Goal: Task Accomplishment & Management: Use online tool/utility

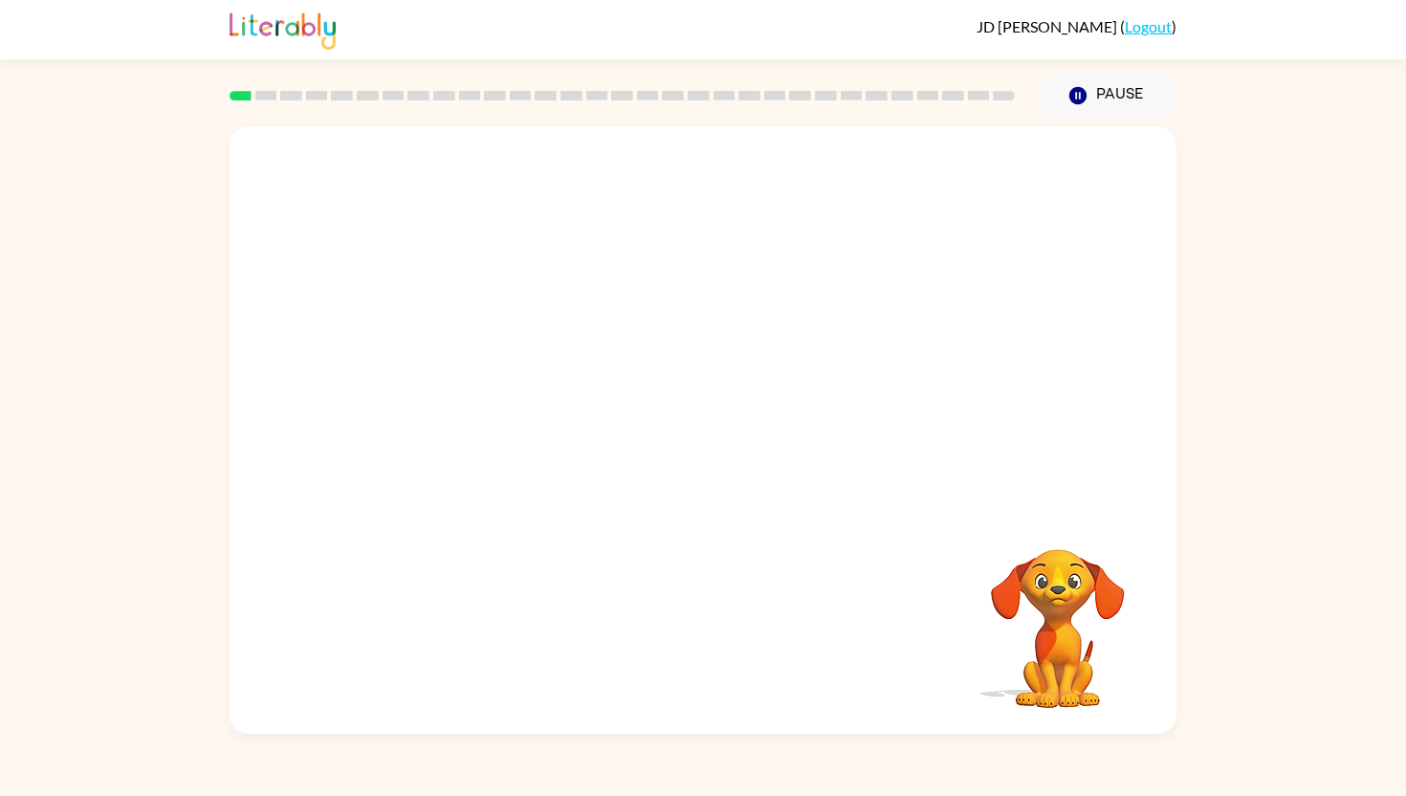
click at [453, 396] on video "Your browser must support playing .mp4 files to use Literably. Please try using…" at bounding box center [703, 317] width 947 height 383
click at [711, 417] on button "button" at bounding box center [703, 440] width 122 height 70
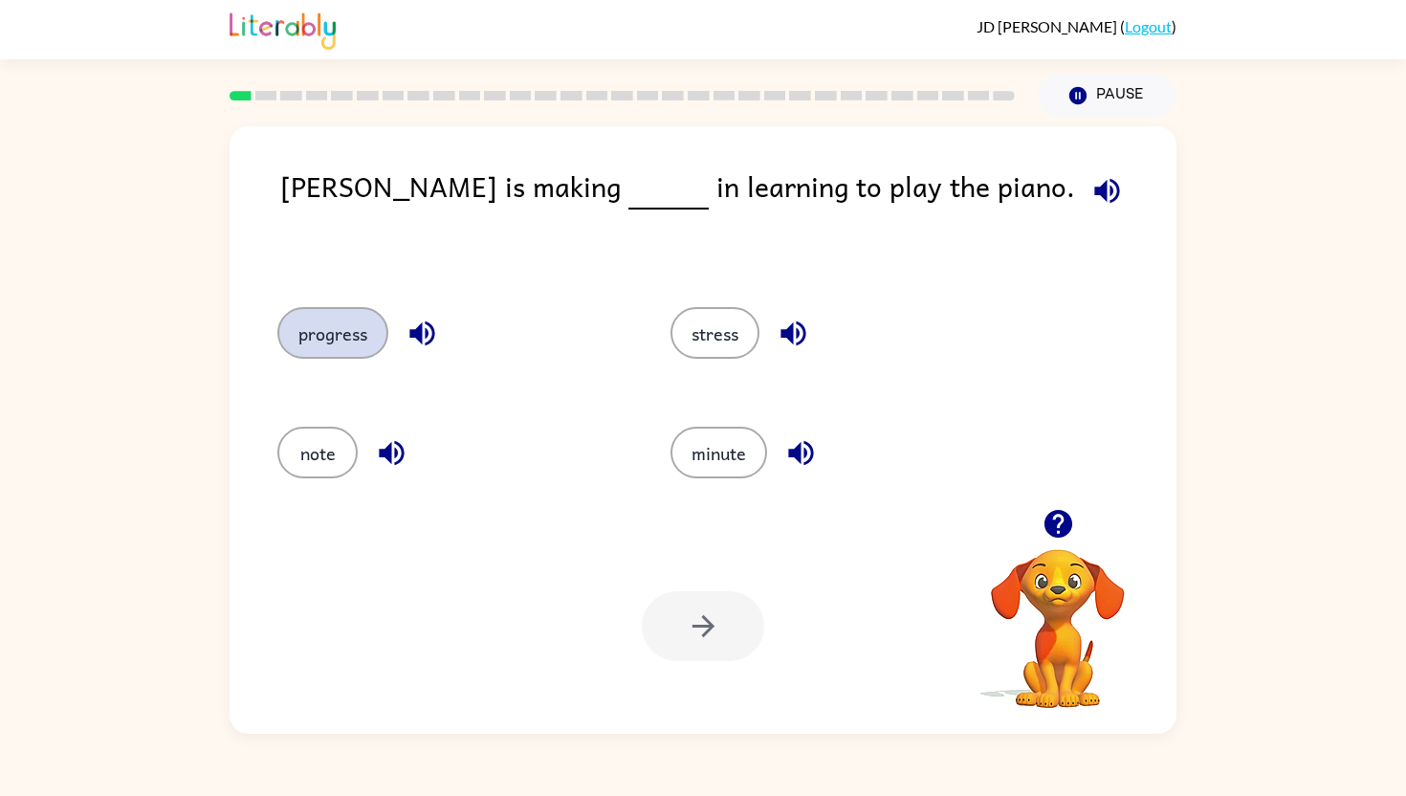
click at [335, 333] on button "progress" at bounding box center [332, 333] width 111 height 52
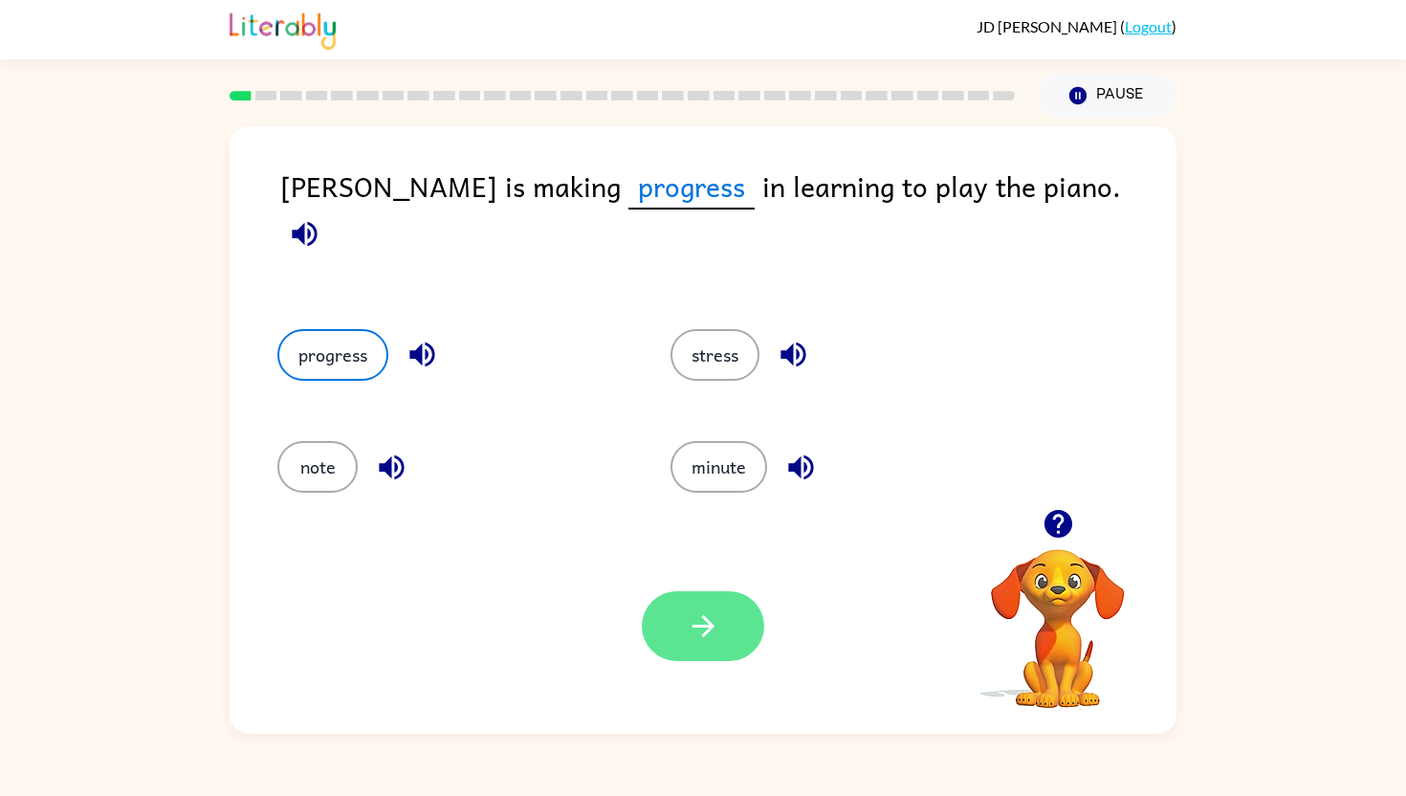
click at [720, 634] on button "button" at bounding box center [703, 626] width 122 height 70
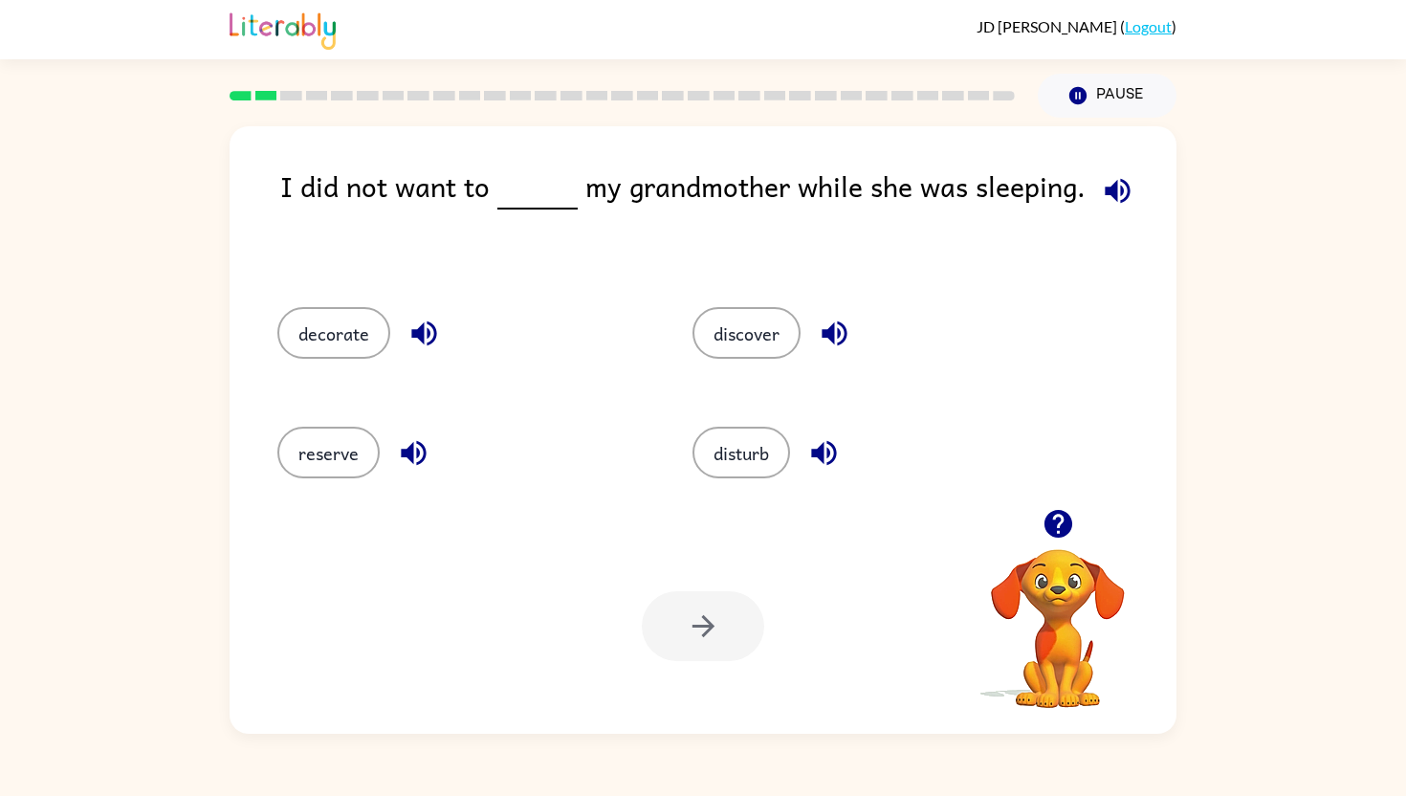
click at [1107, 199] on icon "button" at bounding box center [1117, 190] width 33 height 33
click at [760, 436] on button "disturb" at bounding box center [741, 453] width 98 height 52
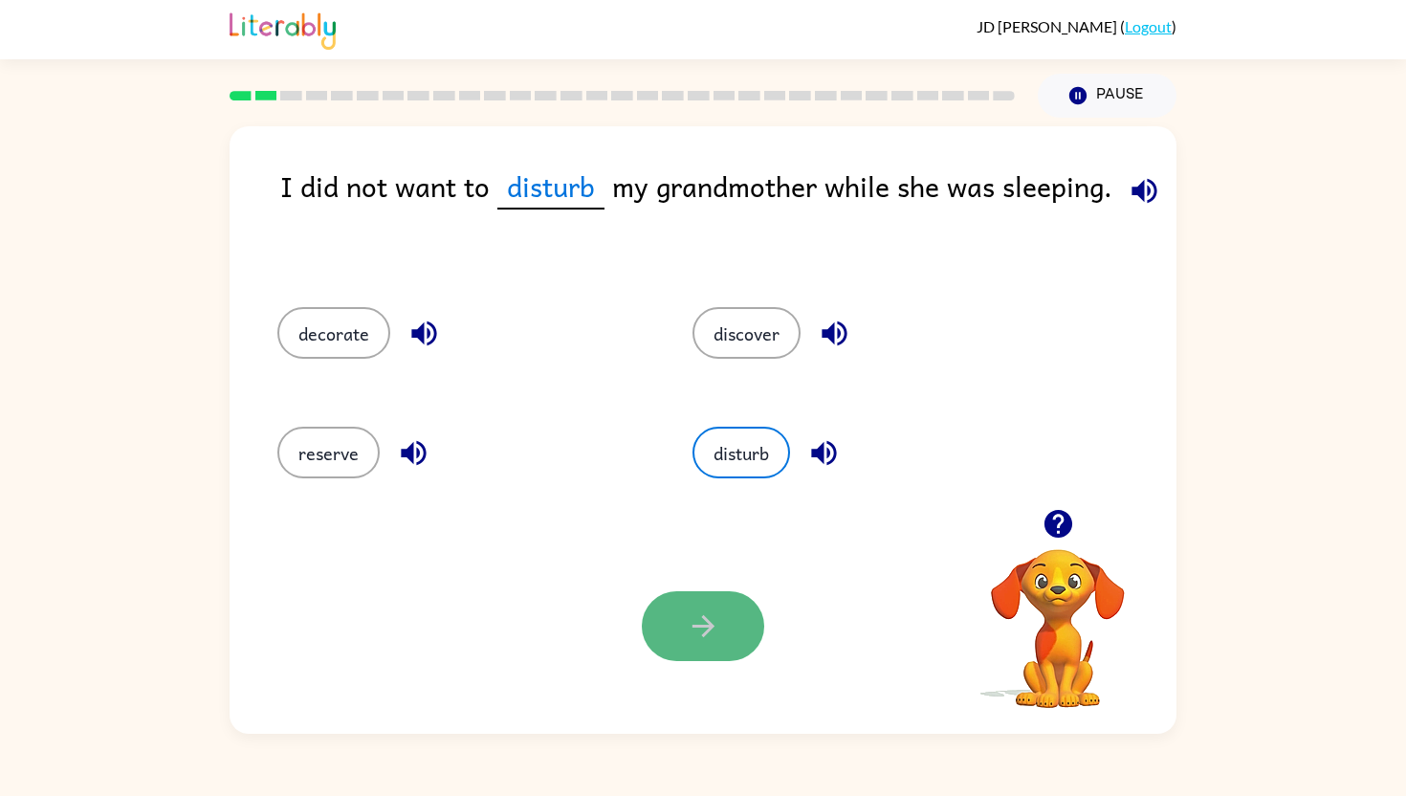
click at [704, 600] on button "button" at bounding box center [703, 626] width 122 height 70
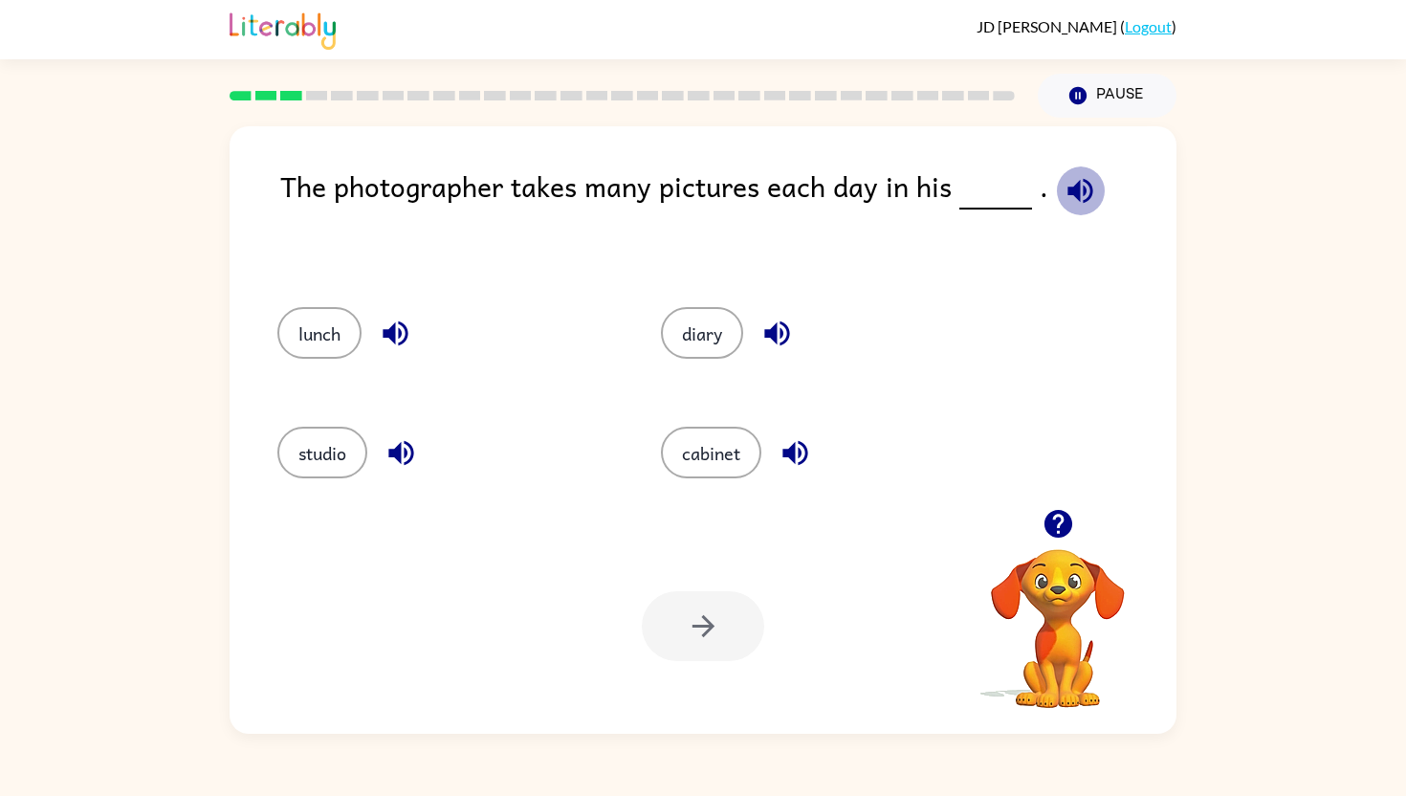
click at [1077, 189] on icon "button" at bounding box center [1079, 190] width 25 height 25
click at [316, 439] on button "studio" at bounding box center [322, 453] width 90 height 52
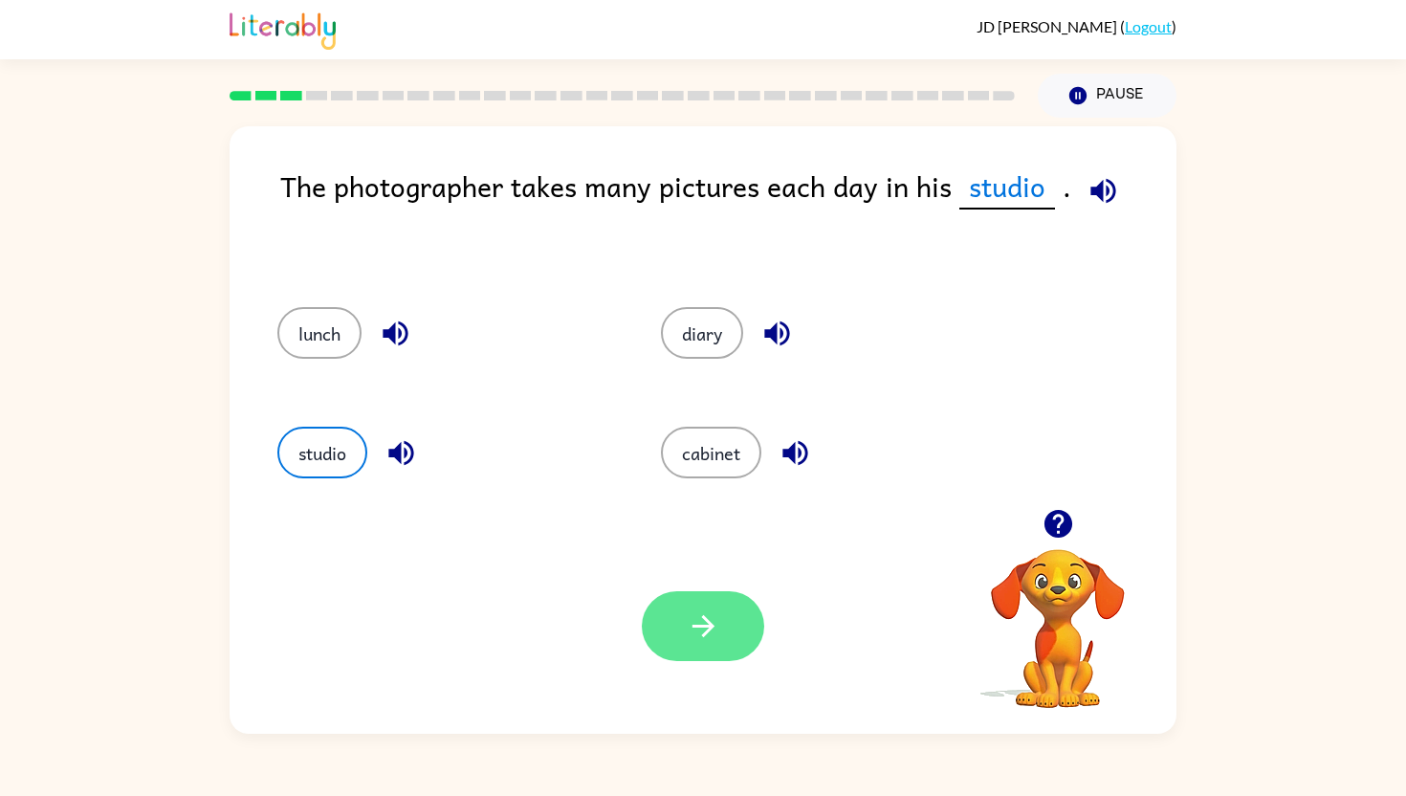
click at [651, 617] on button "button" at bounding box center [703, 626] width 122 height 70
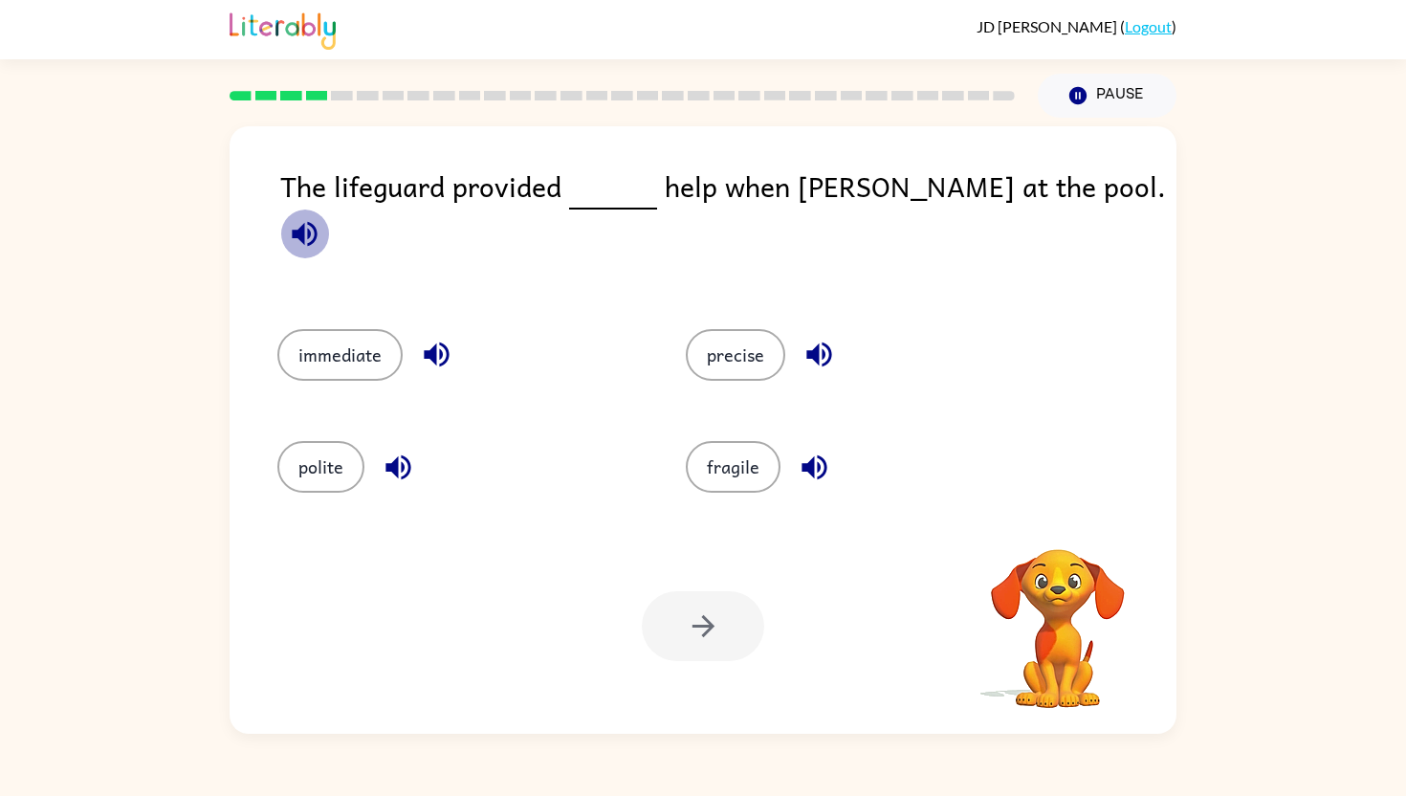
click at [321, 217] on icon "button" at bounding box center [304, 233] width 33 height 33
click at [363, 337] on button "immediate" at bounding box center [339, 355] width 125 height 52
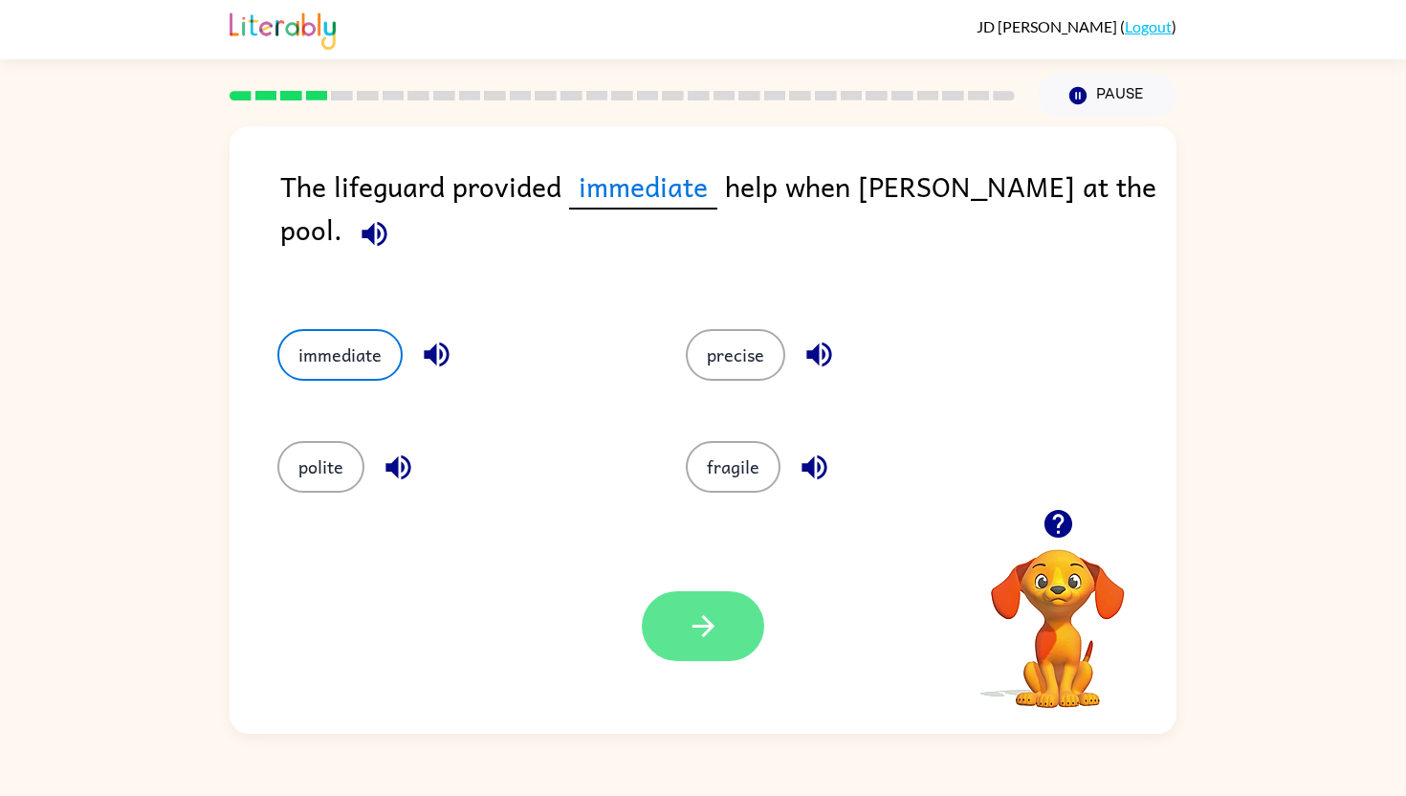
click at [711, 628] on icon "button" at bounding box center [702, 626] width 22 height 22
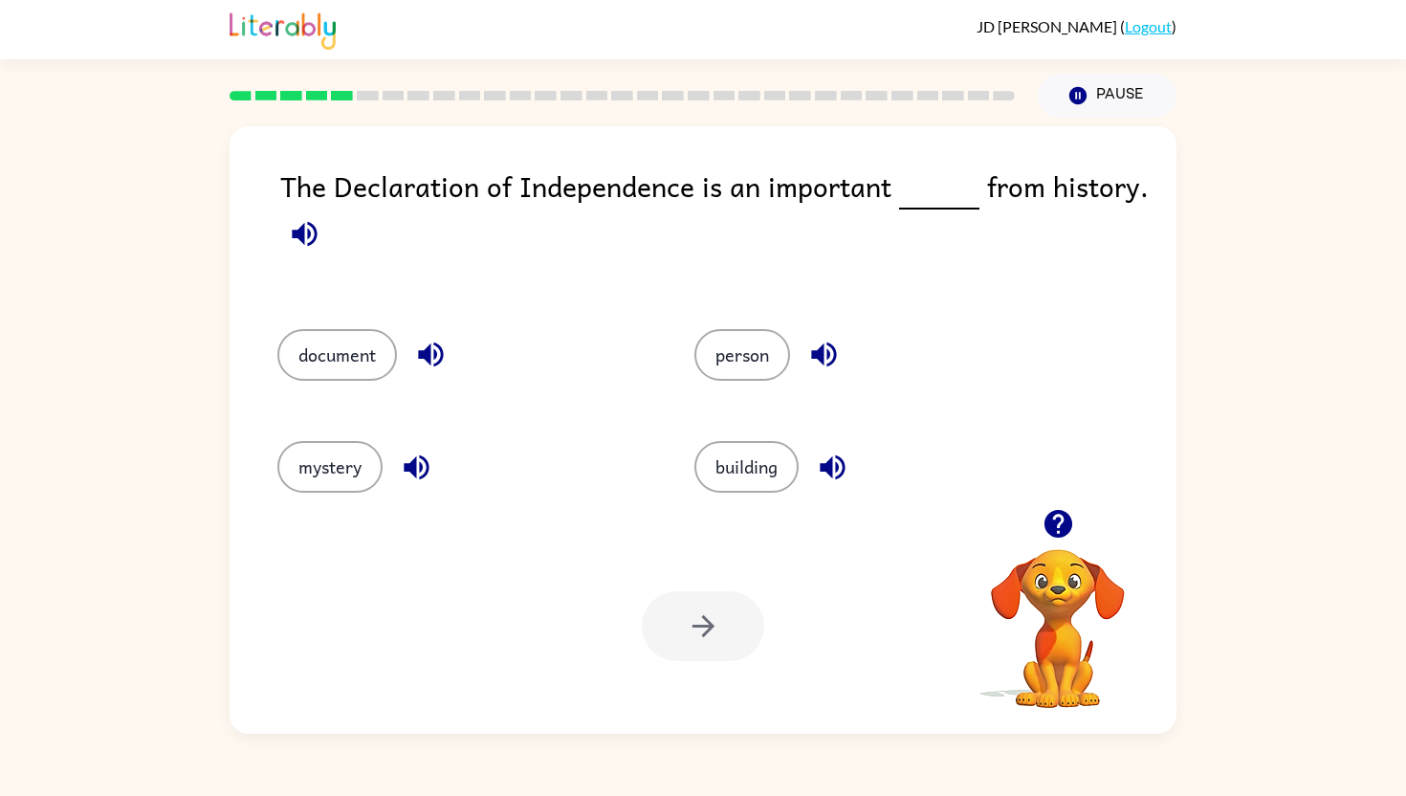
click at [295, 247] on icon "button" at bounding box center [304, 233] width 33 height 33
click at [327, 349] on button "document" at bounding box center [337, 355] width 120 height 52
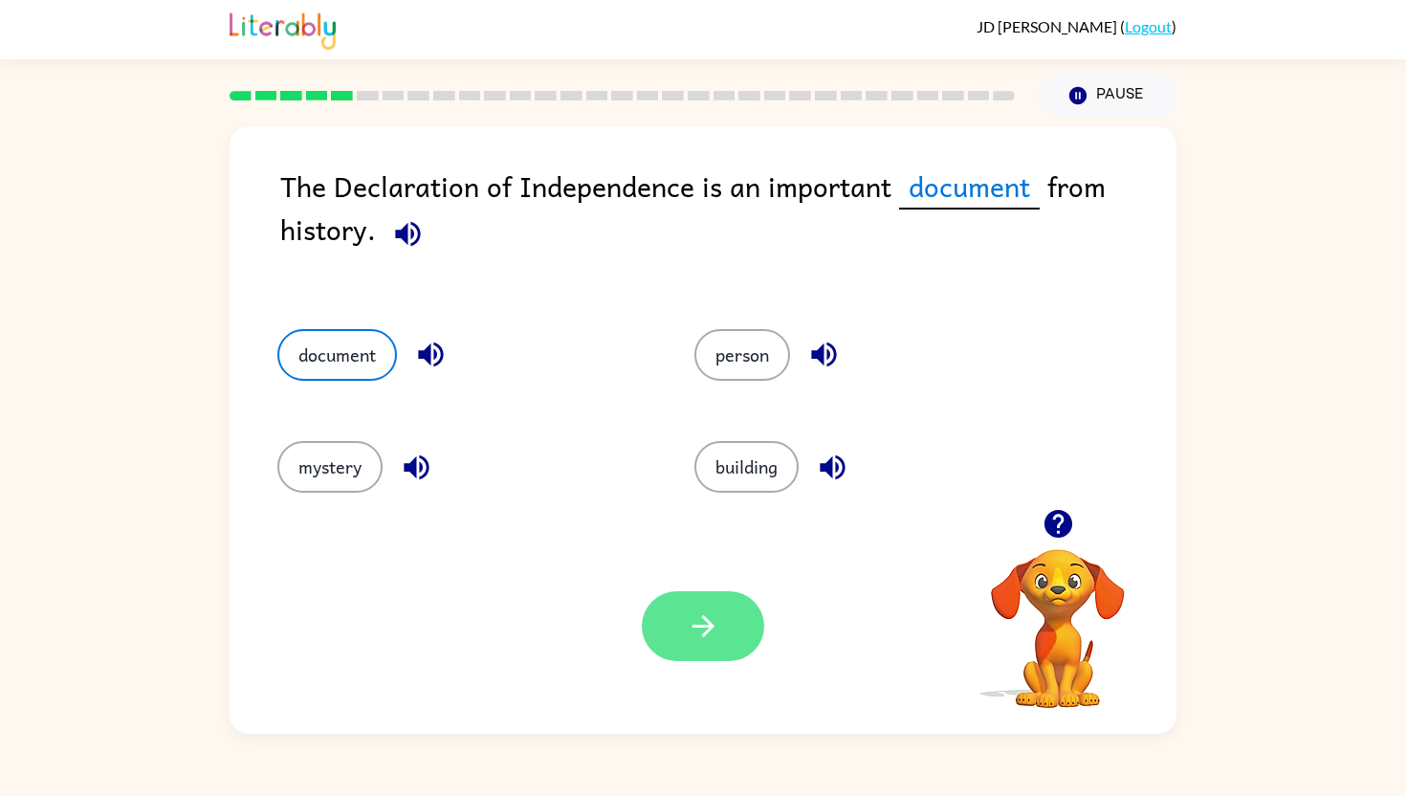
click at [713, 619] on icon "button" at bounding box center [703, 625] width 33 height 33
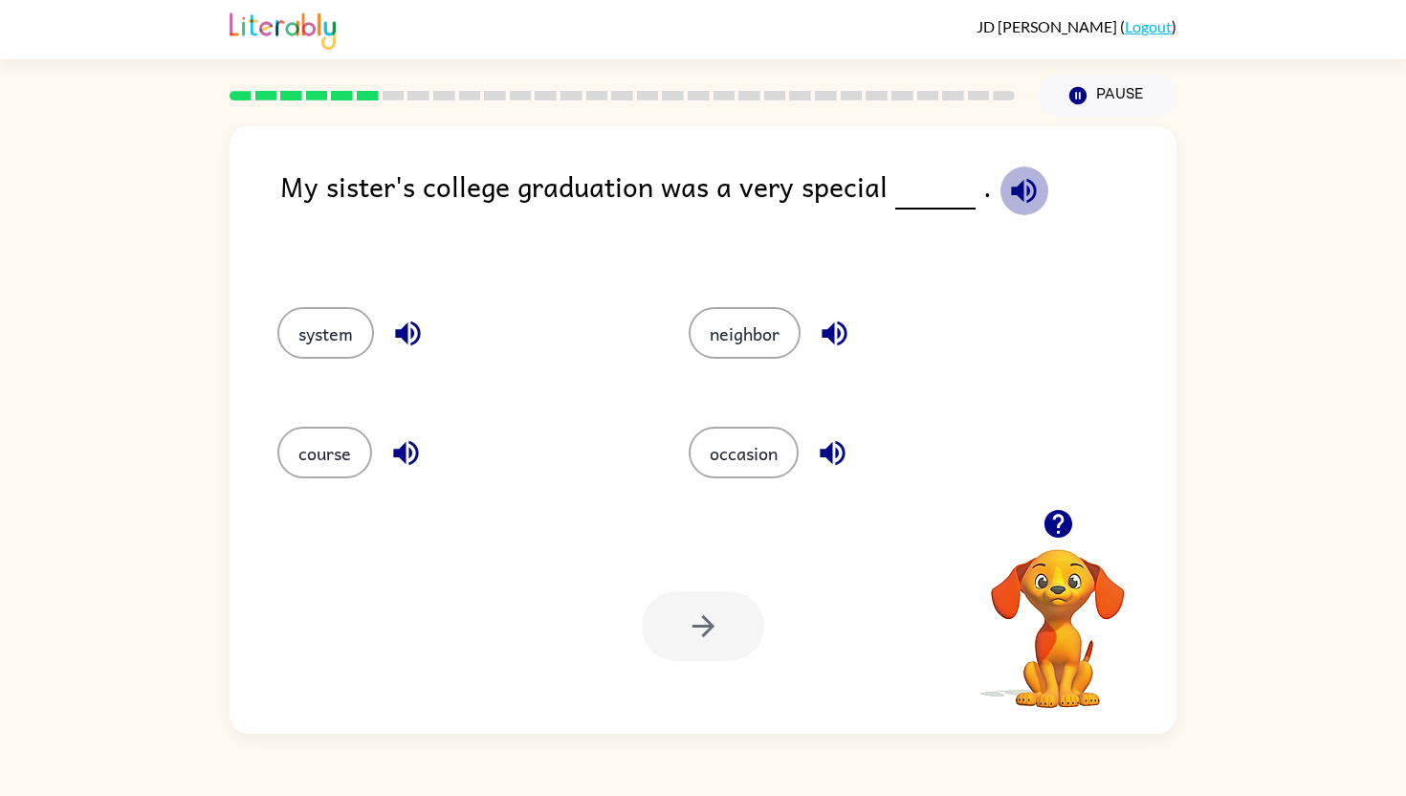
click at [1007, 191] on icon "button" at bounding box center [1023, 190] width 33 height 33
click at [786, 474] on button "occasion" at bounding box center [744, 453] width 110 height 52
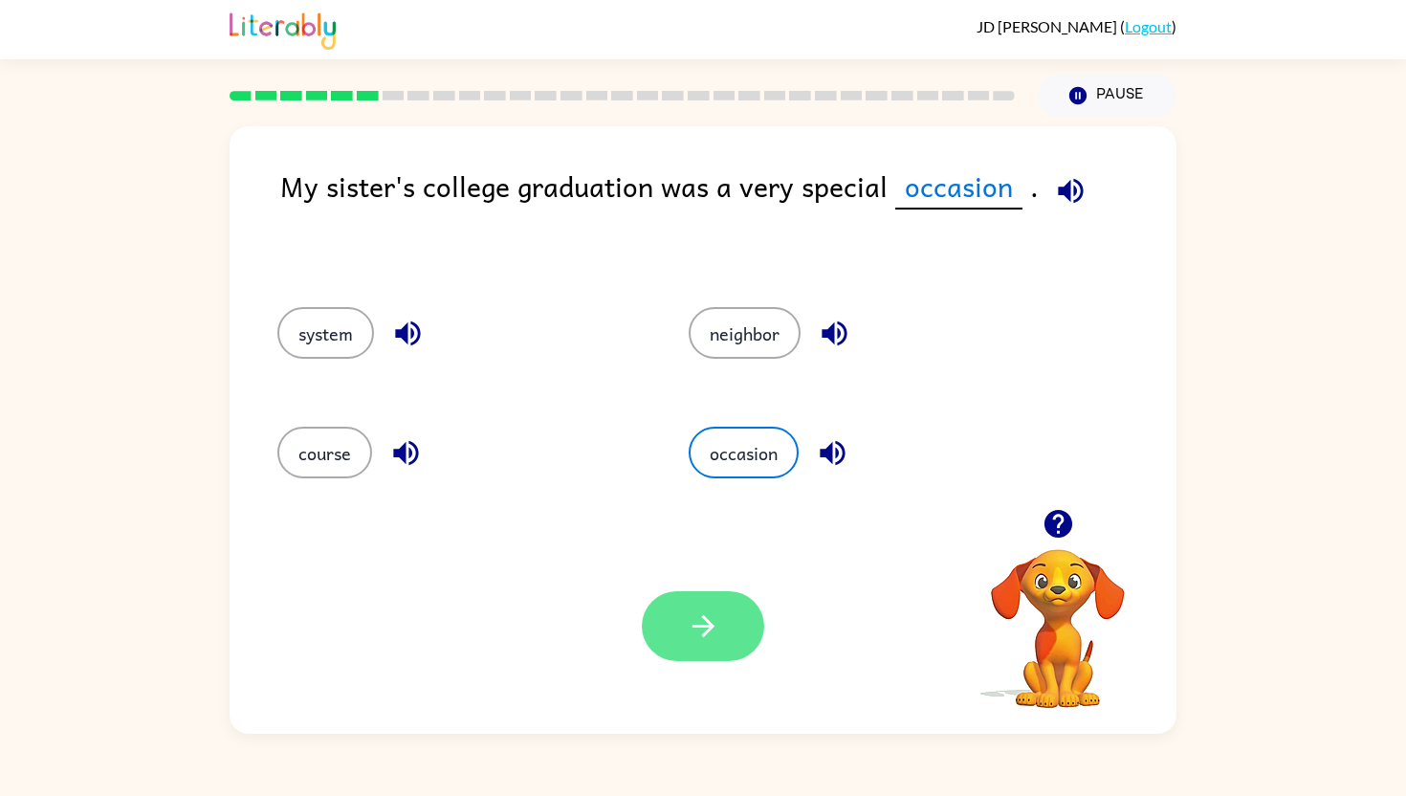
click at [711, 636] on icon "button" at bounding box center [703, 625] width 33 height 33
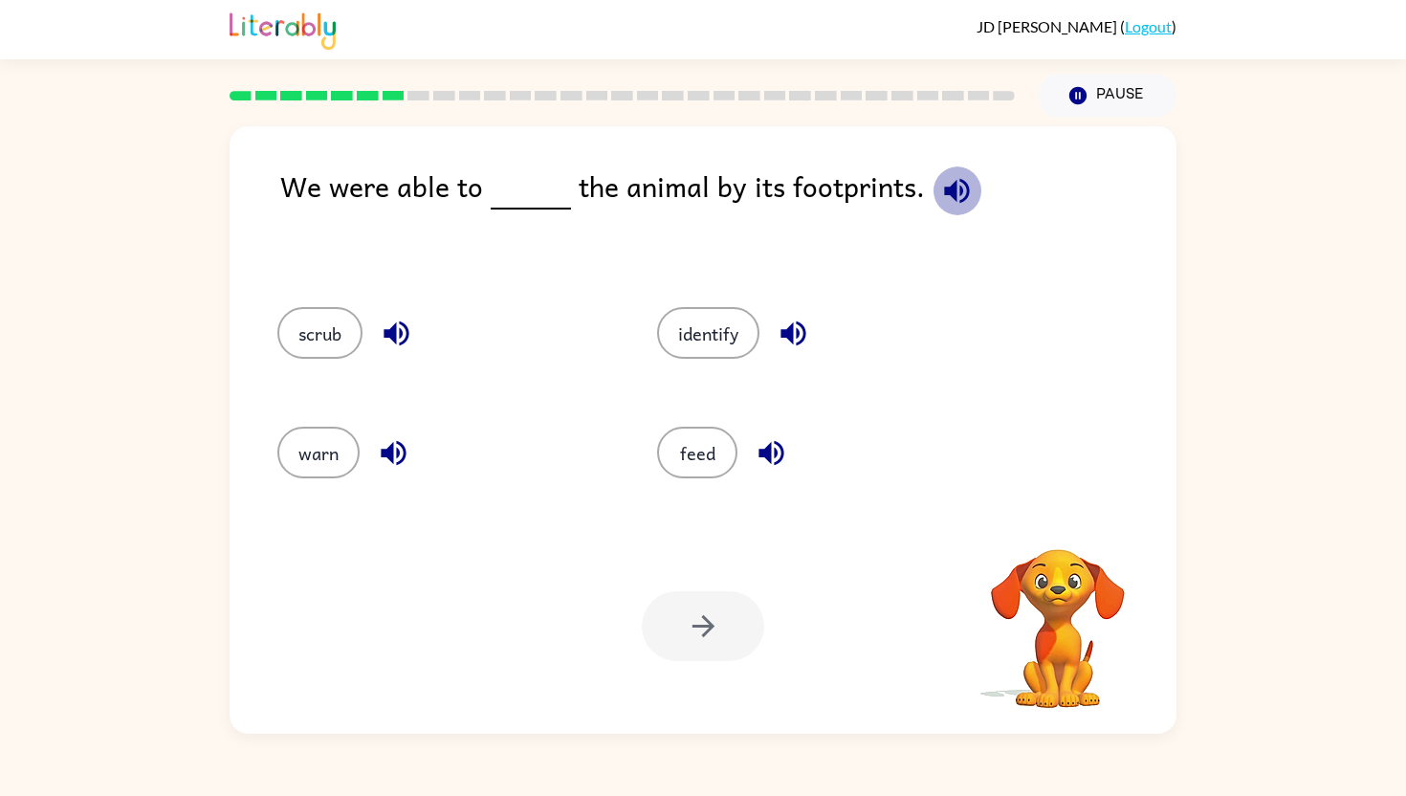
click at [944, 195] on icon "button" at bounding box center [956, 190] width 25 height 25
click at [706, 339] on button "identify" at bounding box center [708, 333] width 102 height 52
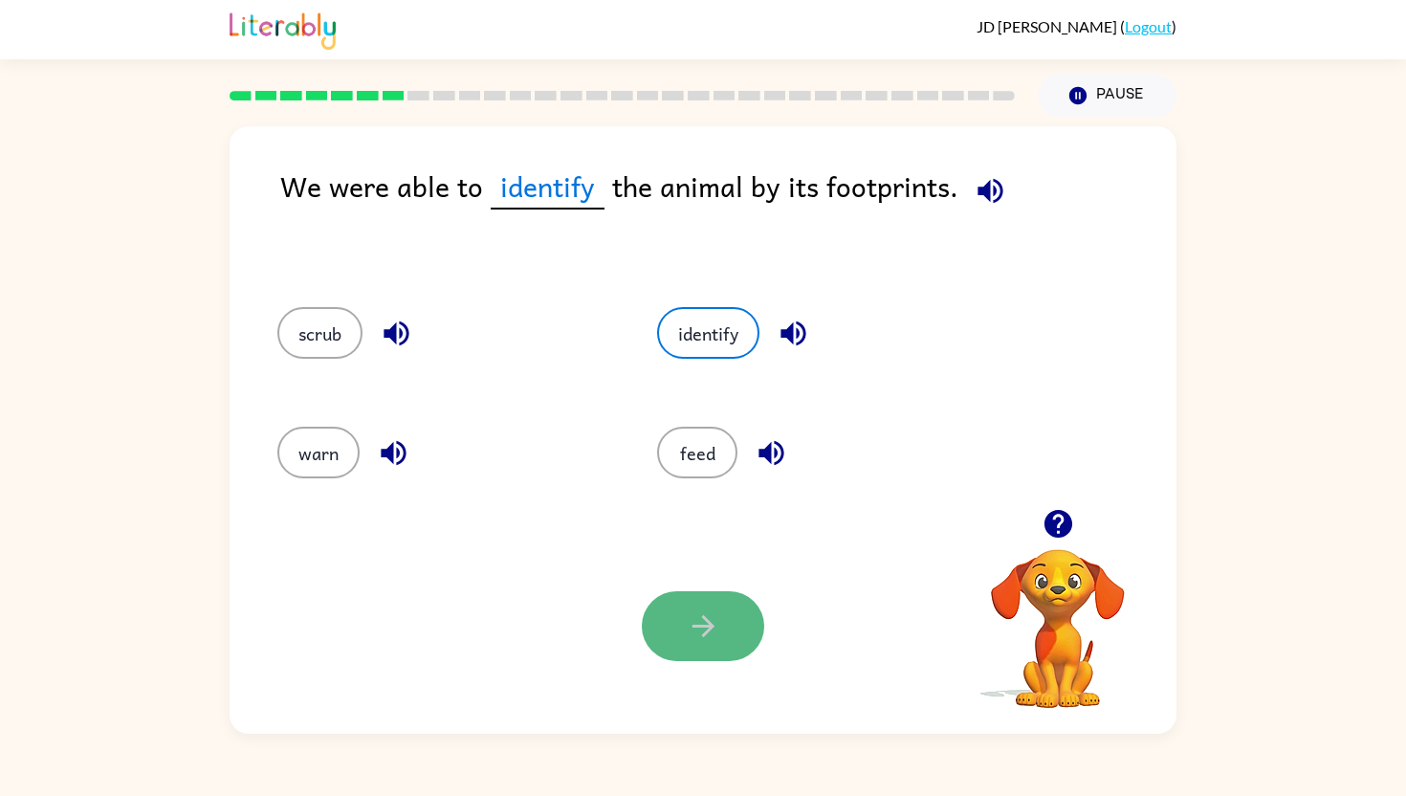
click at [728, 603] on button "button" at bounding box center [703, 626] width 122 height 70
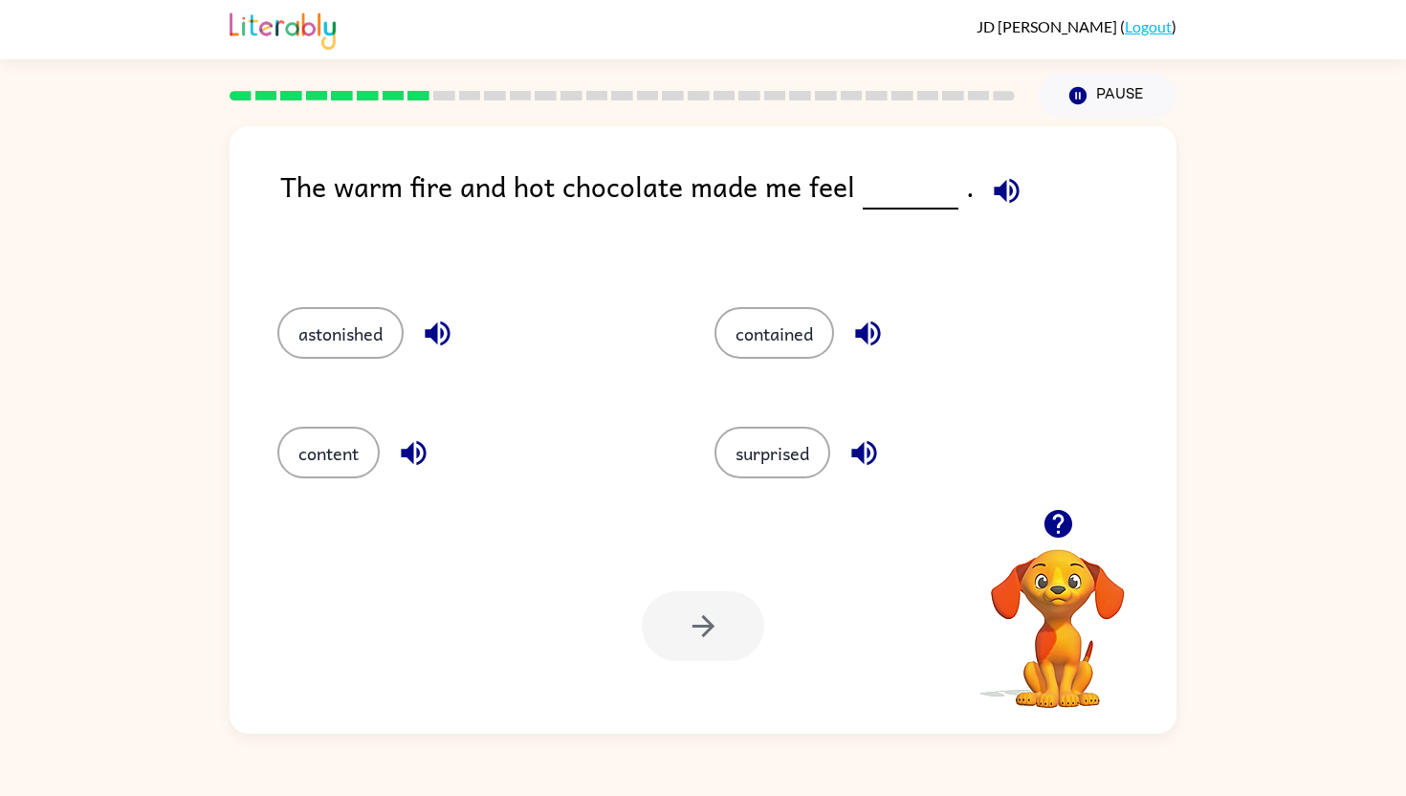
click at [1000, 183] on icon "button" at bounding box center [1006, 190] width 33 height 33
click at [994, 193] on icon "button" at bounding box center [1006, 190] width 25 height 25
click at [792, 454] on button "surprised" at bounding box center [772, 453] width 116 height 52
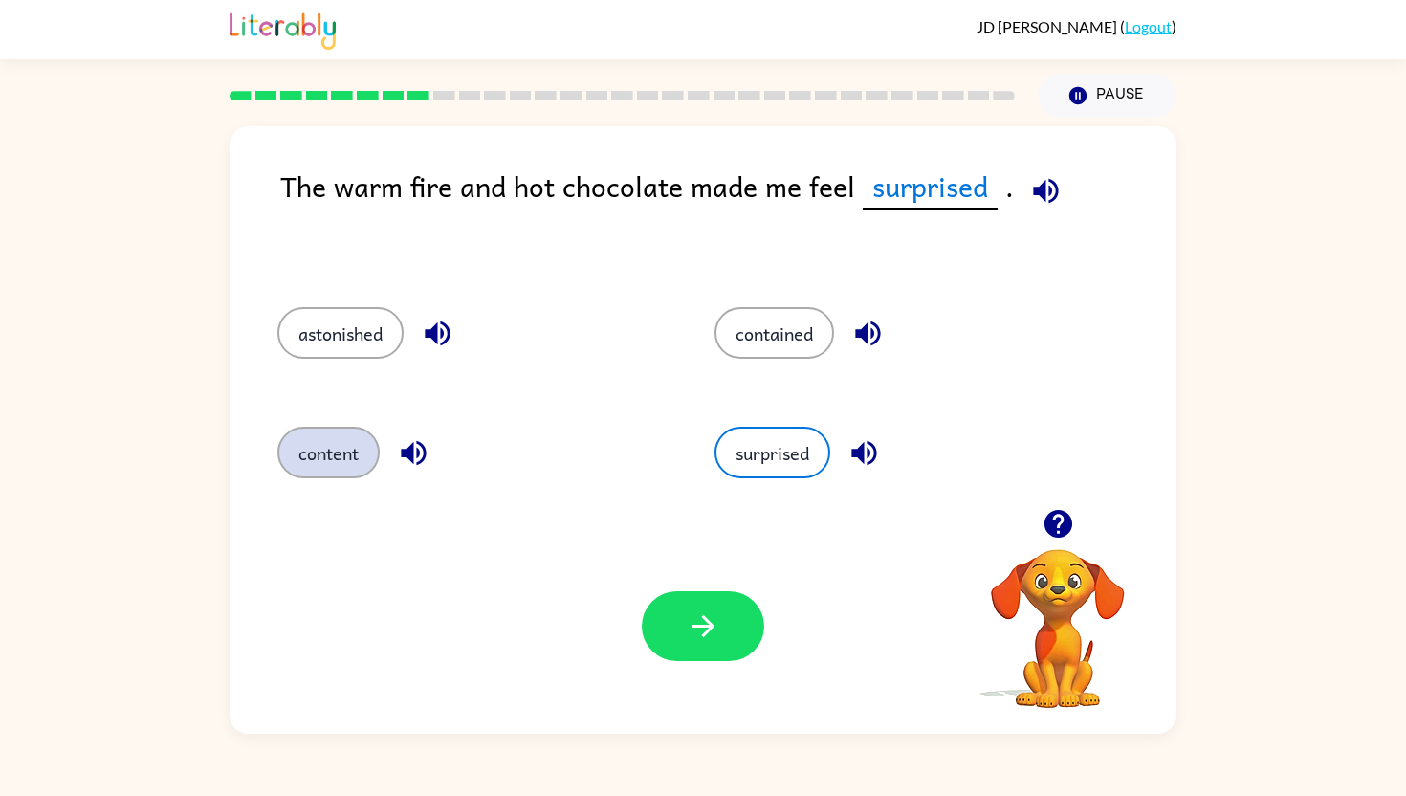
click at [339, 459] on button "content" at bounding box center [328, 453] width 102 height 52
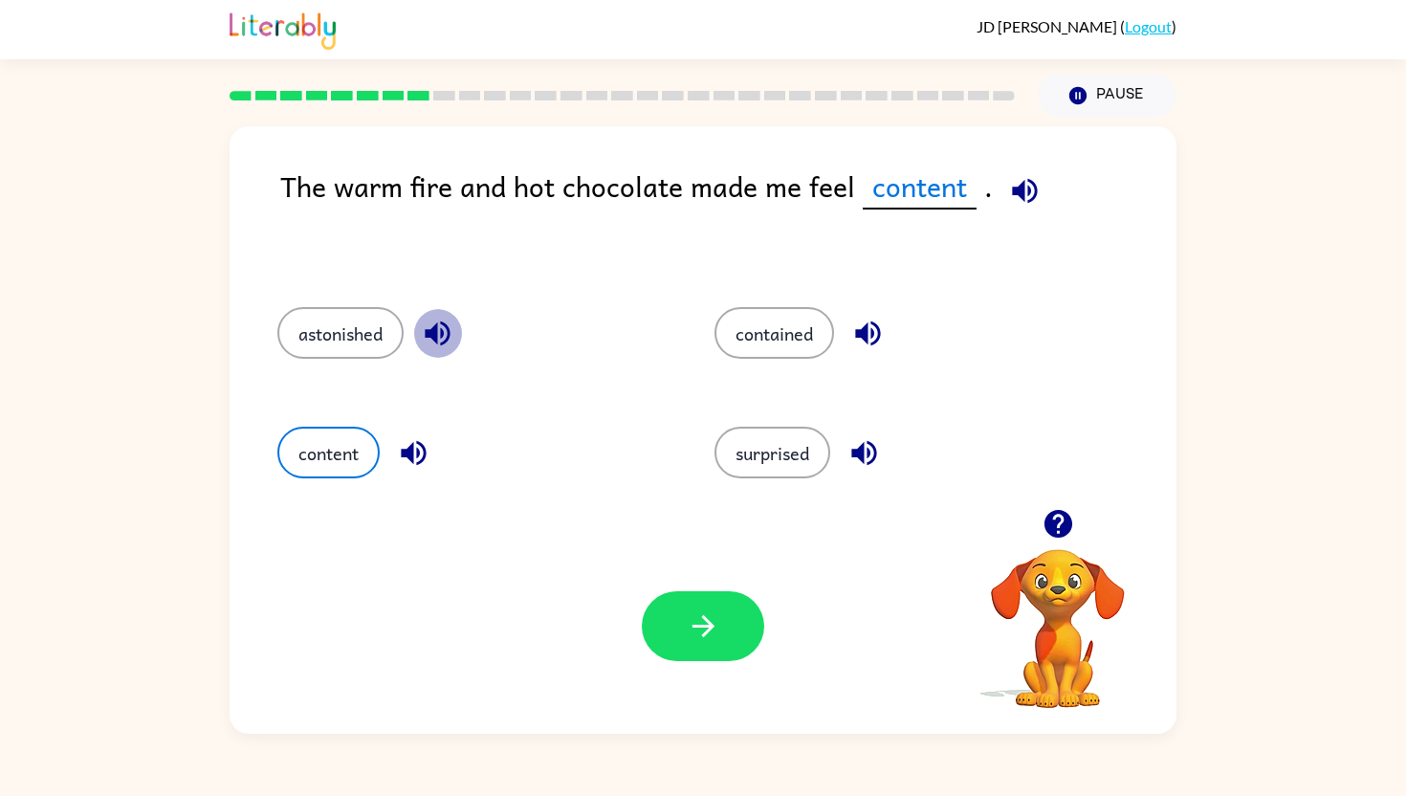
click at [427, 339] on icon "button" at bounding box center [437, 333] width 33 height 33
click at [419, 452] on icon "button" at bounding box center [413, 453] width 25 height 25
click at [854, 455] on icon "button" at bounding box center [863, 452] width 33 height 33
click at [871, 337] on icon "button" at bounding box center [867, 333] width 33 height 33
click at [776, 449] on button "surprised" at bounding box center [772, 453] width 116 height 52
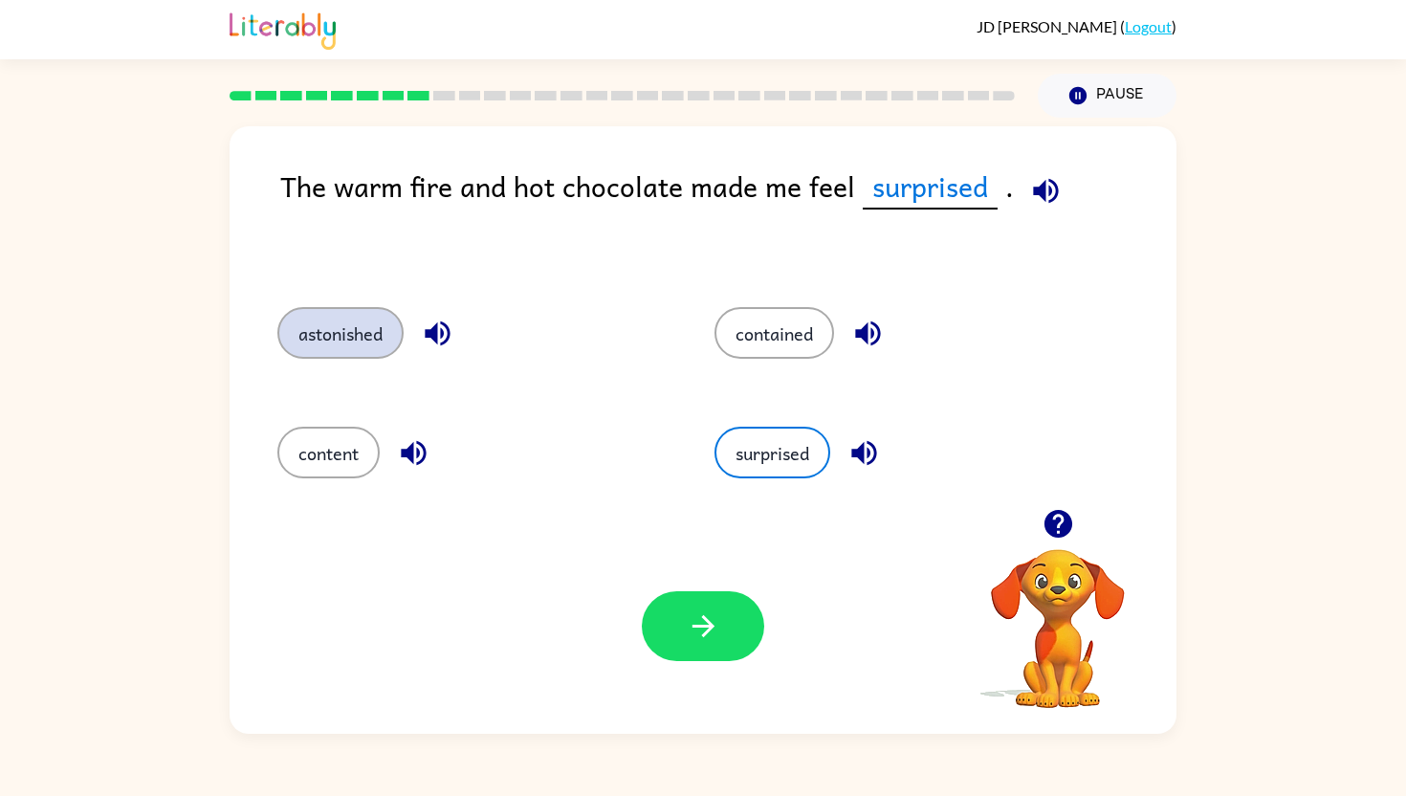
click at [332, 327] on button "astonished" at bounding box center [340, 333] width 126 height 52
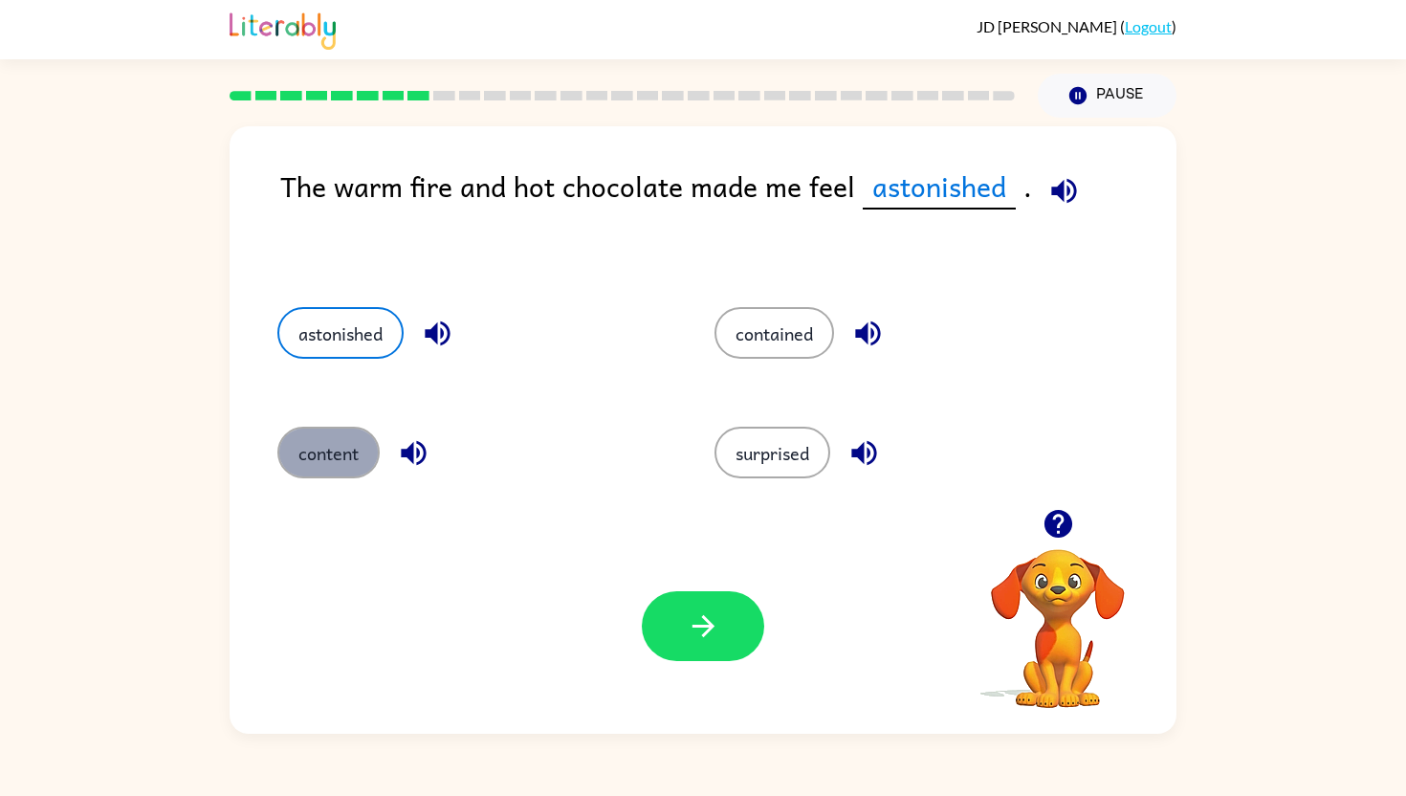
click at [345, 457] on button "content" at bounding box center [328, 453] width 102 height 52
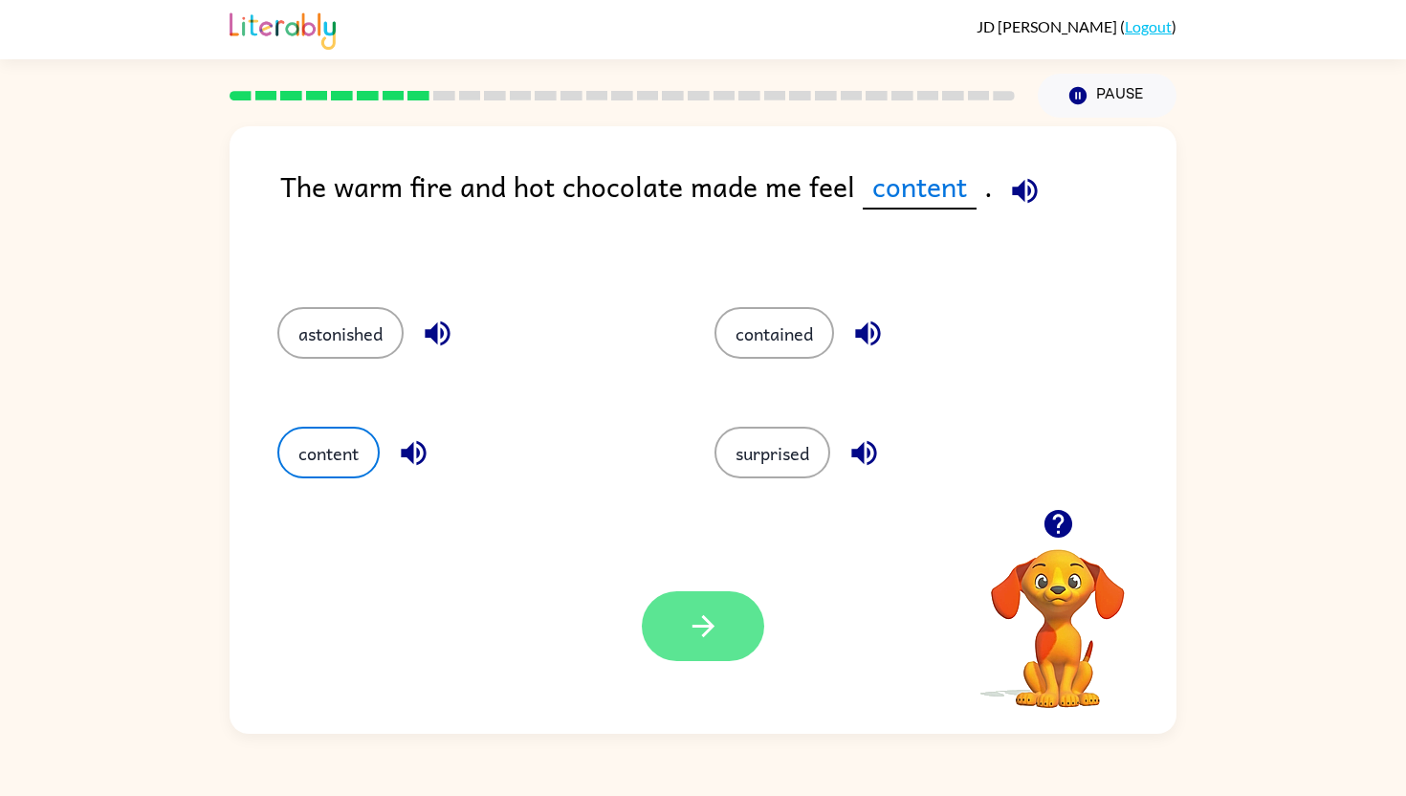
click at [707, 600] on button "button" at bounding box center [703, 626] width 122 height 70
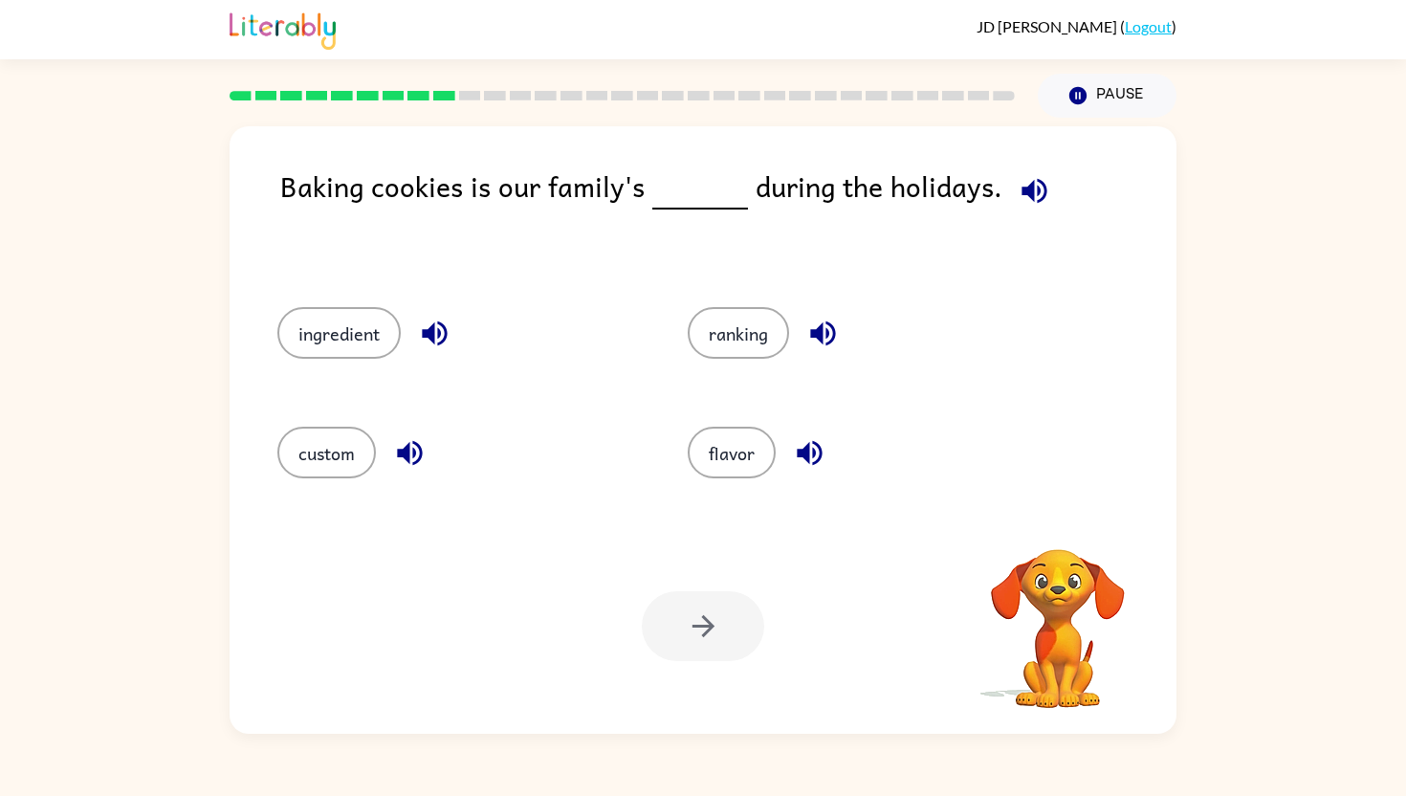
click at [1037, 182] on icon "button" at bounding box center [1034, 190] width 33 height 33
click at [804, 340] on button "button" at bounding box center [823, 333] width 49 height 49
click at [427, 339] on icon "button" at bounding box center [434, 333] width 33 height 33
click at [419, 446] on icon "button" at bounding box center [409, 453] width 25 height 25
click at [829, 459] on button "button" at bounding box center [809, 452] width 49 height 49
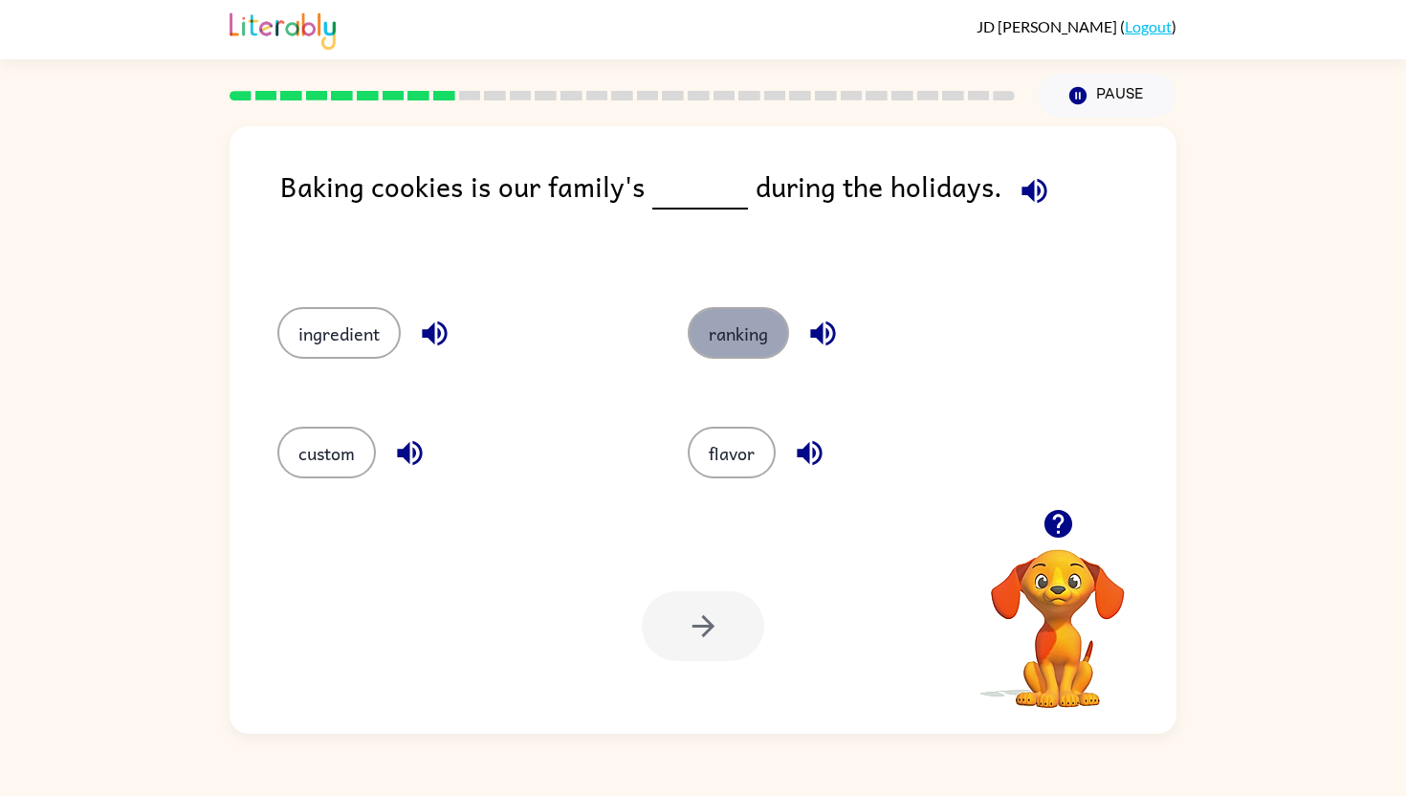
click at [733, 333] on button "ranking" at bounding box center [738, 333] width 101 height 52
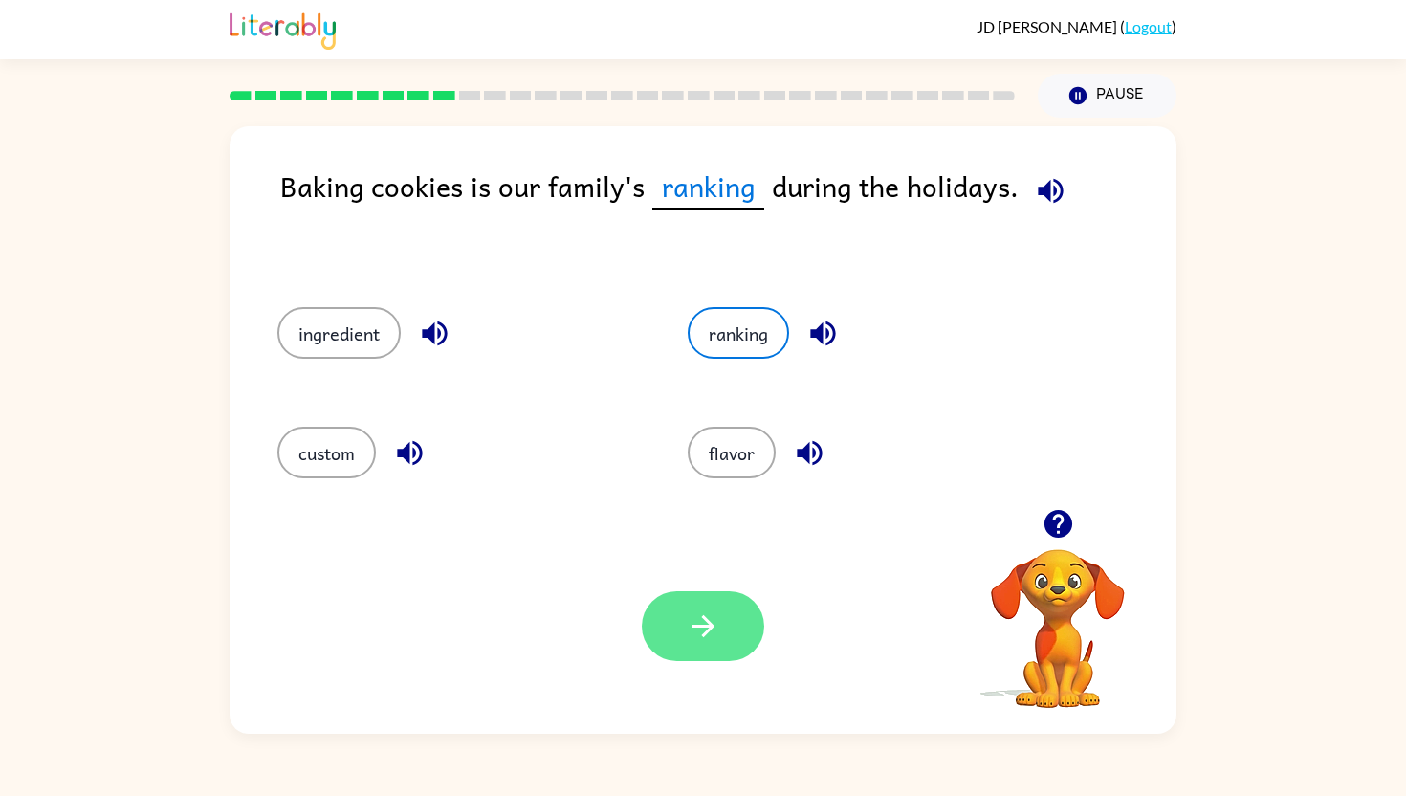
click at [702, 654] on button "button" at bounding box center [703, 626] width 122 height 70
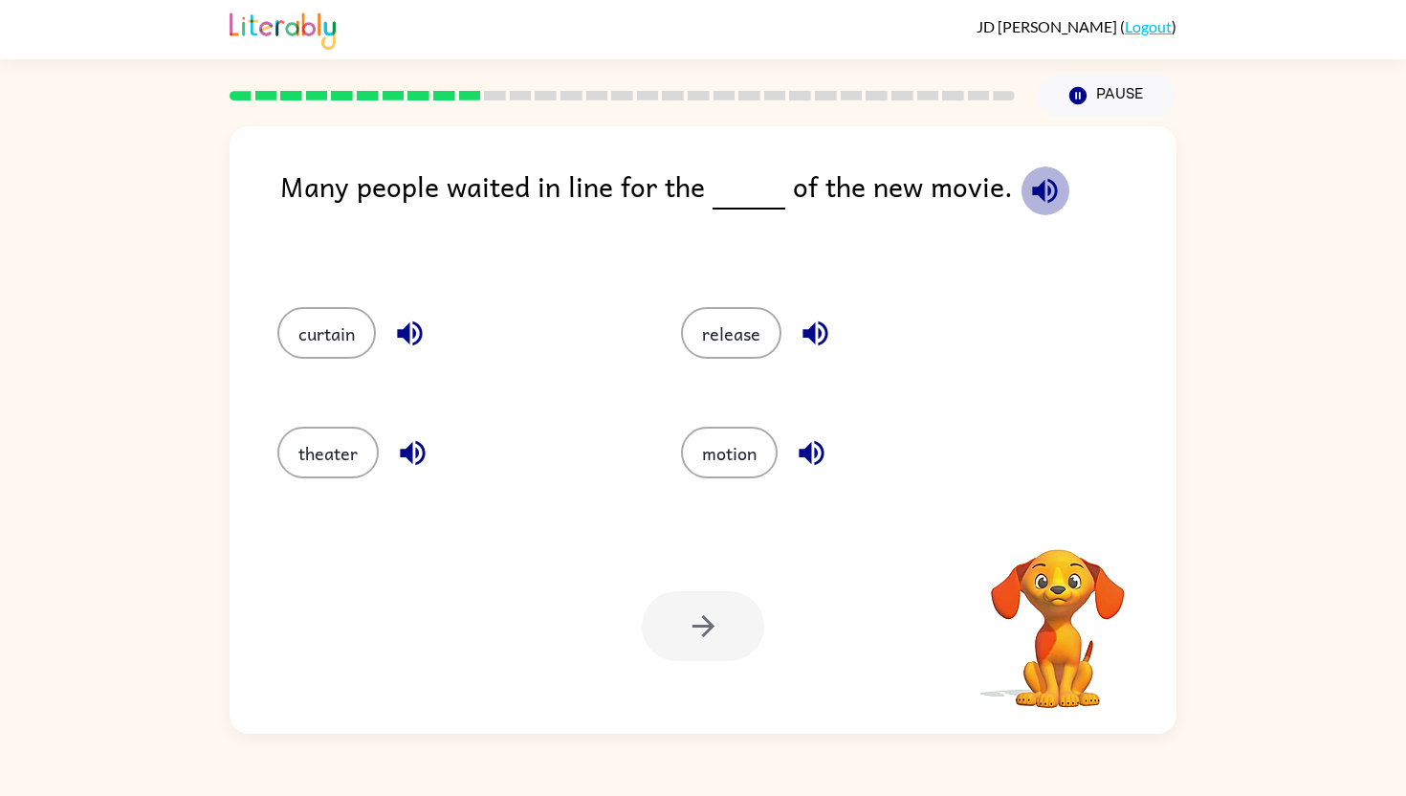
click at [1057, 187] on button "button" at bounding box center [1044, 190] width 49 height 49
click at [752, 329] on button "release" at bounding box center [731, 333] width 100 height 52
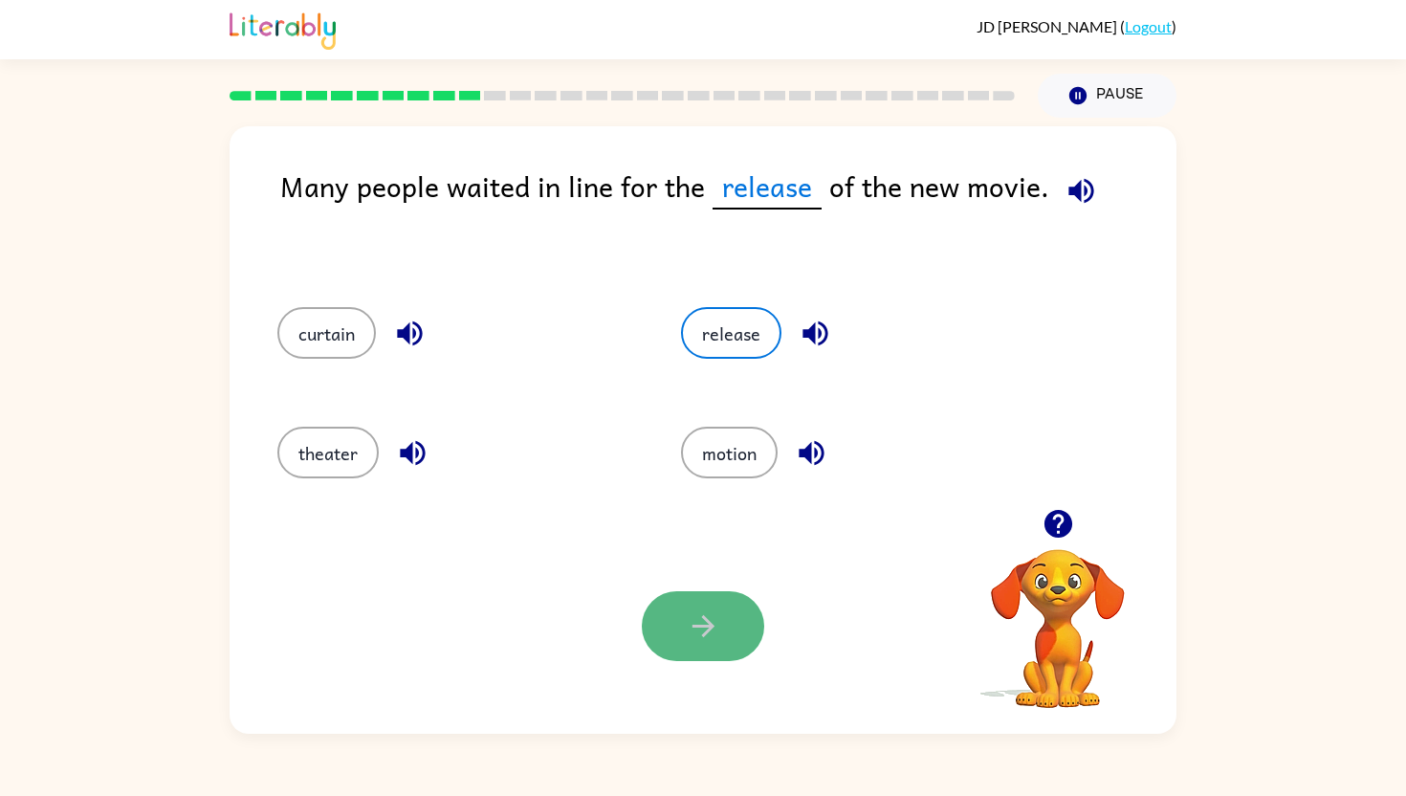
click at [686, 600] on button "button" at bounding box center [703, 626] width 122 height 70
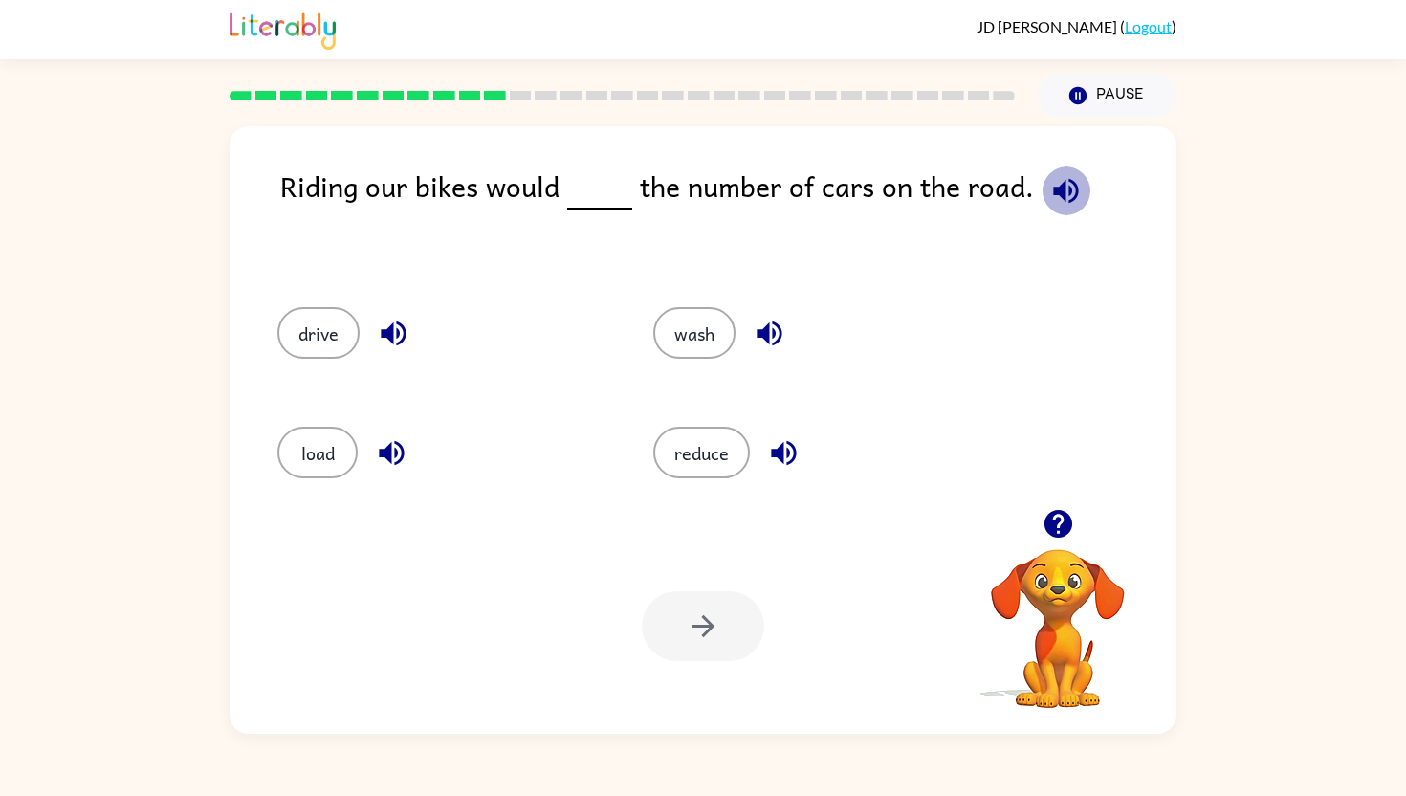
click at [1057, 203] on icon "button" at bounding box center [1065, 190] width 33 height 33
click at [690, 436] on button "reduce" at bounding box center [701, 453] width 97 height 52
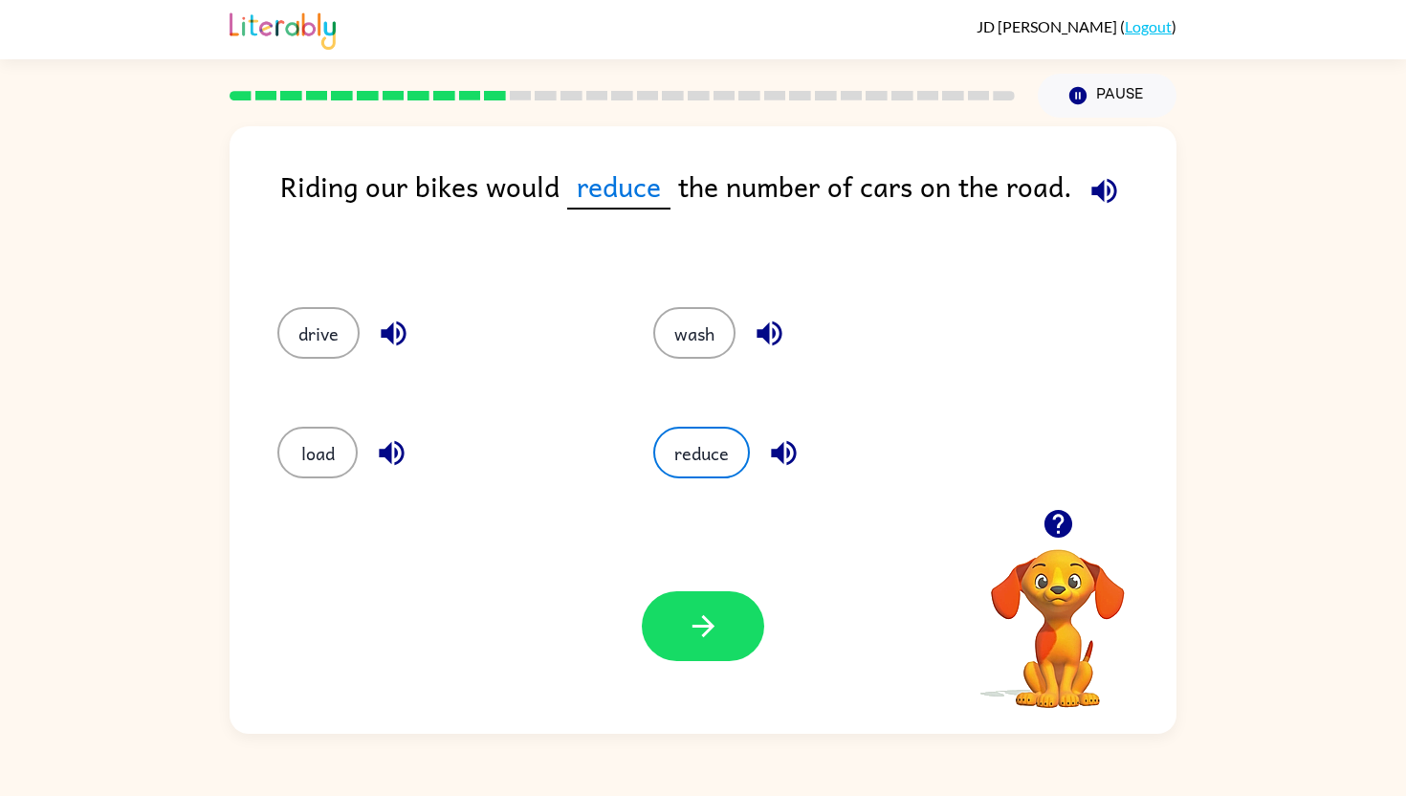
click at [715, 574] on div "Your browser must support playing .mp4 files to use Literably. Please try using…" at bounding box center [703, 625] width 947 height 215
drag, startPoint x: 746, startPoint y: 602, endPoint x: 1004, endPoint y: 270, distance: 420.5
click at [982, 274] on div "Riding our bikes would reduce the number of cars on the road. drive wash load r…" at bounding box center [703, 429] width 947 height 607
click at [706, 601] on button "button" at bounding box center [703, 626] width 122 height 70
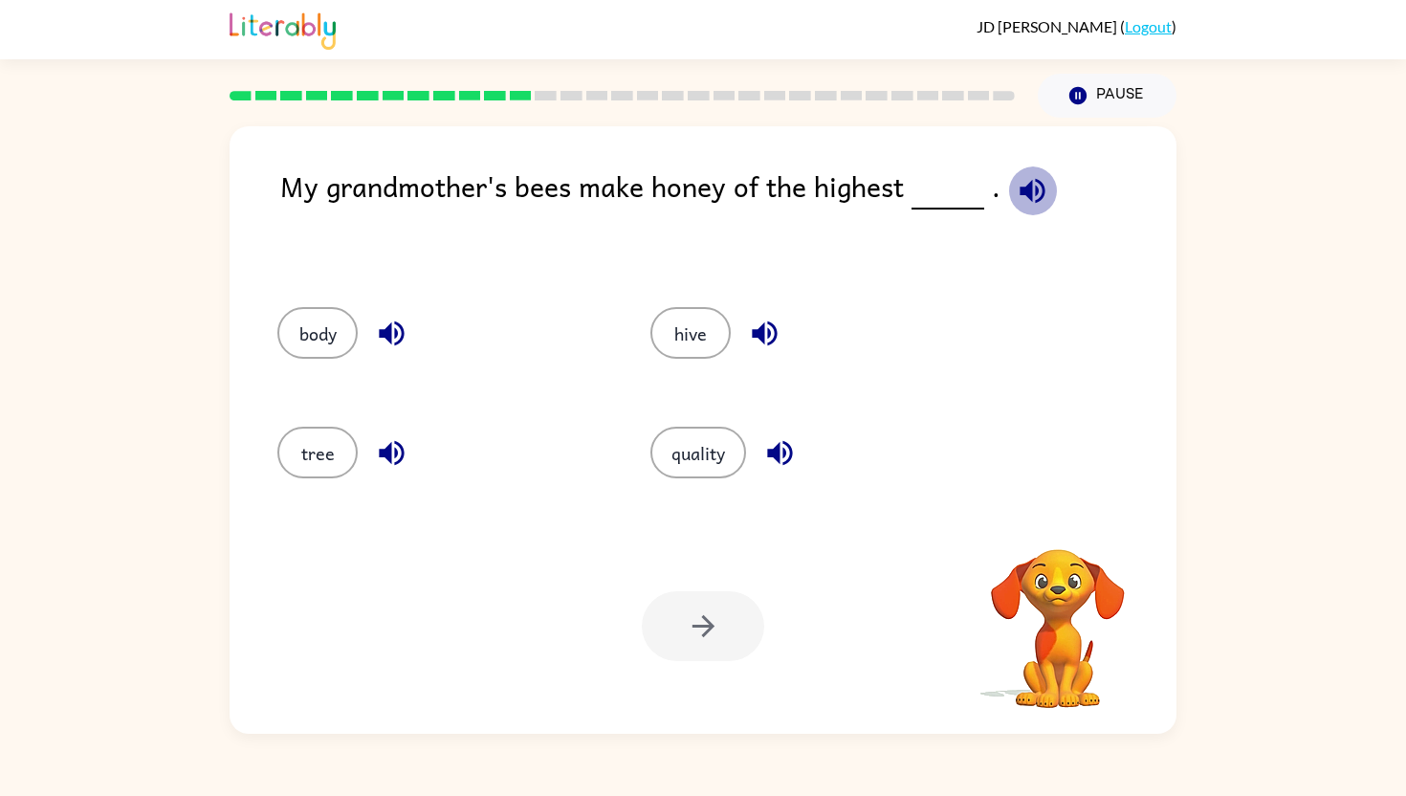
click at [1034, 189] on icon "button" at bounding box center [1032, 190] width 33 height 33
click at [723, 445] on button "quality" at bounding box center [698, 453] width 96 height 52
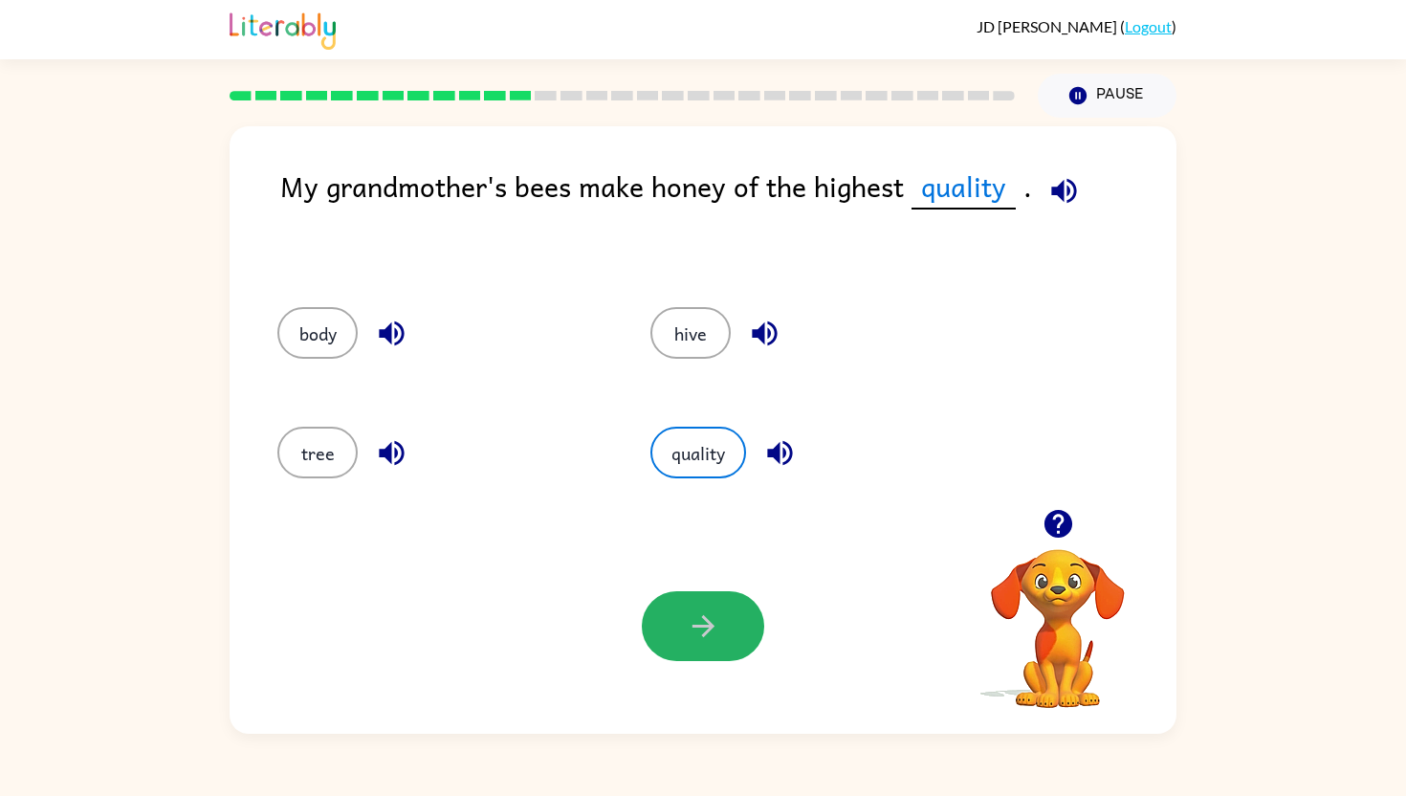
drag, startPoint x: 725, startPoint y: 624, endPoint x: 786, endPoint y: 552, distance: 94.3
click at [725, 624] on button "button" at bounding box center [703, 626] width 122 height 70
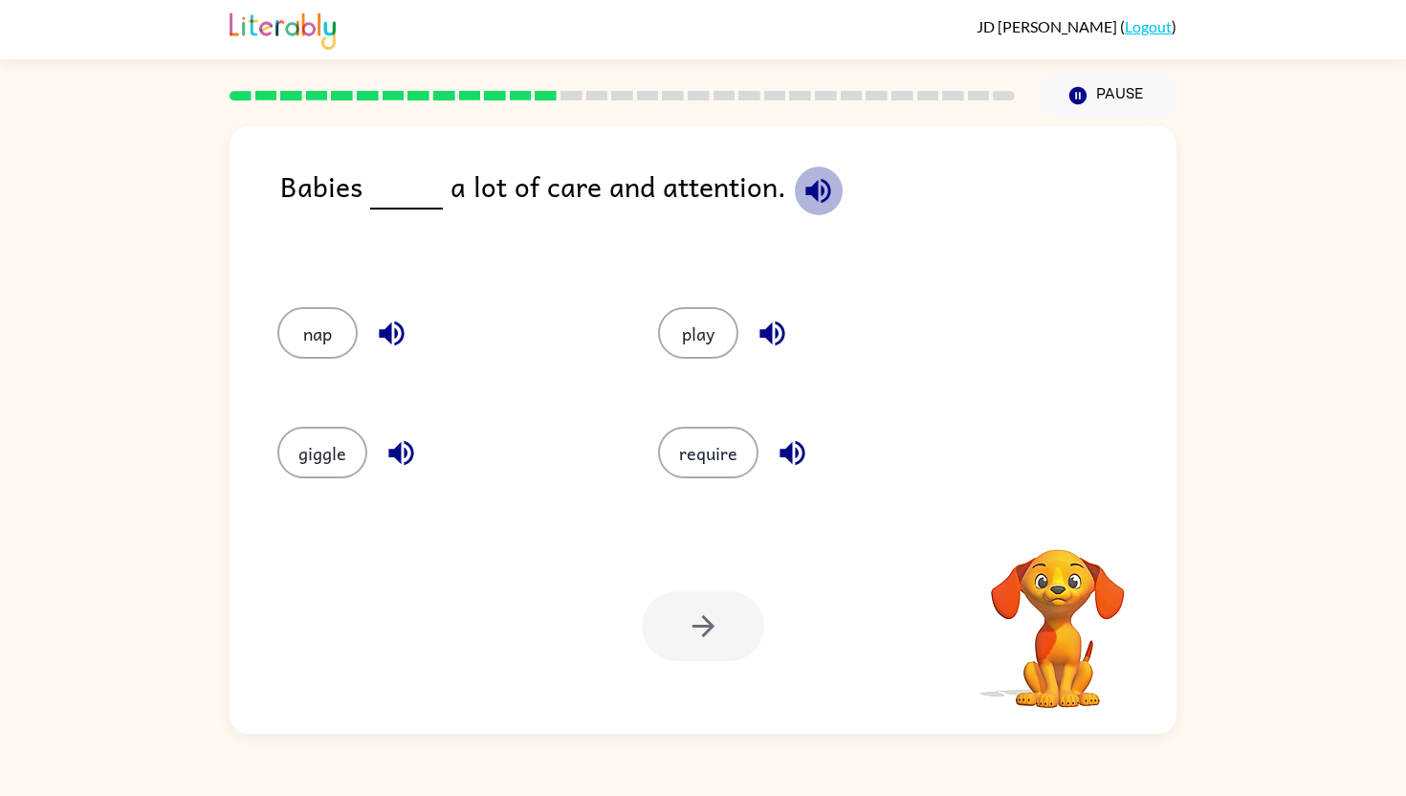
click at [822, 192] on icon "button" at bounding box center [817, 190] width 33 height 33
click at [738, 430] on button "require" at bounding box center [708, 453] width 100 height 52
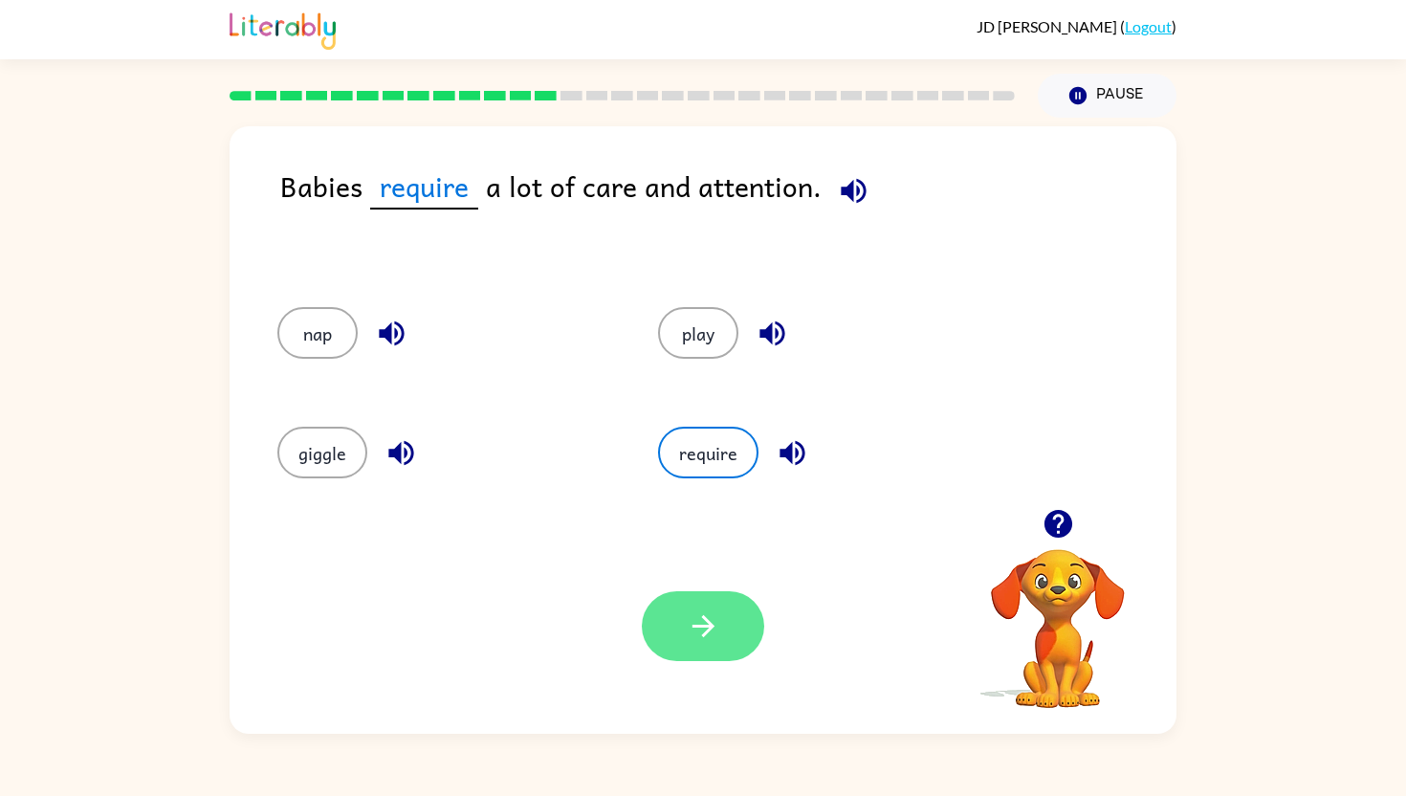
click at [713, 654] on button "button" at bounding box center [703, 626] width 122 height 70
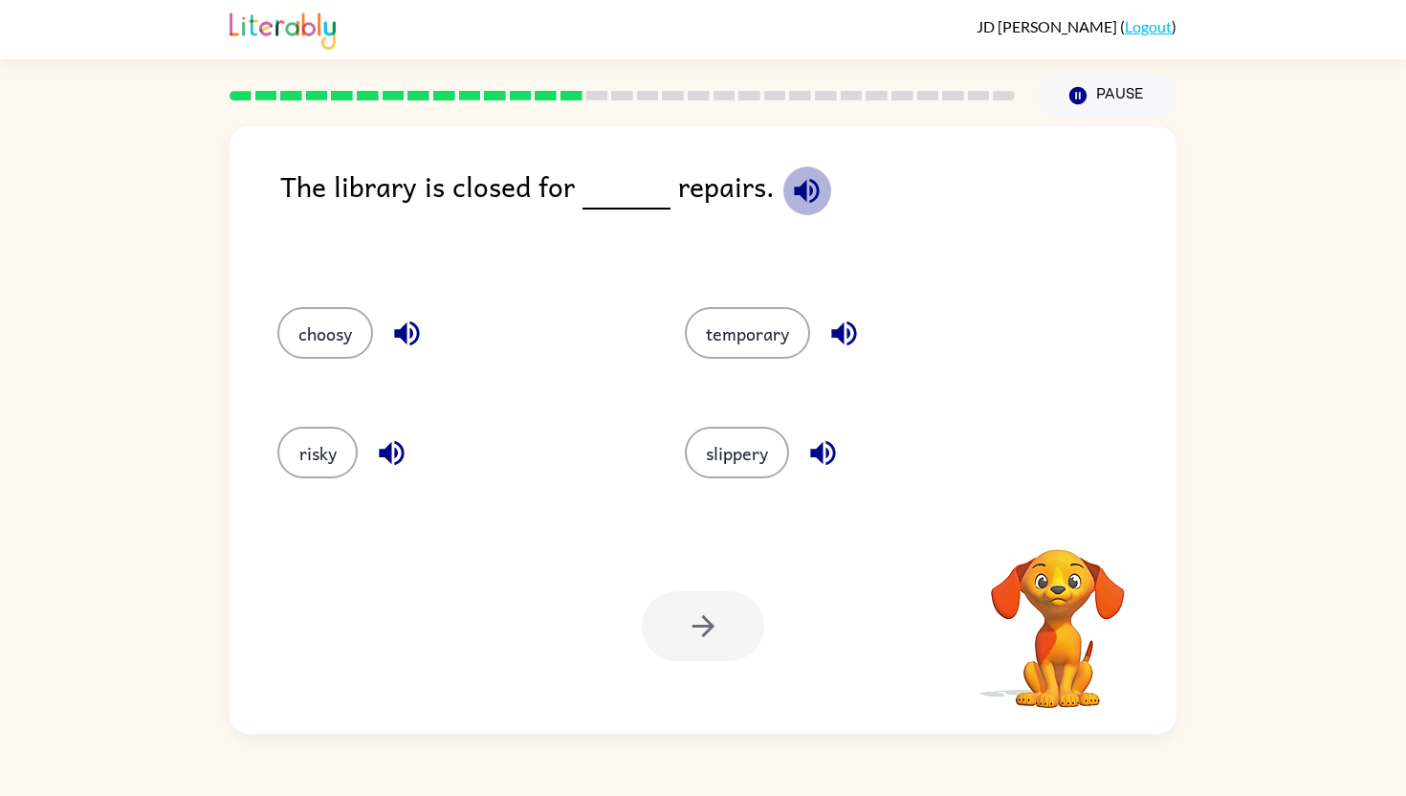
click at [813, 197] on icon "button" at bounding box center [806, 190] width 33 height 33
click at [765, 319] on button "temporary" at bounding box center [747, 333] width 125 height 52
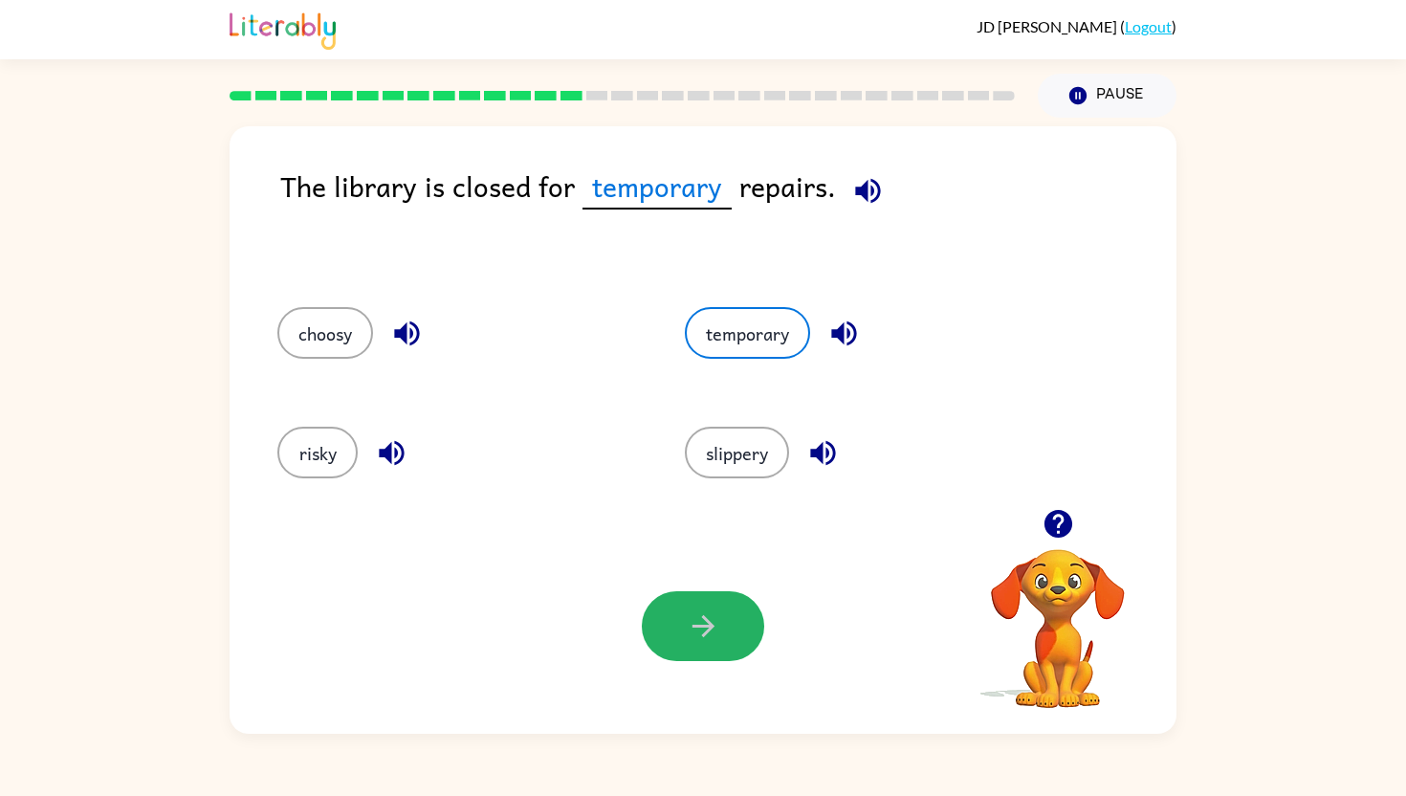
drag, startPoint x: 700, startPoint y: 605, endPoint x: 723, endPoint y: 492, distance: 115.2
click at [700, 602] on button "button" at bounding box center [703, 626] width 122 height 70
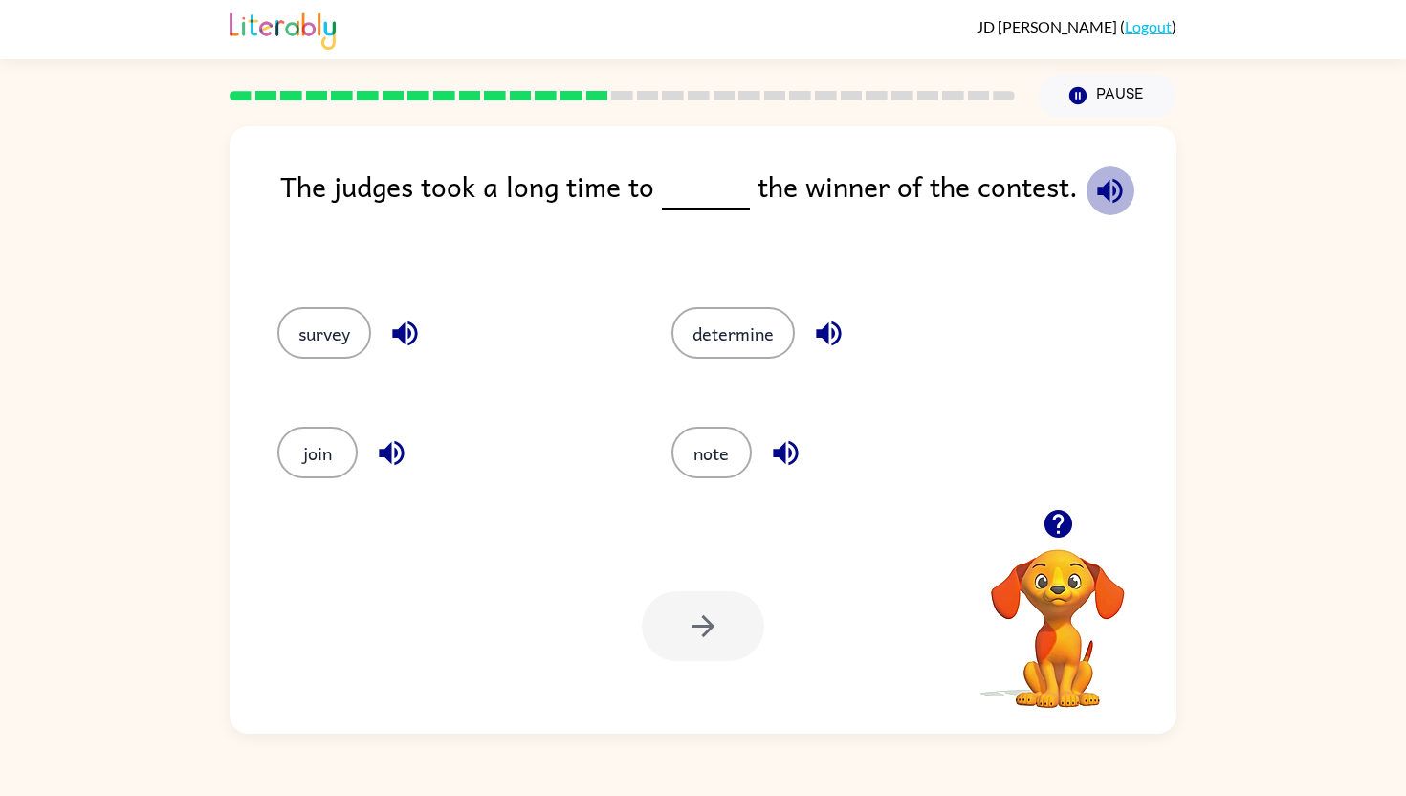
click at [1101, 199] on icon "button" at bounding box center [1109, 190] width 25 height 25
click at [749, 323] on button "determine" at bounding box center [732, 333] width 123 height 52
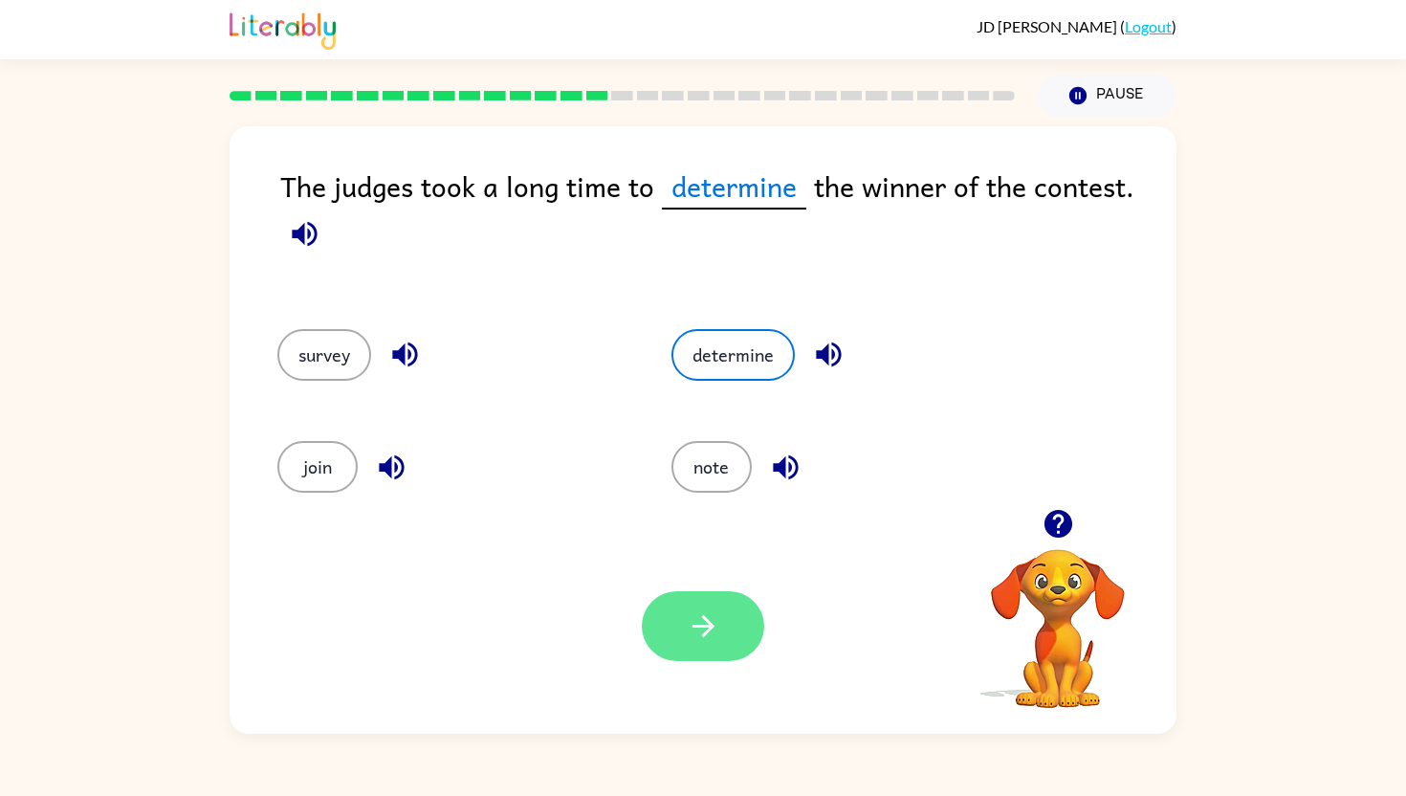
click at [684, 627] on button "button" at bounding box center [703, 626] width 122 height 70
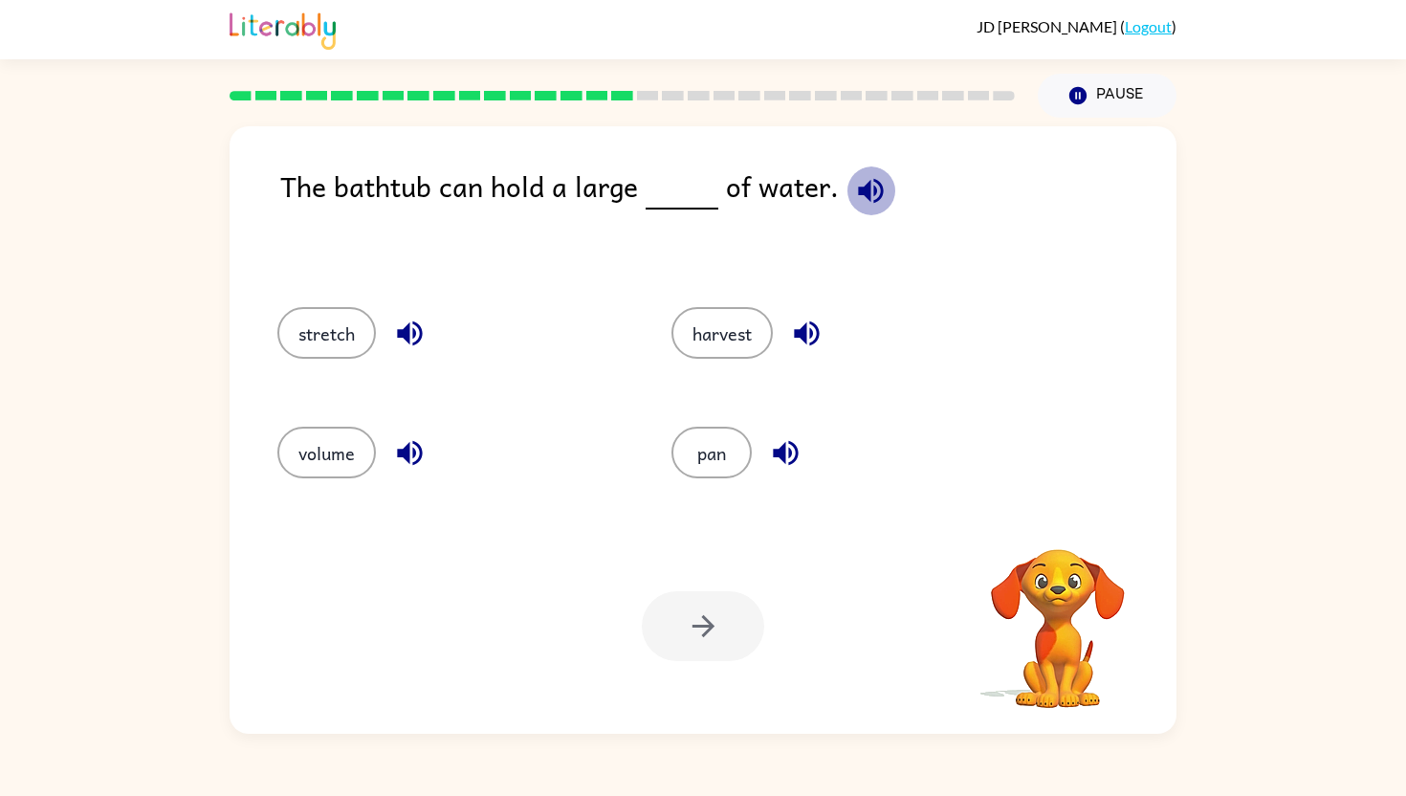
click at [882, 180] on button "button" at bounding box center [870, 190] width 49 height 49
click at [406, 464] on icon "button" at bounding box center [409, 452] width 33 height 33
click at [412, 332] on icon "button" at bounding box center [409, 333] width 33 height 33
click at [818, 337] on icon "button" at bounding box center [806, 333] width 25 height 25
click at [792, 470] on button "button" at bounding box center [785, 452] width 49 height 49
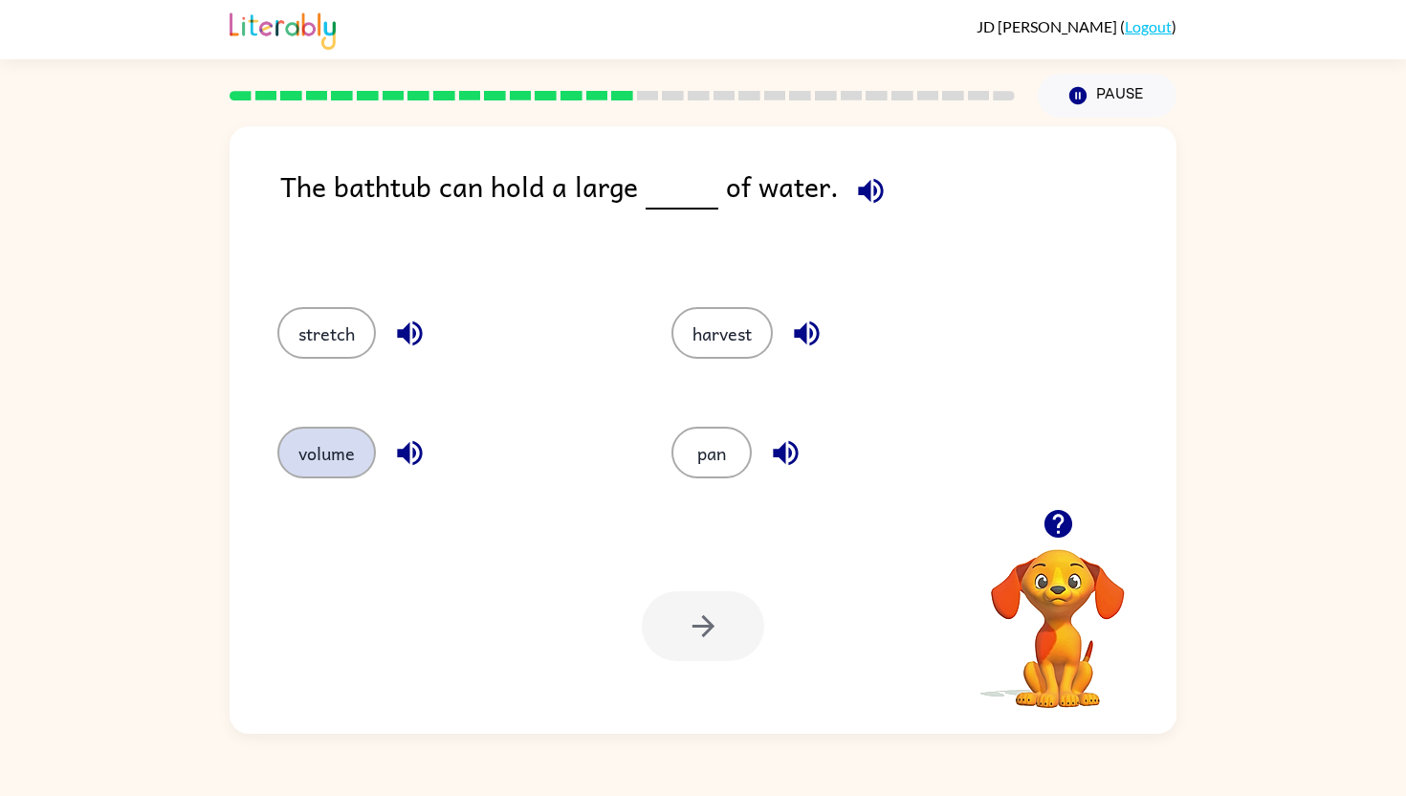
click at [358, 450] on button "volume" at bounding box center [326, 453] width 98 height 52
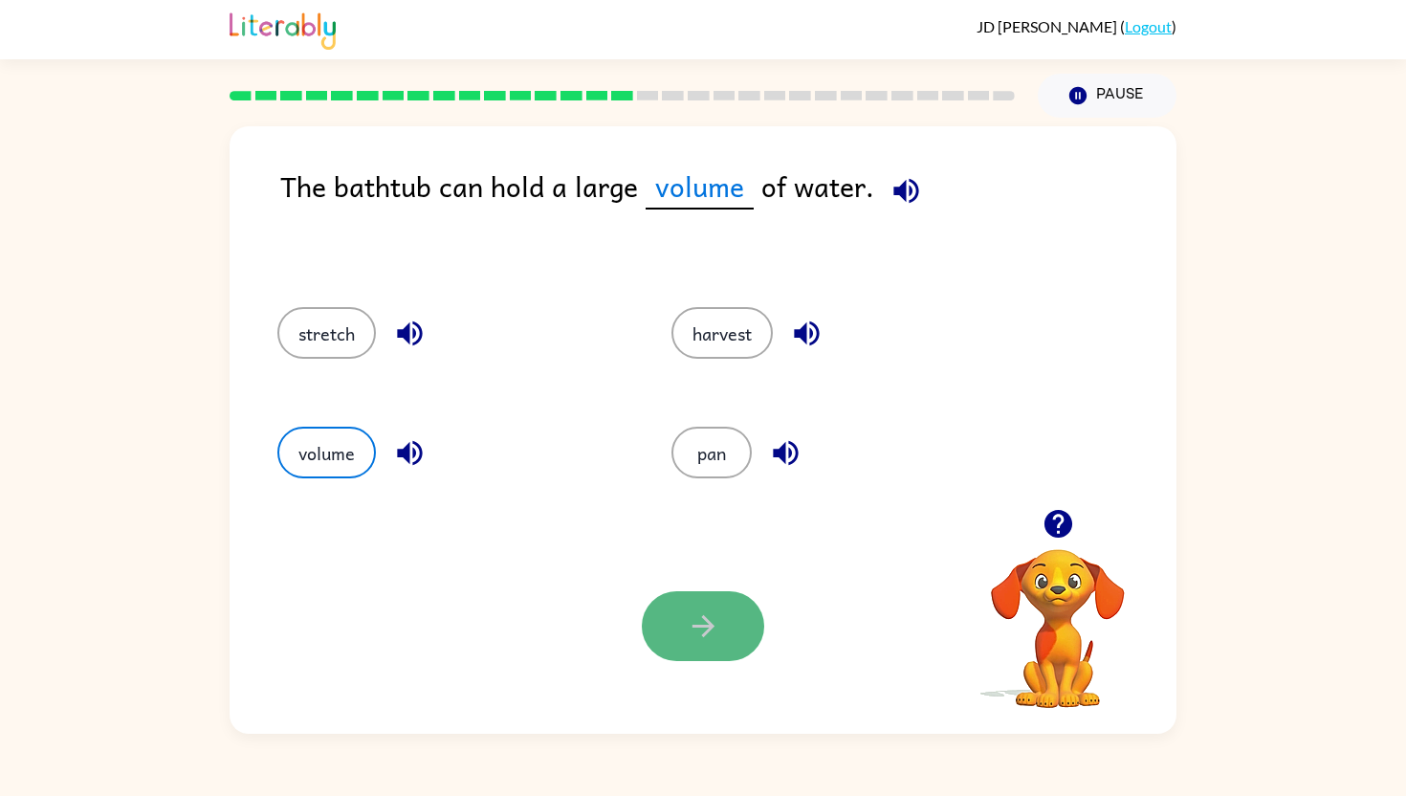
click at [707, 617] on icon "button" at bounding box center [703, 625] width 33 height 33
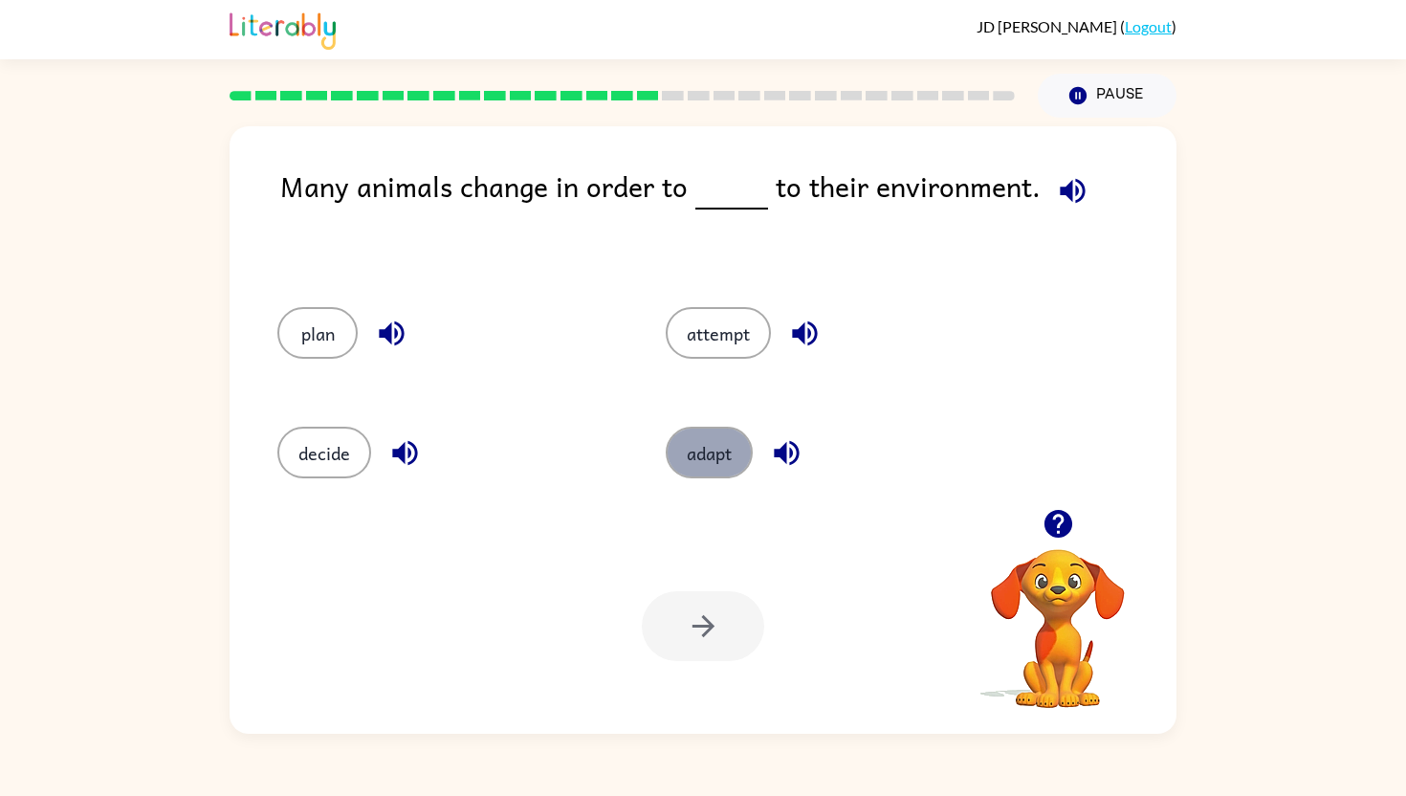
click at [733, 434] on button "adapt" at bounding box center [709, 453] width 87 height 52
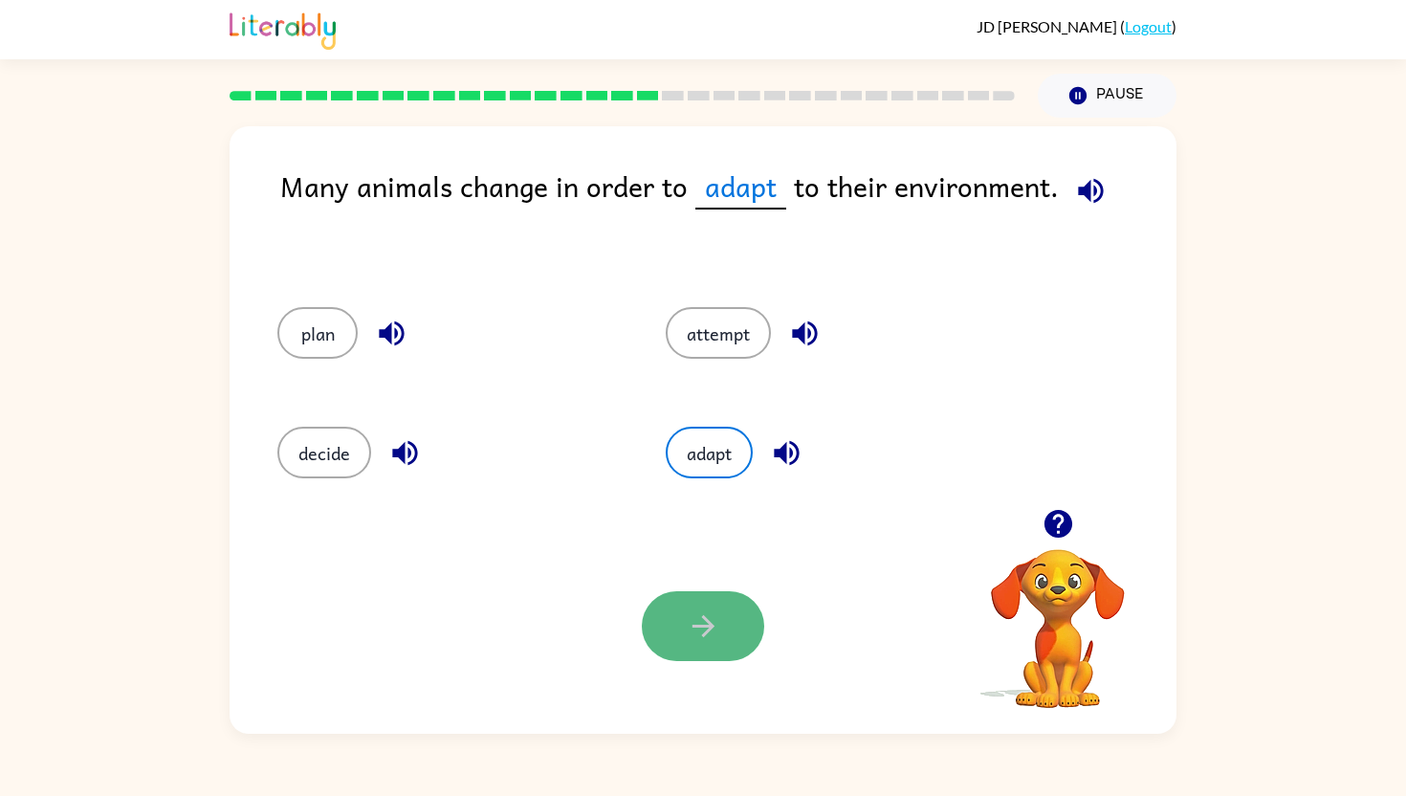
click at [694, 604] on button "button" at bounding box center [703, 626] width 122 height 70
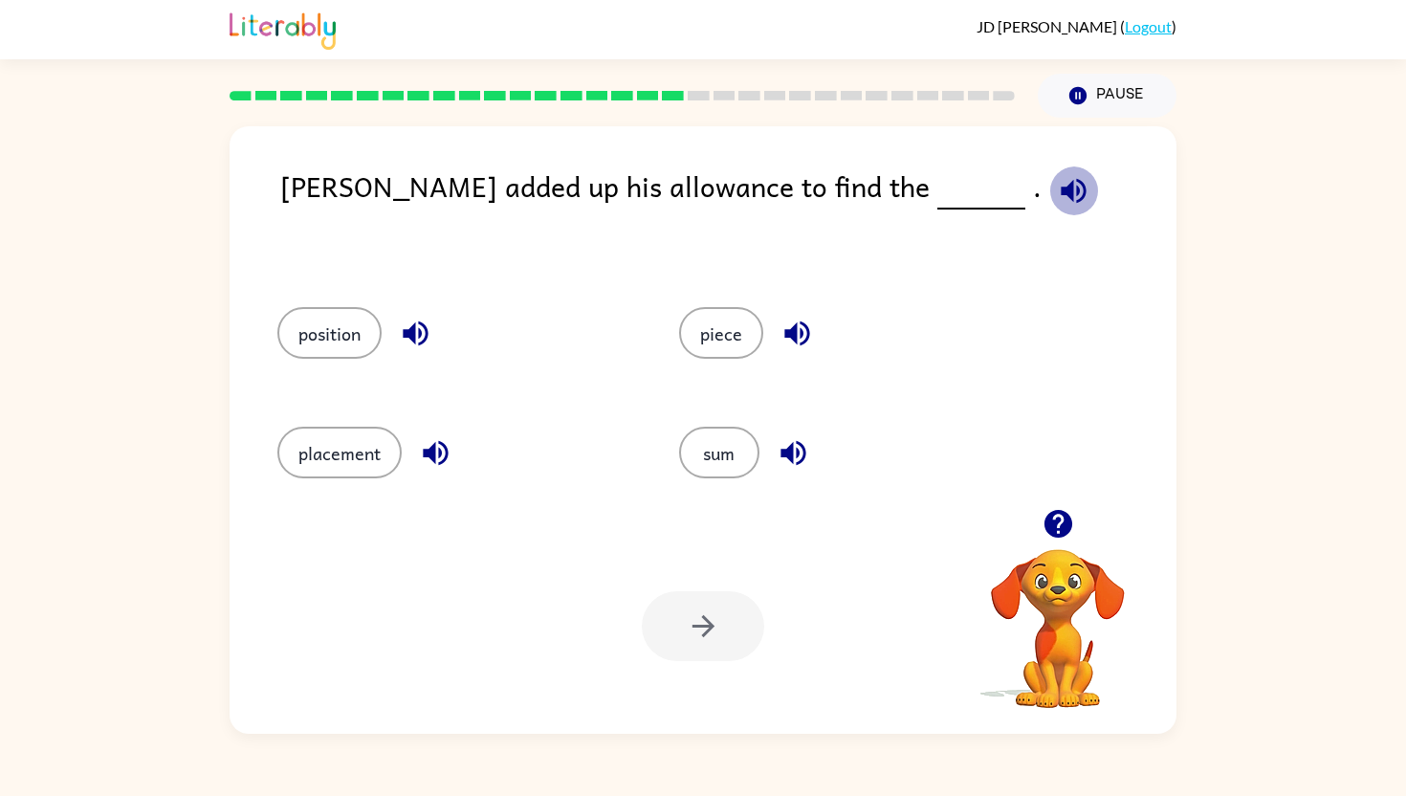
click at [1061, 188] on icon "button" at bounding box center [1073, 190] width 25 height 25
click at [733, 456] on button "sum" at bounding box center [719, 453] width 80 height 52
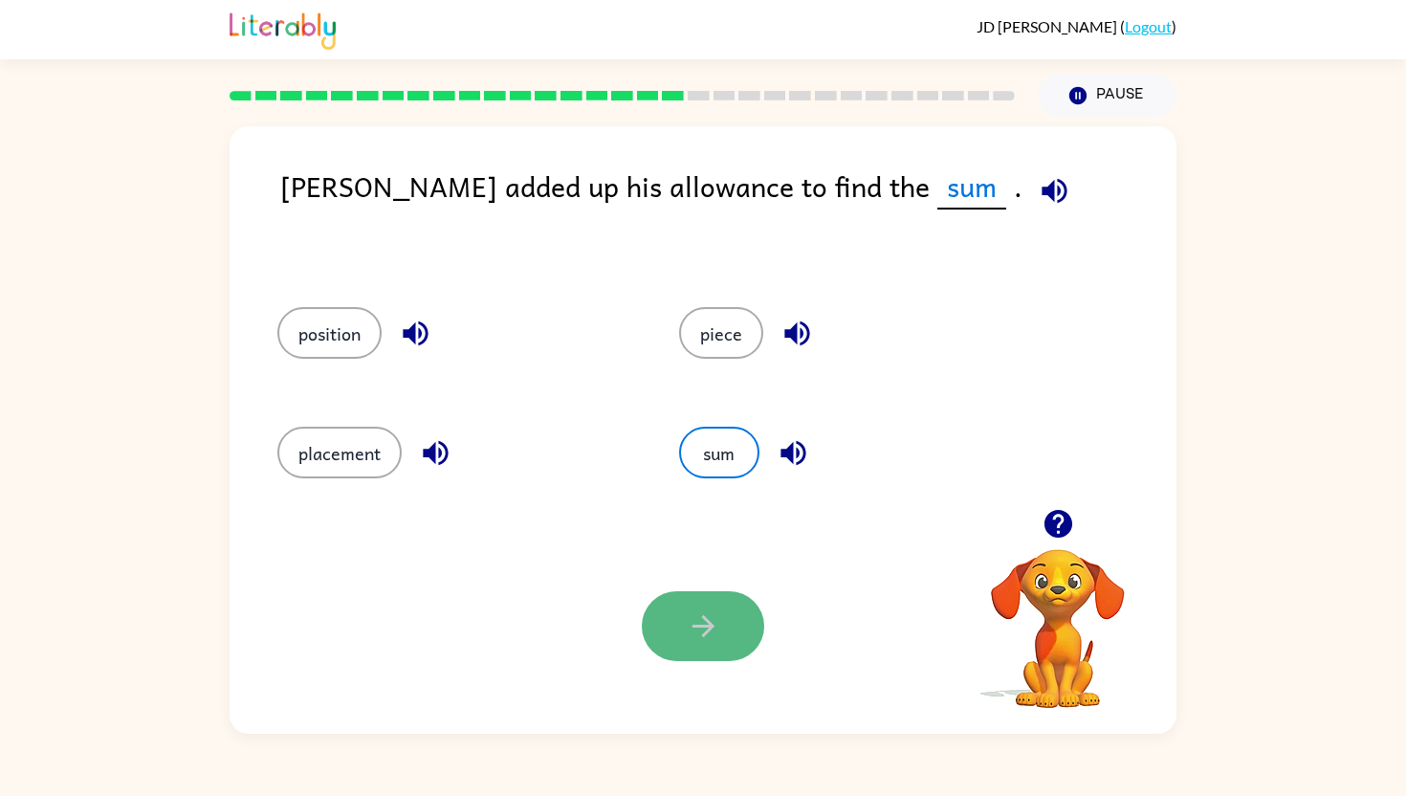
click at [726, 623] on button "button" at bounding box center [703, 626] width 122 height 70
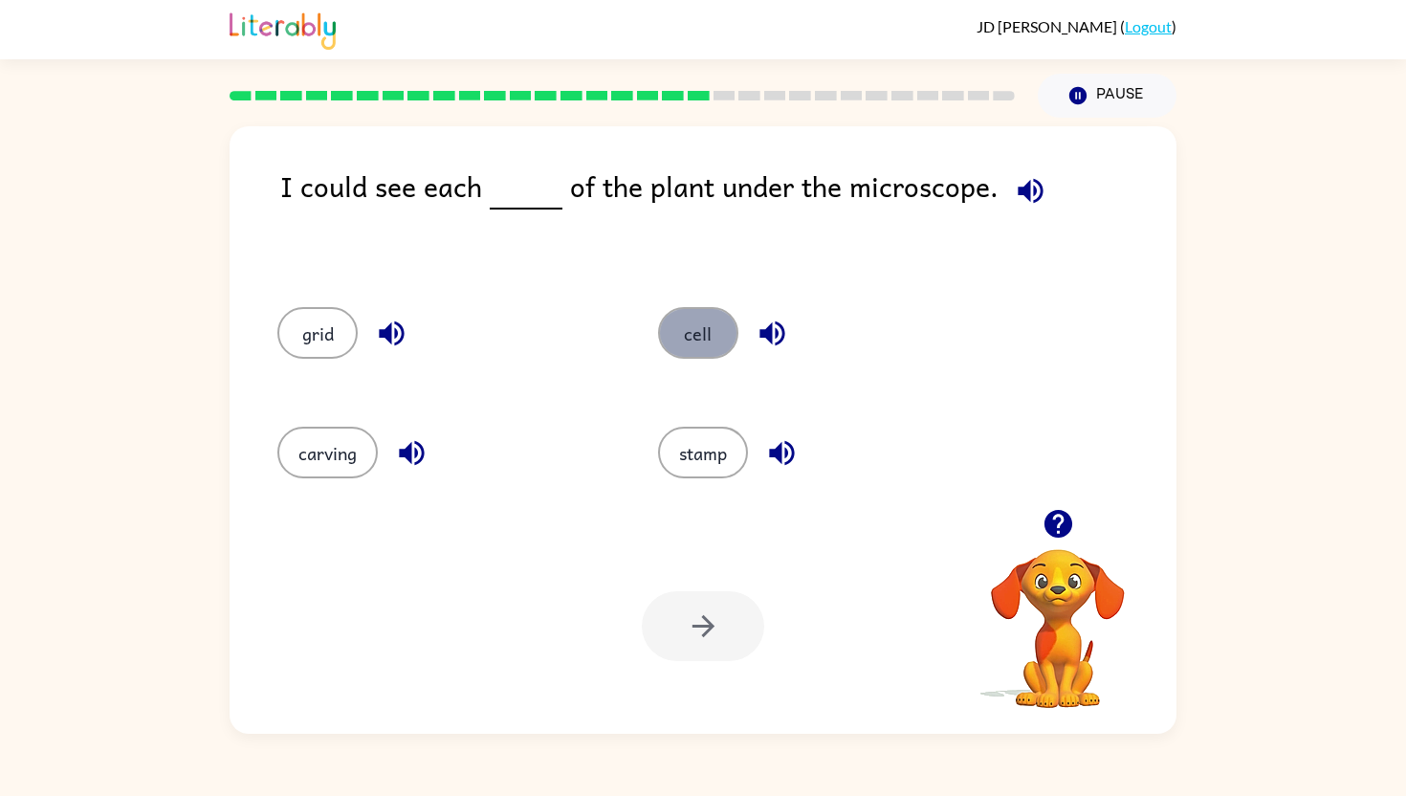
click at [690, 329] on button "cell" at bounding box center [698, 333] width 80 height 52
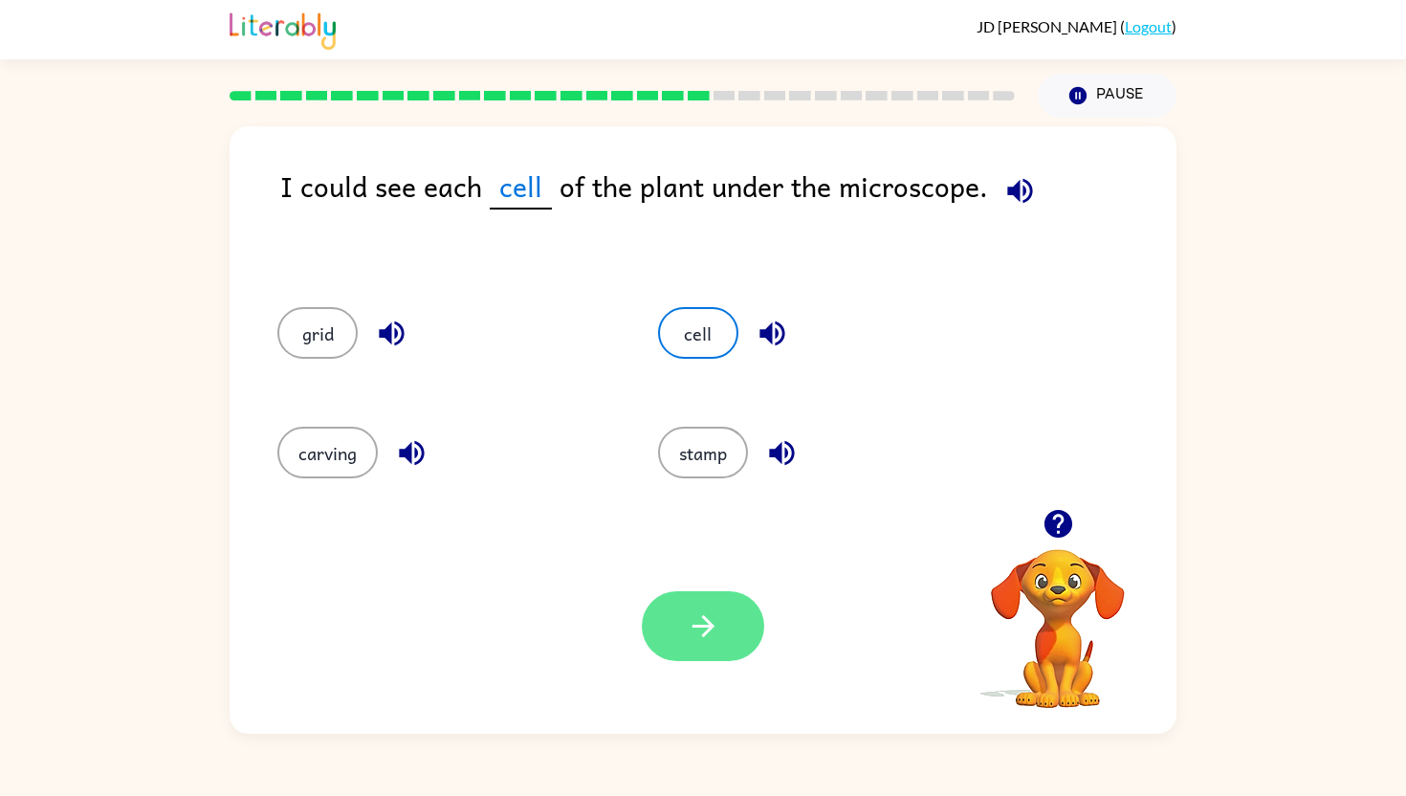
click at [718, 595] on button "button" at bounding box center [703, 626] width 122 height 70
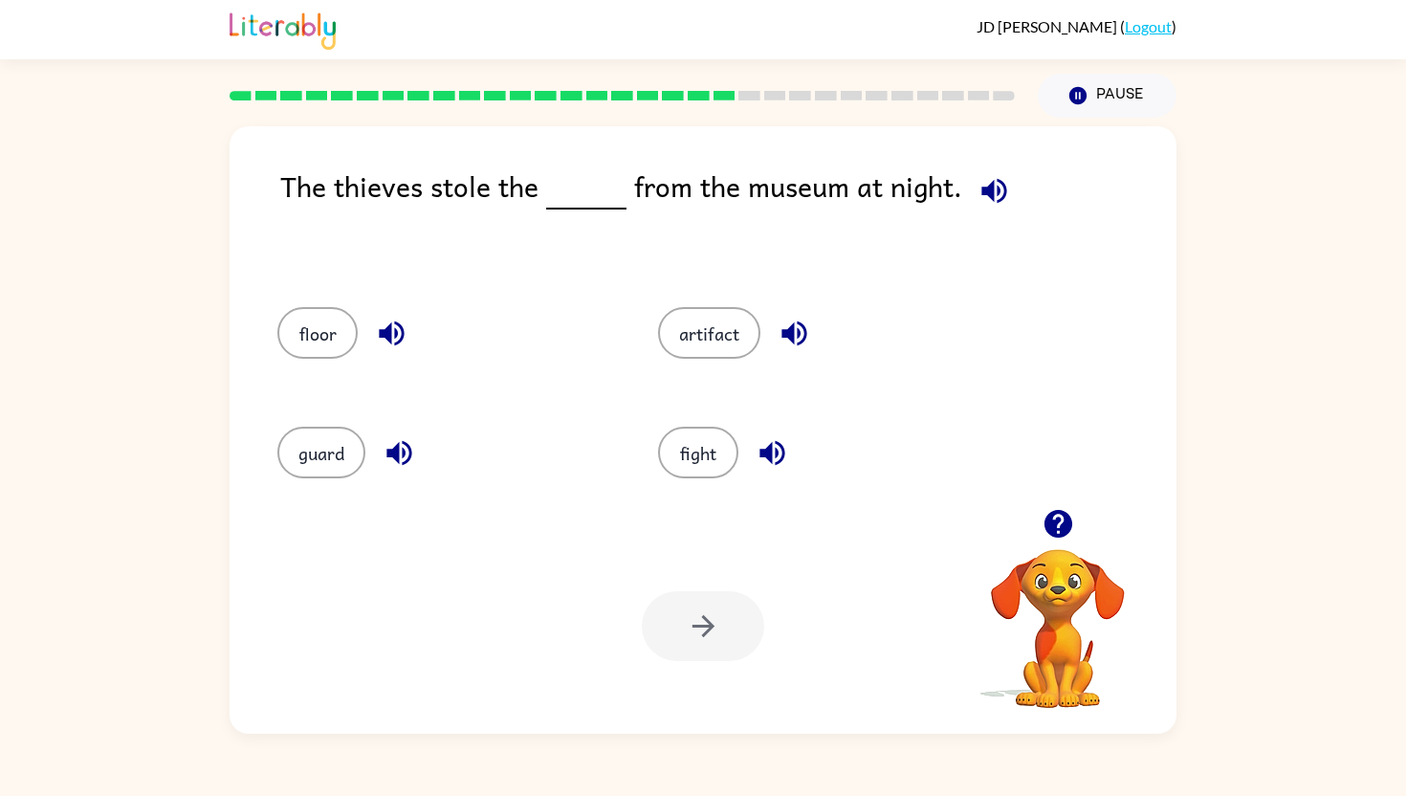
click at [1007, 176] on span at bounding box center [990, 185] width 56 height 43
click at [999, 176] on icon "button" at bounding box center [993, 190] width 33 height 33
click at [715, 353] on button "artifact" at bounding box center [709, 333] width 102 height 52
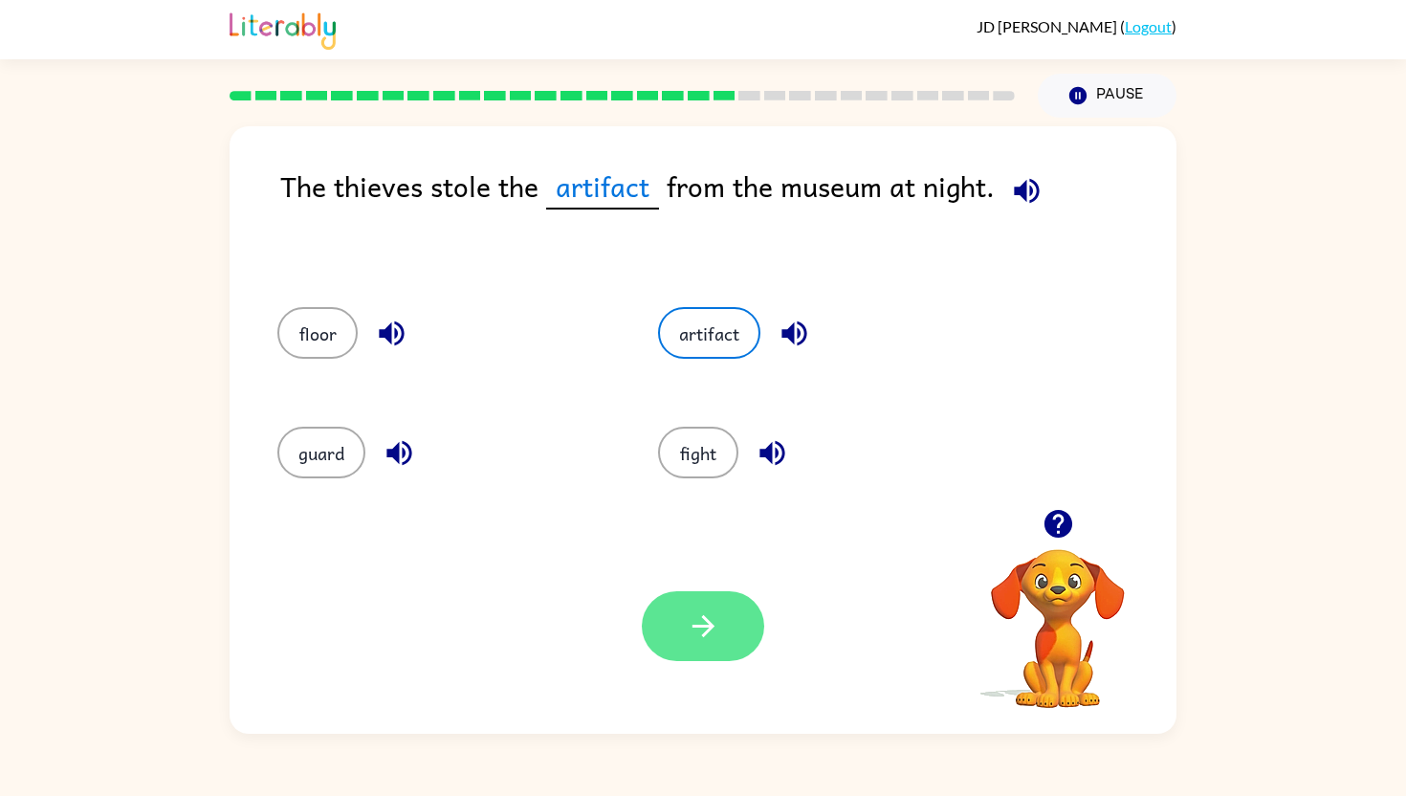
click at [713, 602] on button "button" at bounding box center [703, 626] width 122 height 70
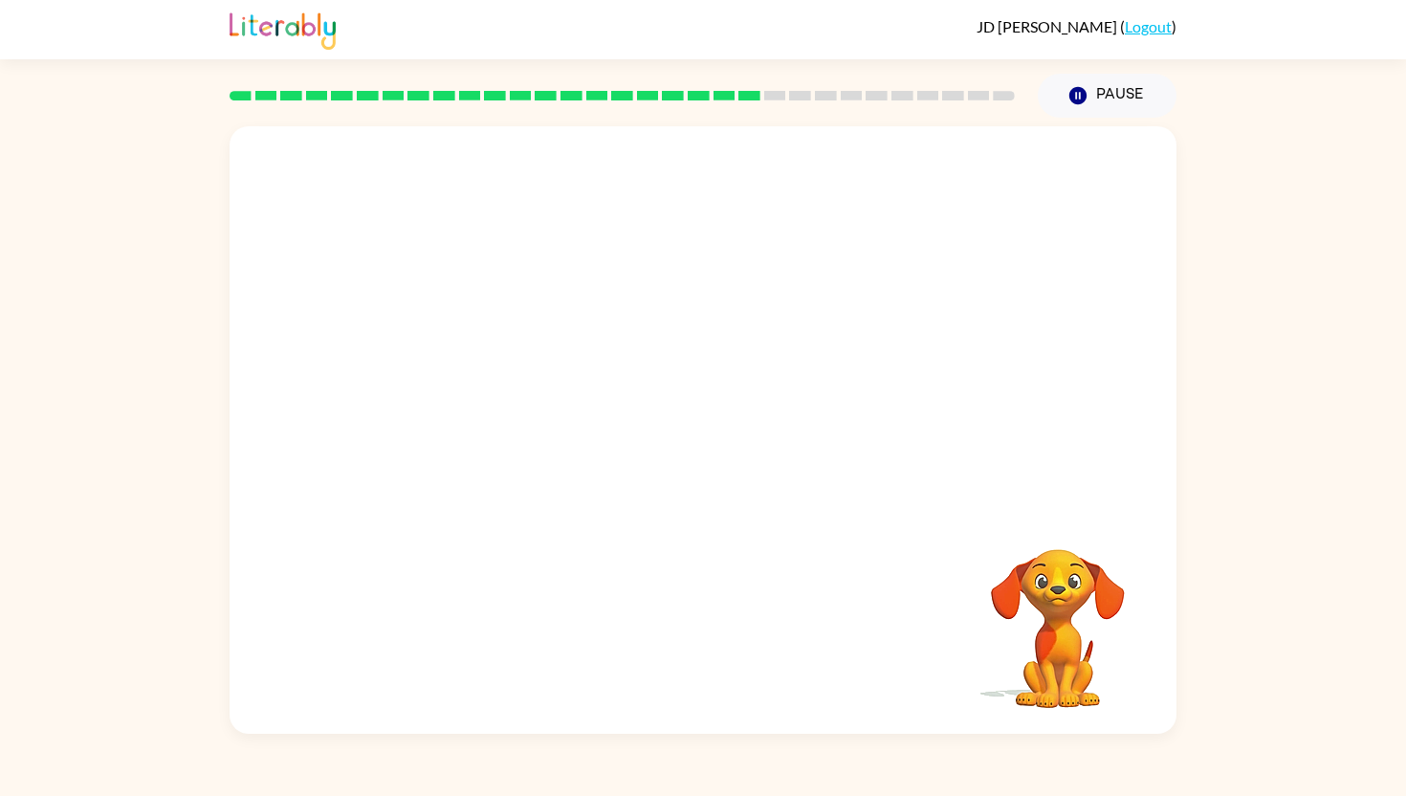
click at [494, 453] on video "Your browser must support playing .mp4 files to use Literably. Please try using…" at bounding box center [703, 317] width 947 height 383
click at [691, 412] on button "button" at bounding box center [703, 440] width 122 height 70
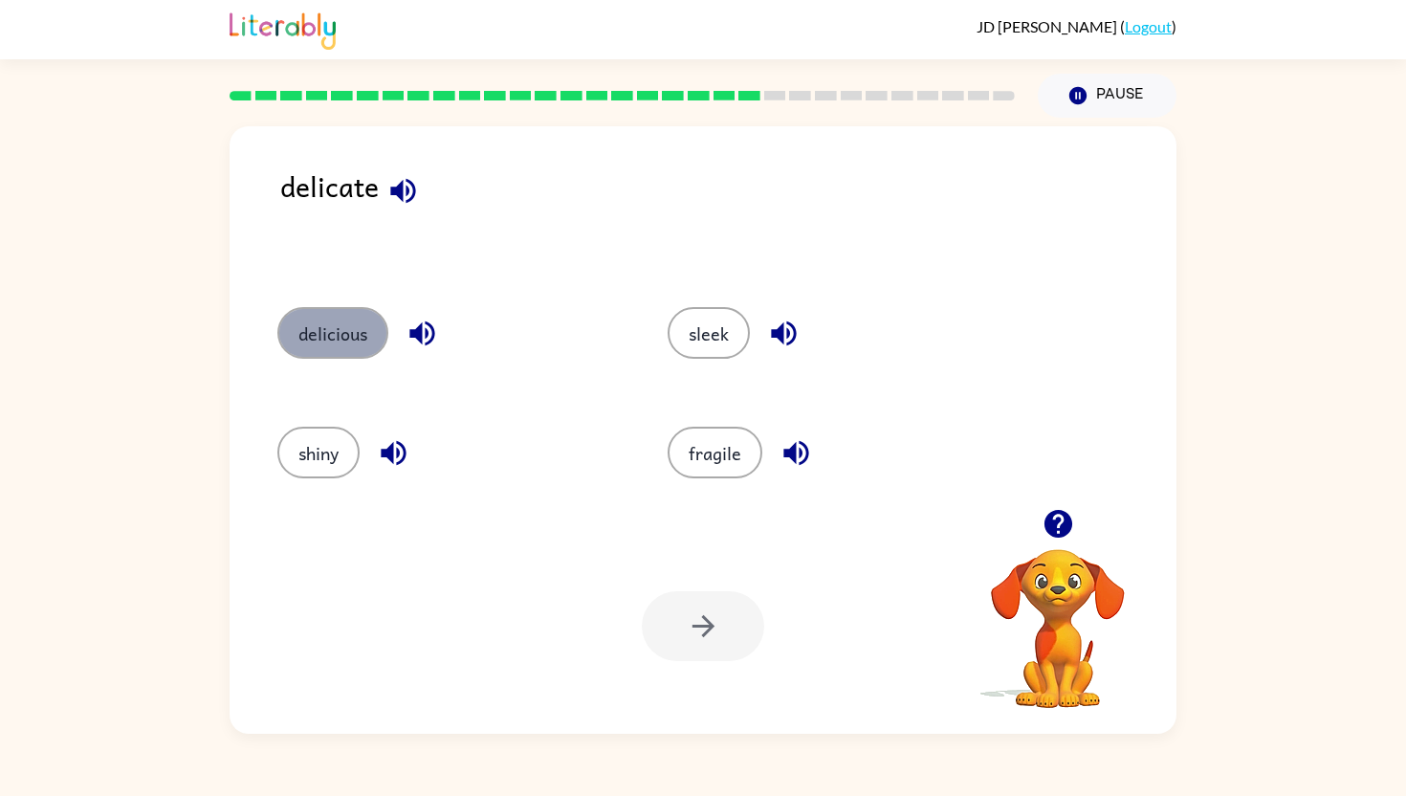
click at [317, 325] on button "delicious" at bounding box center [332, 333] width 111 height 52
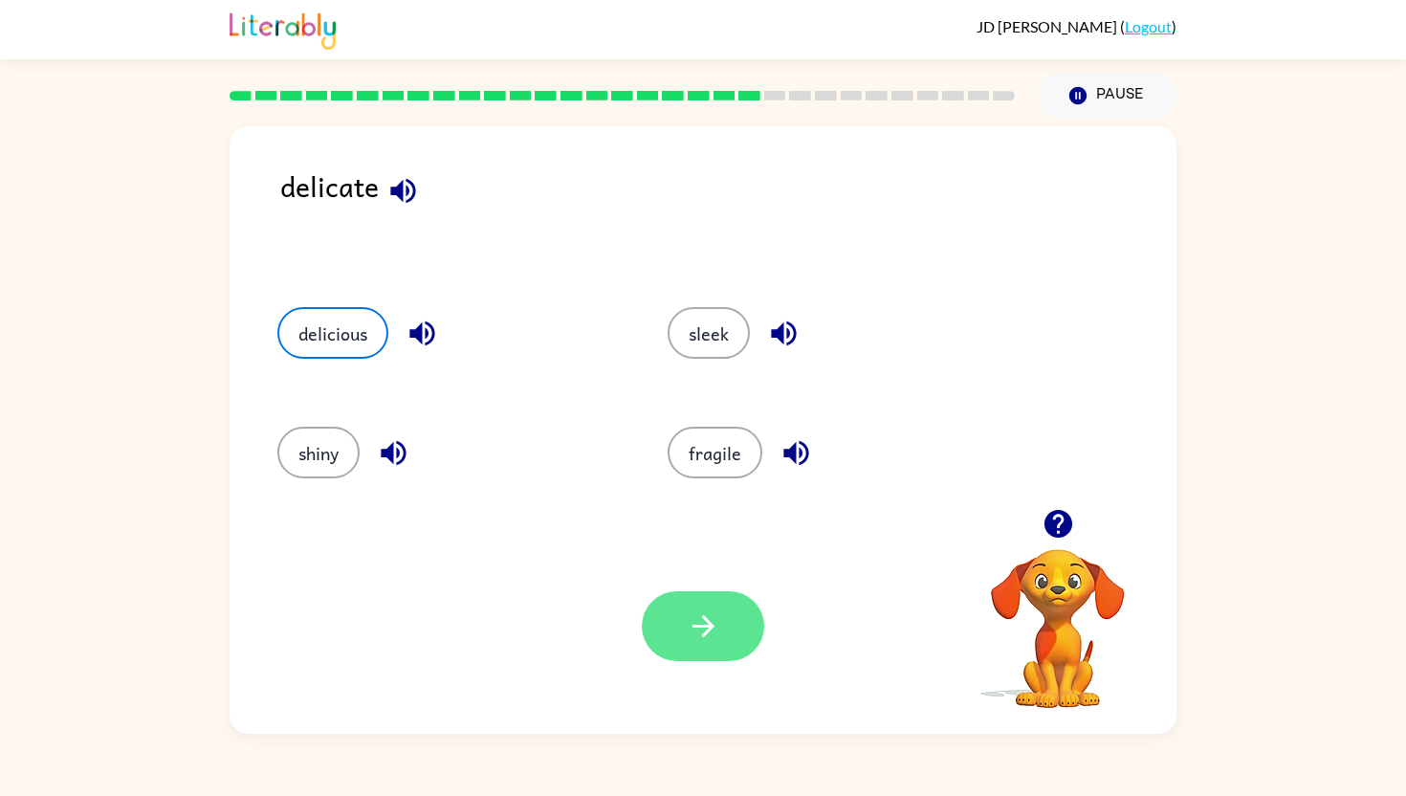
click at [740, 644] on button "button" at bounding box center [703, 626] width 122 height 70
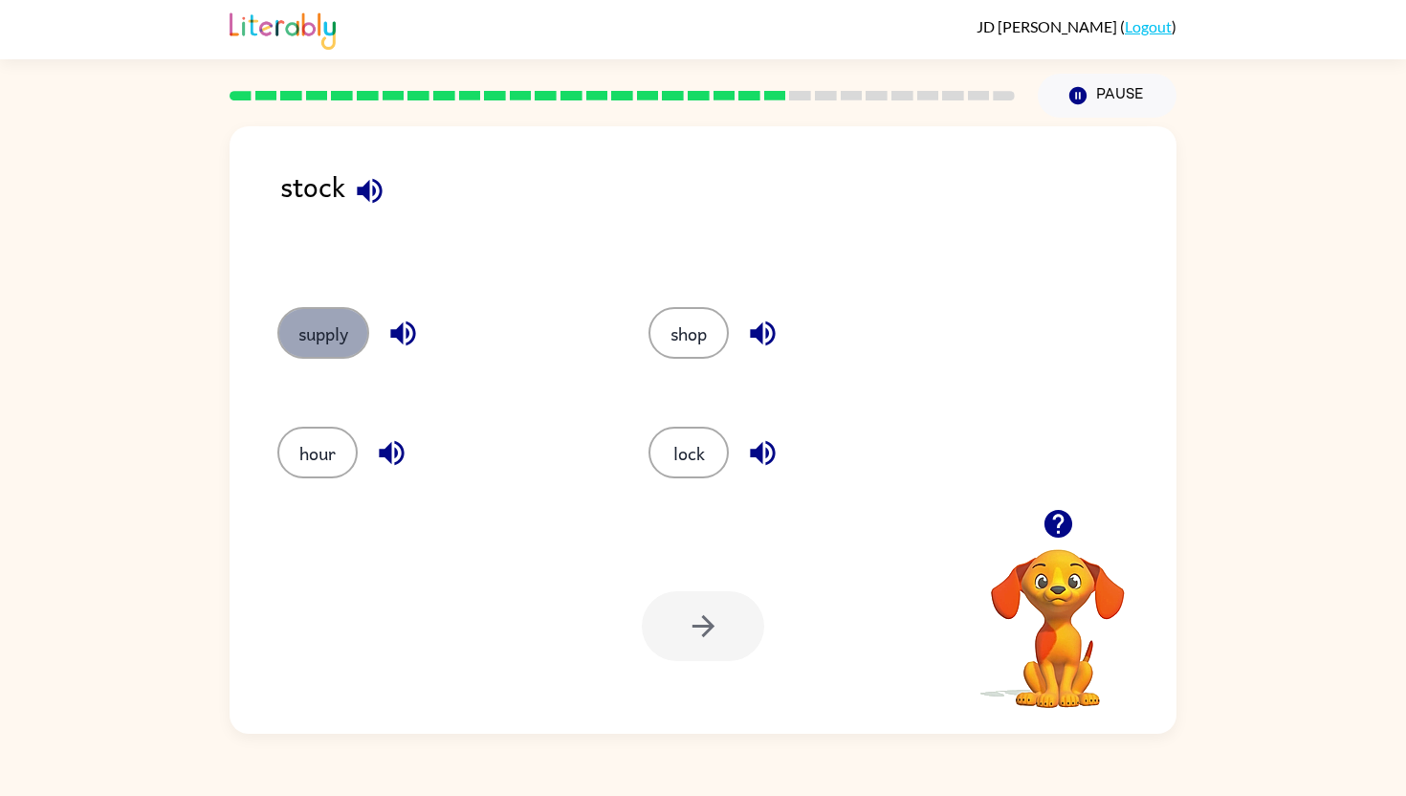
drag, startPoint x: 304, startPoint y: 339, endPoint x: 341, endPoint y: 339, distance: 37.3
click at [305, 339] on button "supply" at bounding box center [323, 333] width 92 height 52
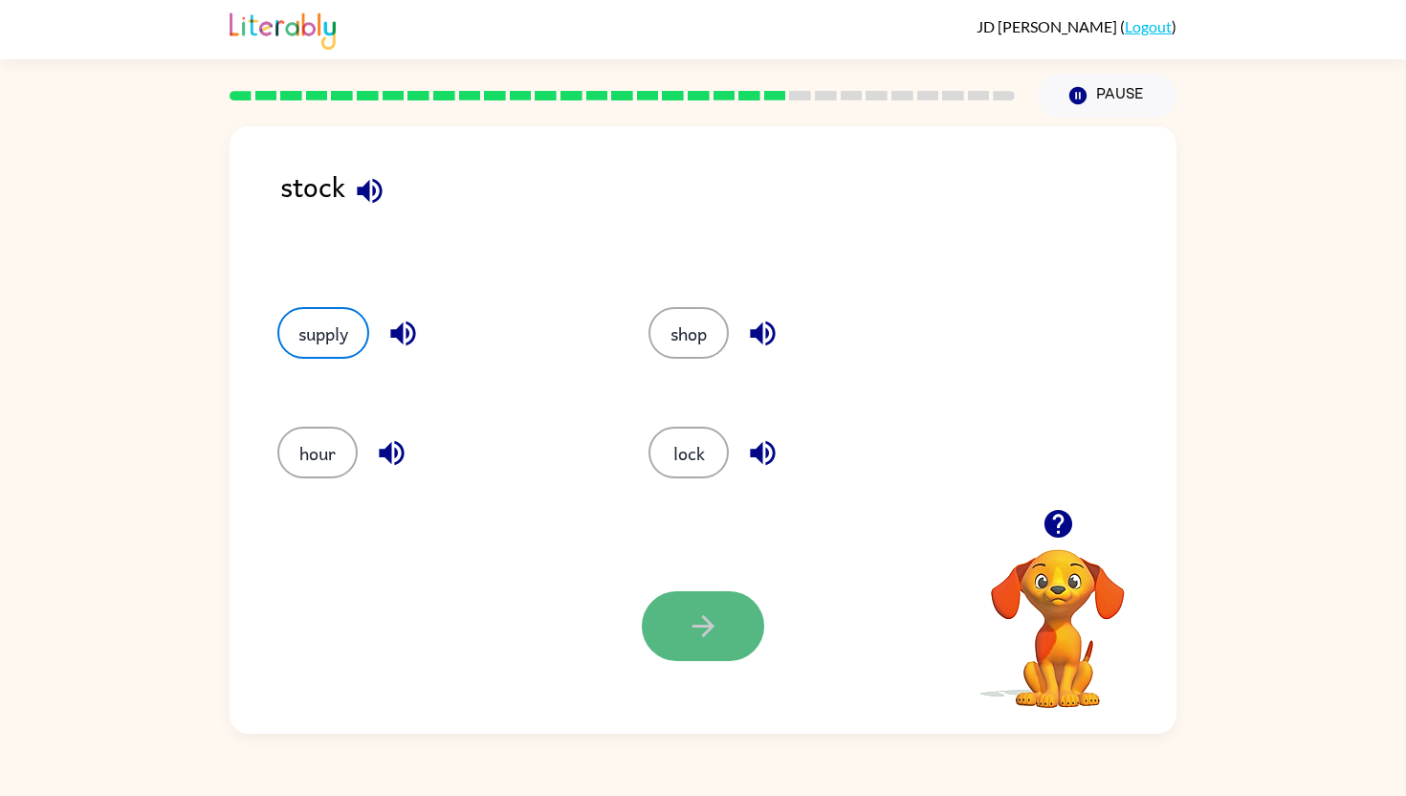
click at [685, 612] on button "button" at bounding box center [703, 626] width 122 height 70
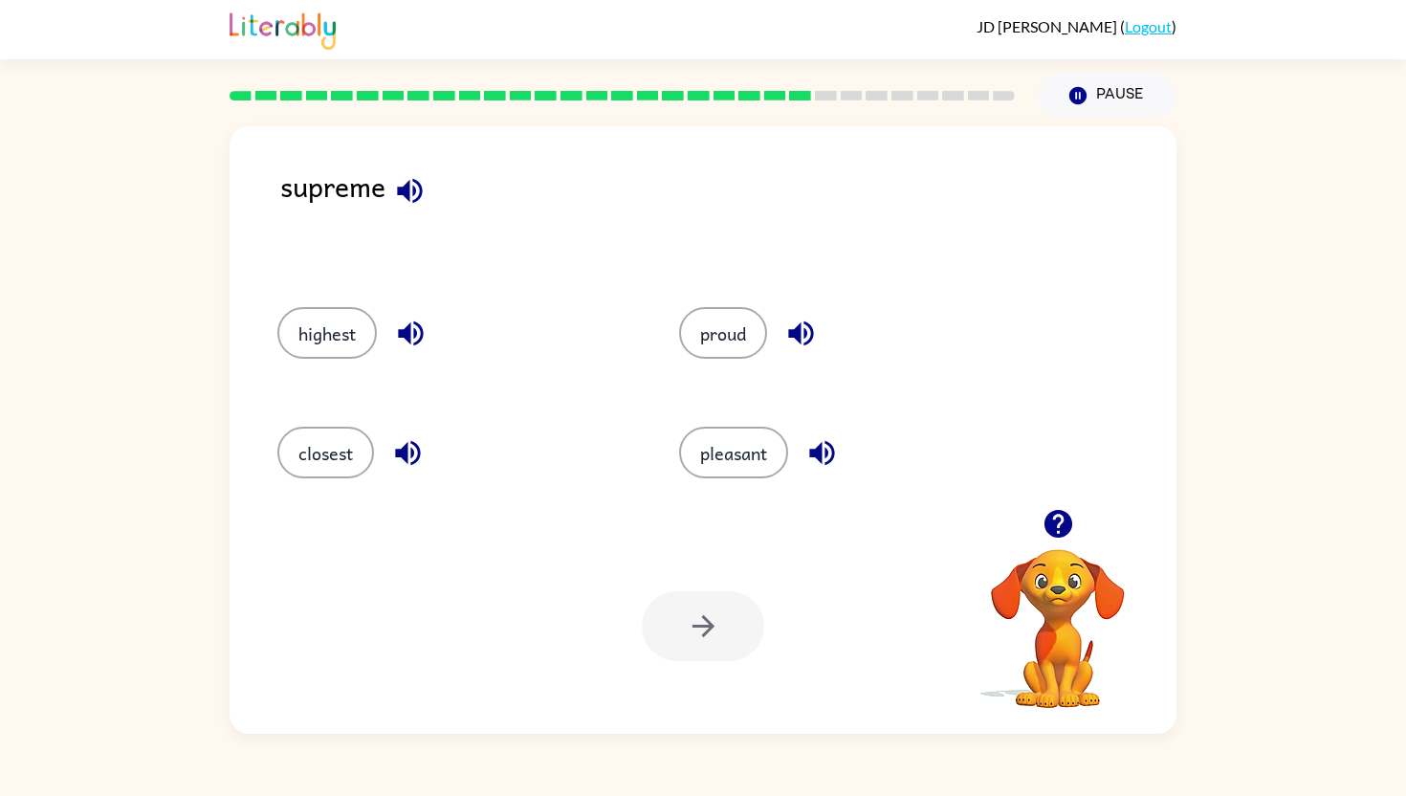
click at [296, 303] on div "highest" at bounding box center [442, 331] width 402 height 120
click at [300, 331] on button "highest" at bounding box center [326, 333] width 99 height 52
click at [733, 640] on button "button" at bounding box center [703, 626] width 122 height 70
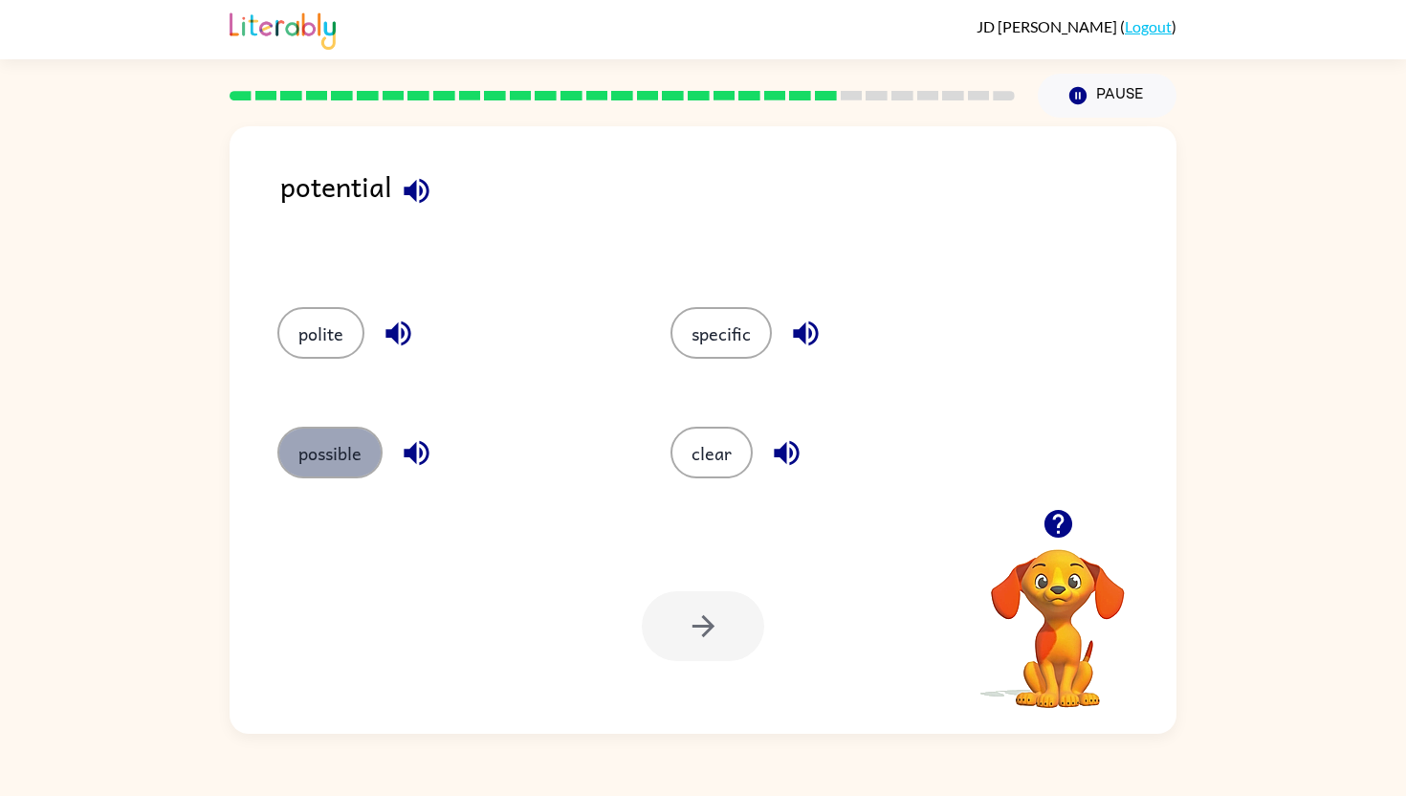
click at [325, 474] on button "possible" at bounding box center [329, 453] width 105 height 52
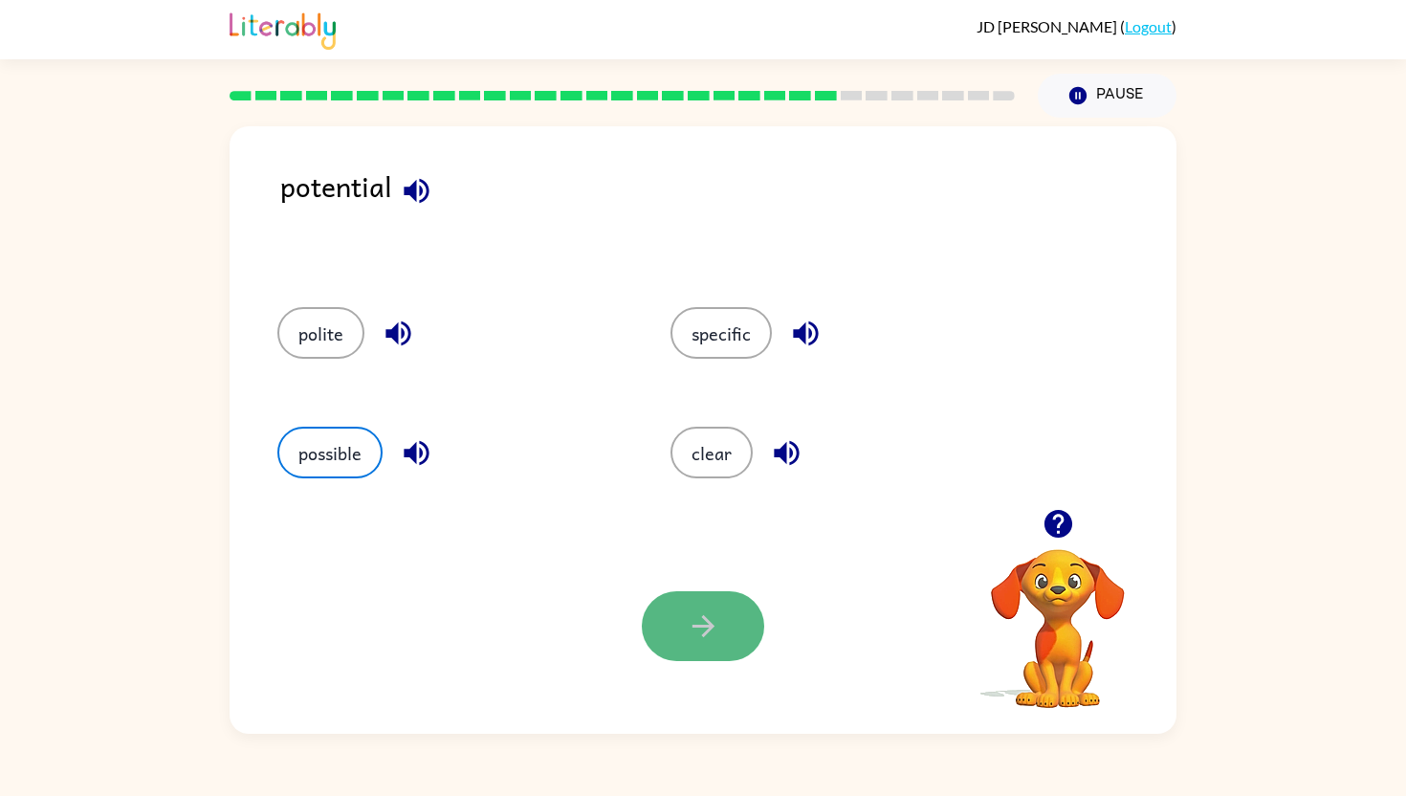
click at [697, 603] on button "button" at bounding box center [703, 626] width 122 height 70
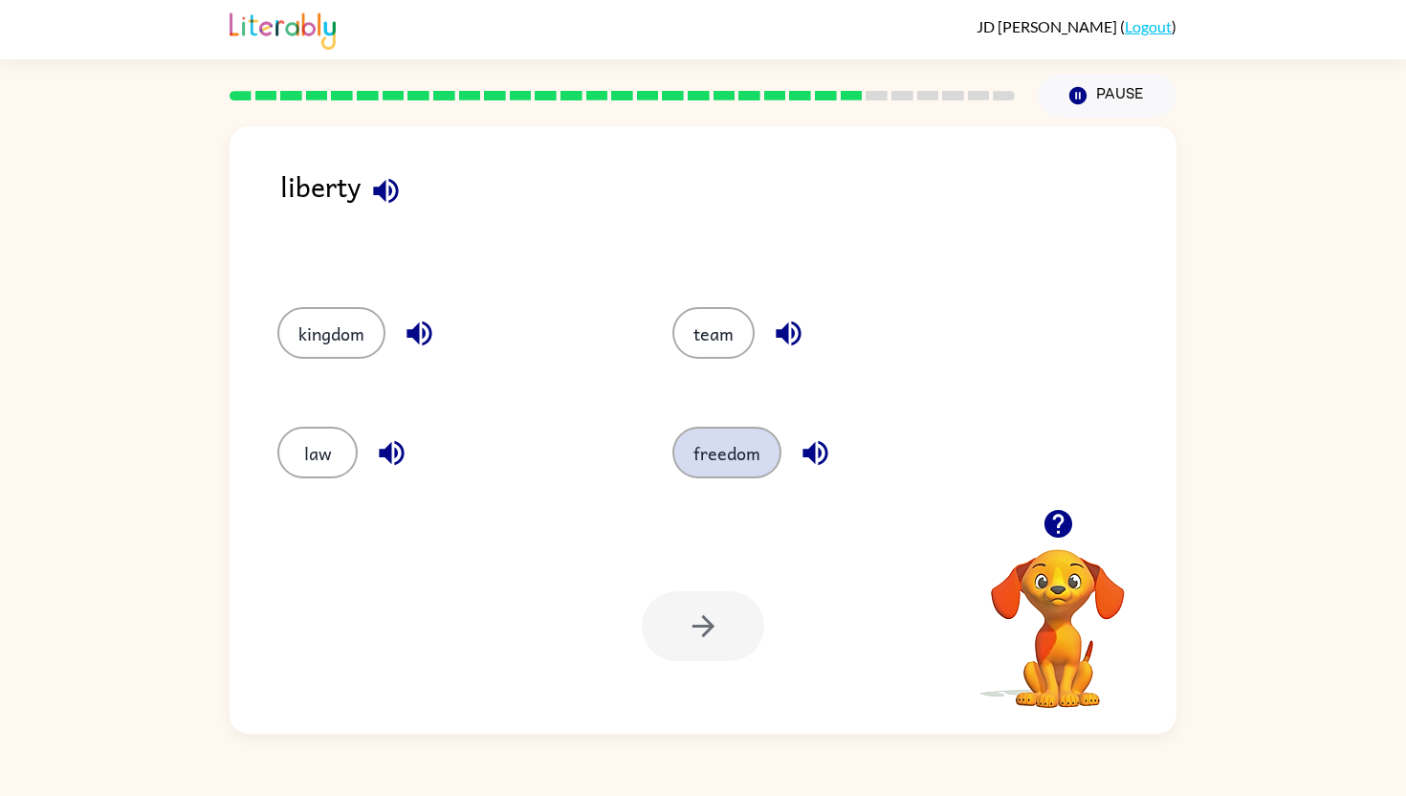
click at [744, 441] on button "freedom" at bounding box center [726, 453] width 109 height 52
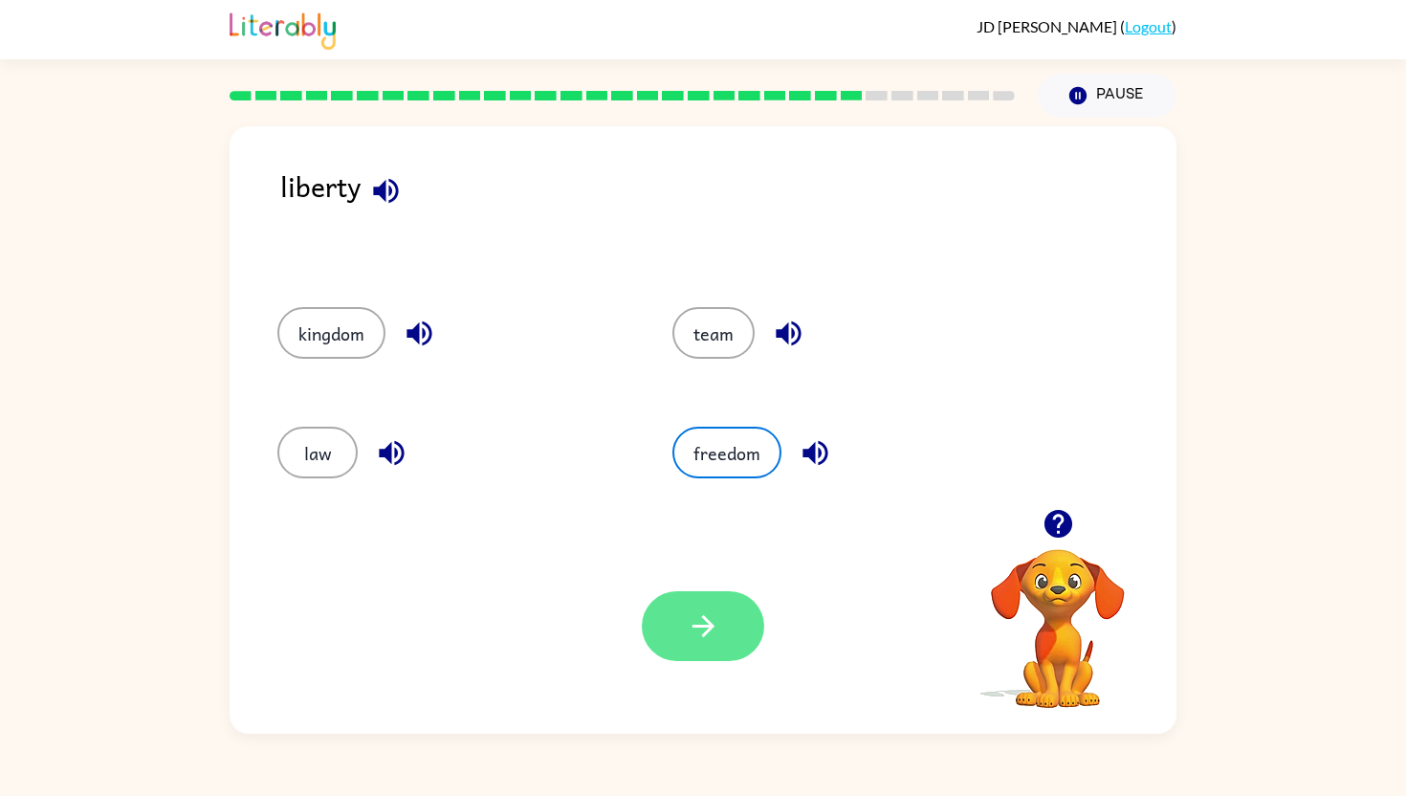
click at [719, 620] on icon "button" at bounding box center [703, 625] width 33 height 33
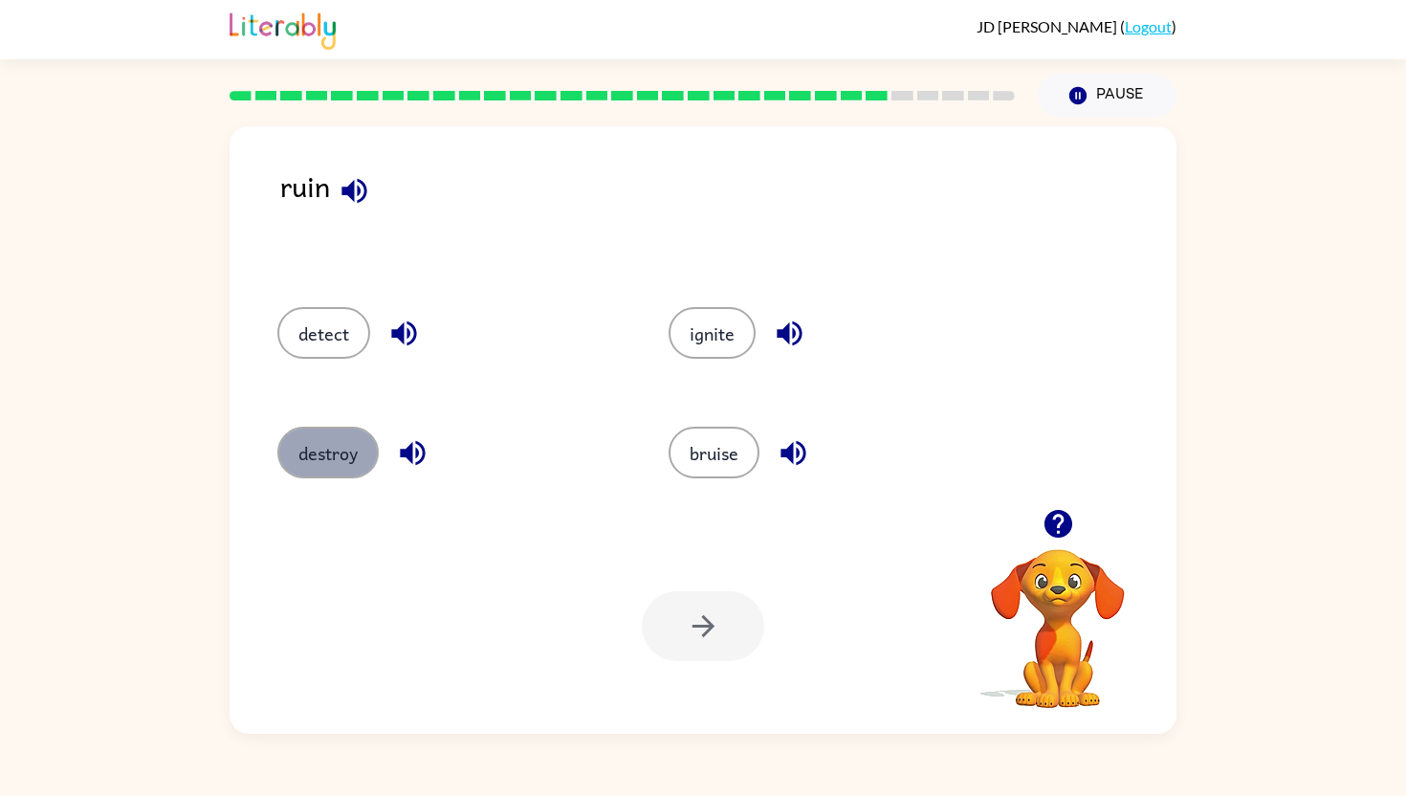
click at [358, 432] on button "destroy" at bounding box center [327, 453] width 101 height 52
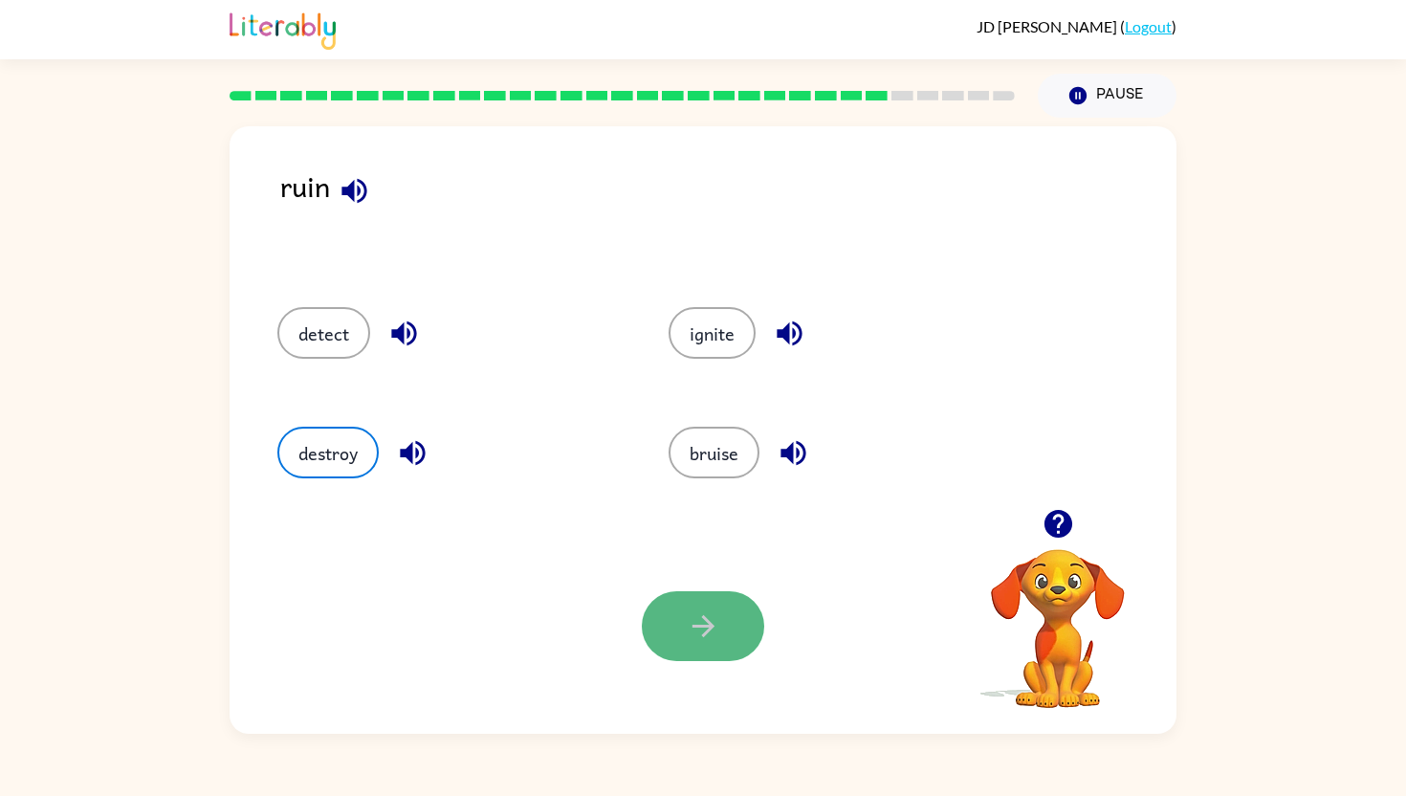
click at [728, 635] on button "button" at bounding box center [703, 626] width 122 height 70
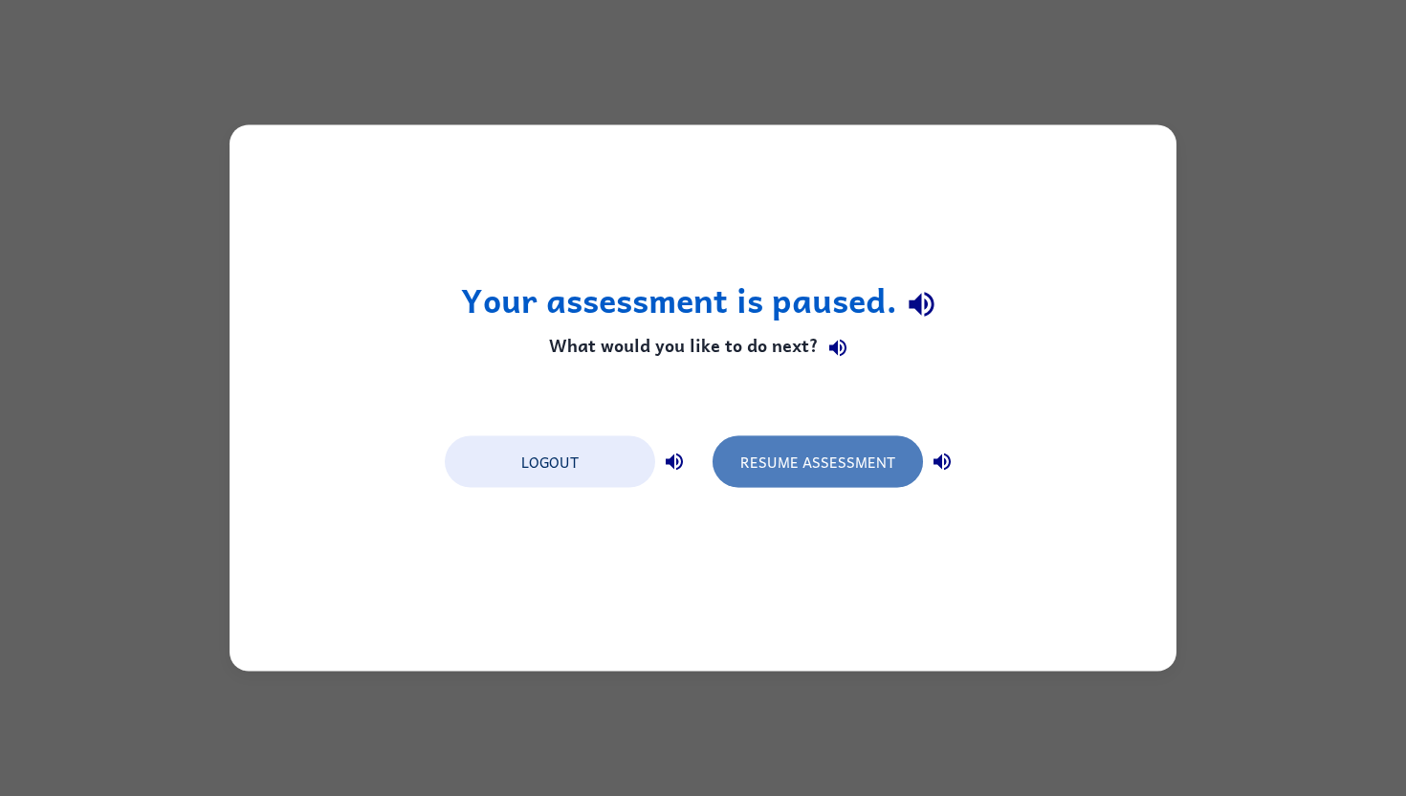
click at [798, 469] on button "Resume Assessment" at bounding box center [817, 462] width 210 height 52
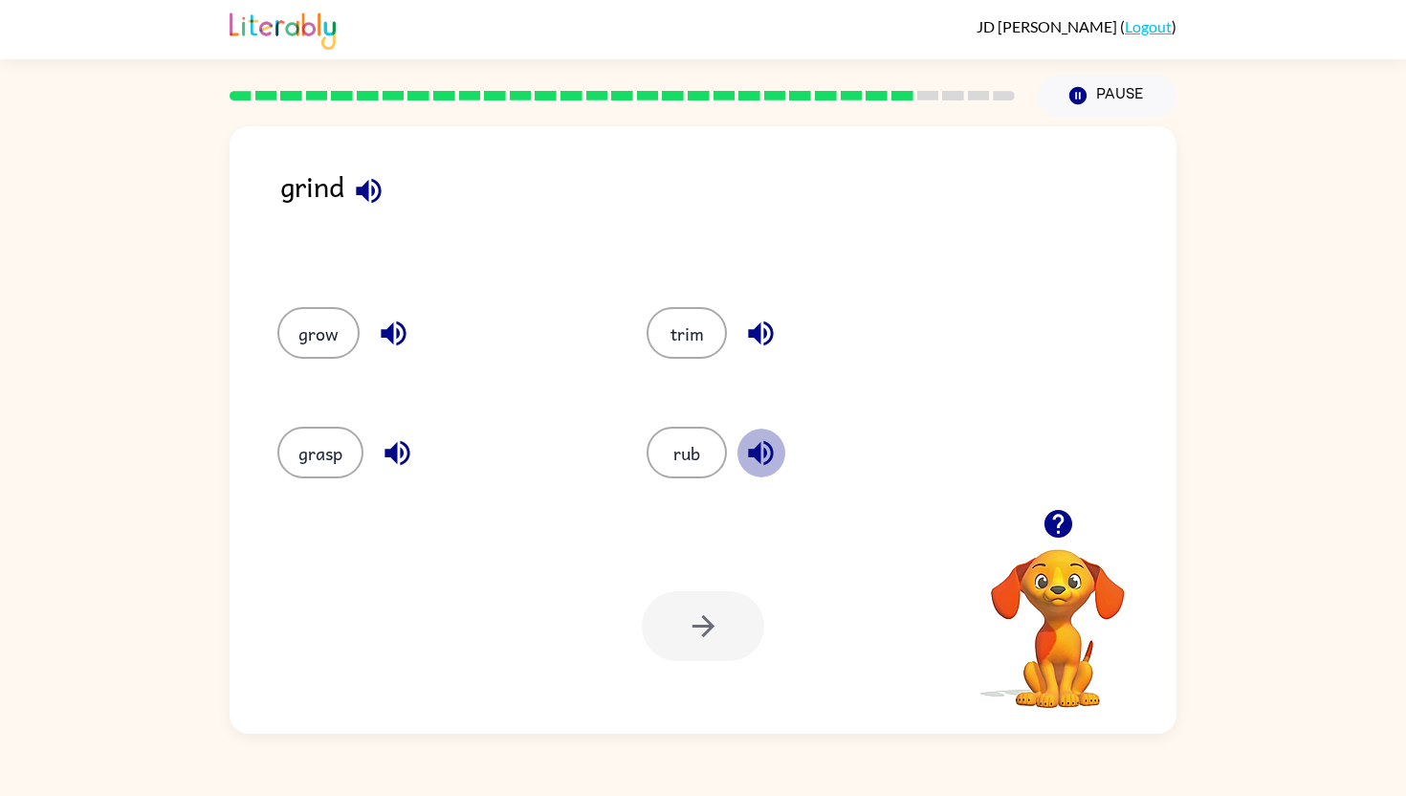
click at [760, 461] on icon "button" at bounding box center [760, 453] width 25 height 25
click at [762, 338] on icon "button" at bounding box center [760, 333] width 33 height 33
click at [388, 324] on icon "button" at bounding box center [393, 333] width 33 height 33
click at [374, 444] on button "button" at bounding box center [397, 452] width 49 height 49
click at [352, 444] on button "grasp" at bounding box center [320, 453] width 86 height 52
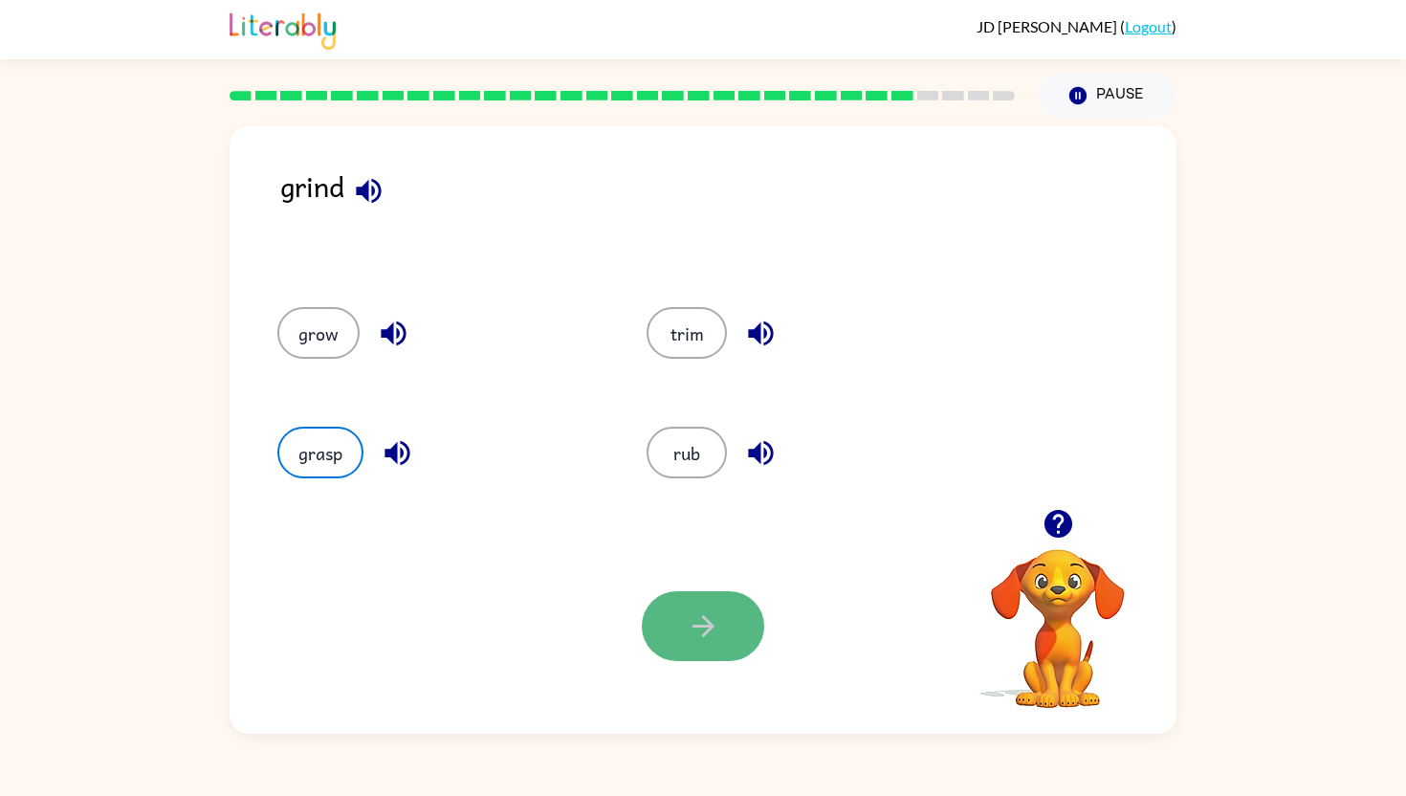
click at [680, 599] on button "button" at bounding box center [703, 626] width 122 height 70
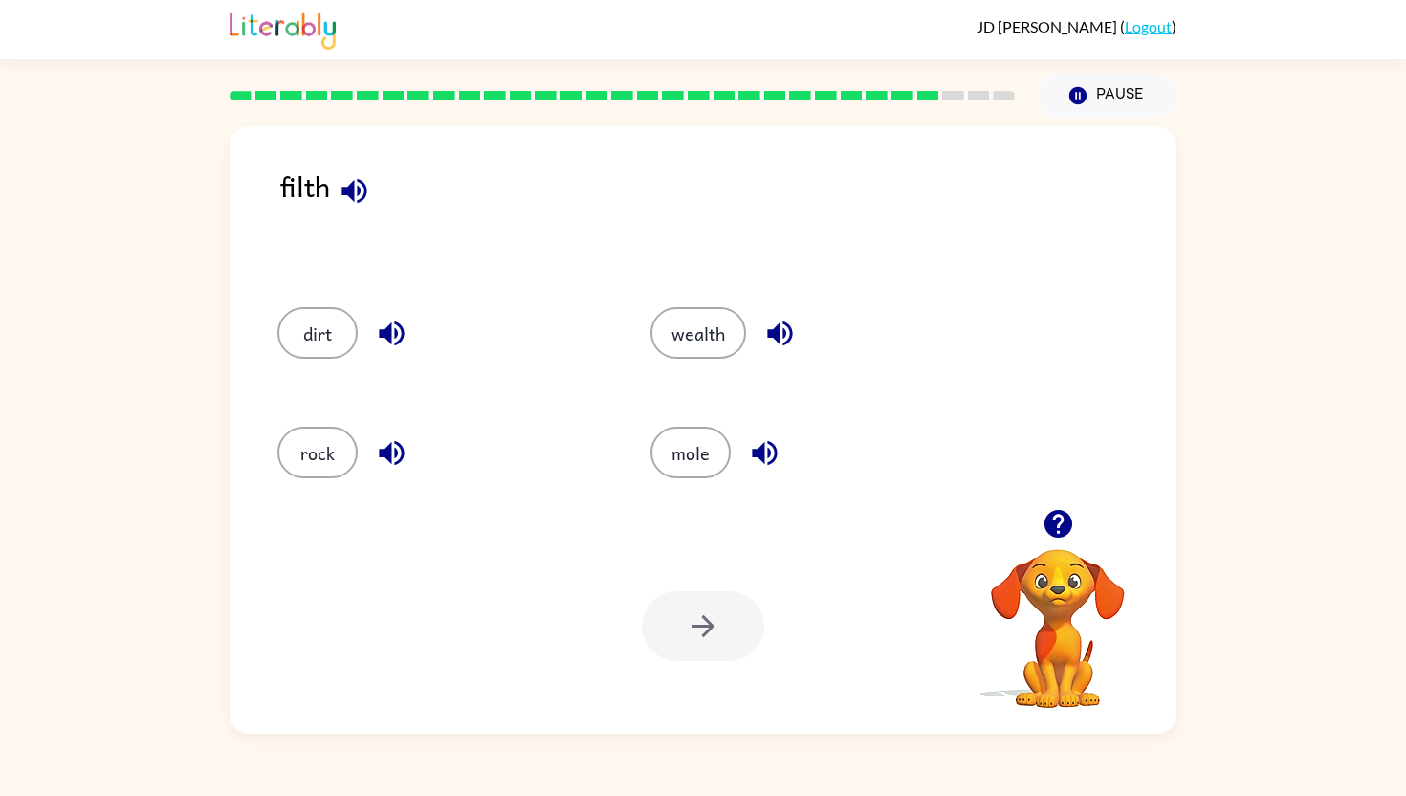
click at [777, 451] on icon "button" at bounding box center [764, 452] width 33 height 33
click at [780, 323] on icon "button" at bounding box center [779, 333] width 33 height 33
click at [403, 331] on icon "button" at bounding box center [391, 333] width 25 height 25
click at [402, 465] on icon "button" at bounding box center [391, 452] width 33 height 33
click at [315, 345] on button "dirt" at bounding box center [317, 333] width 80 height 52
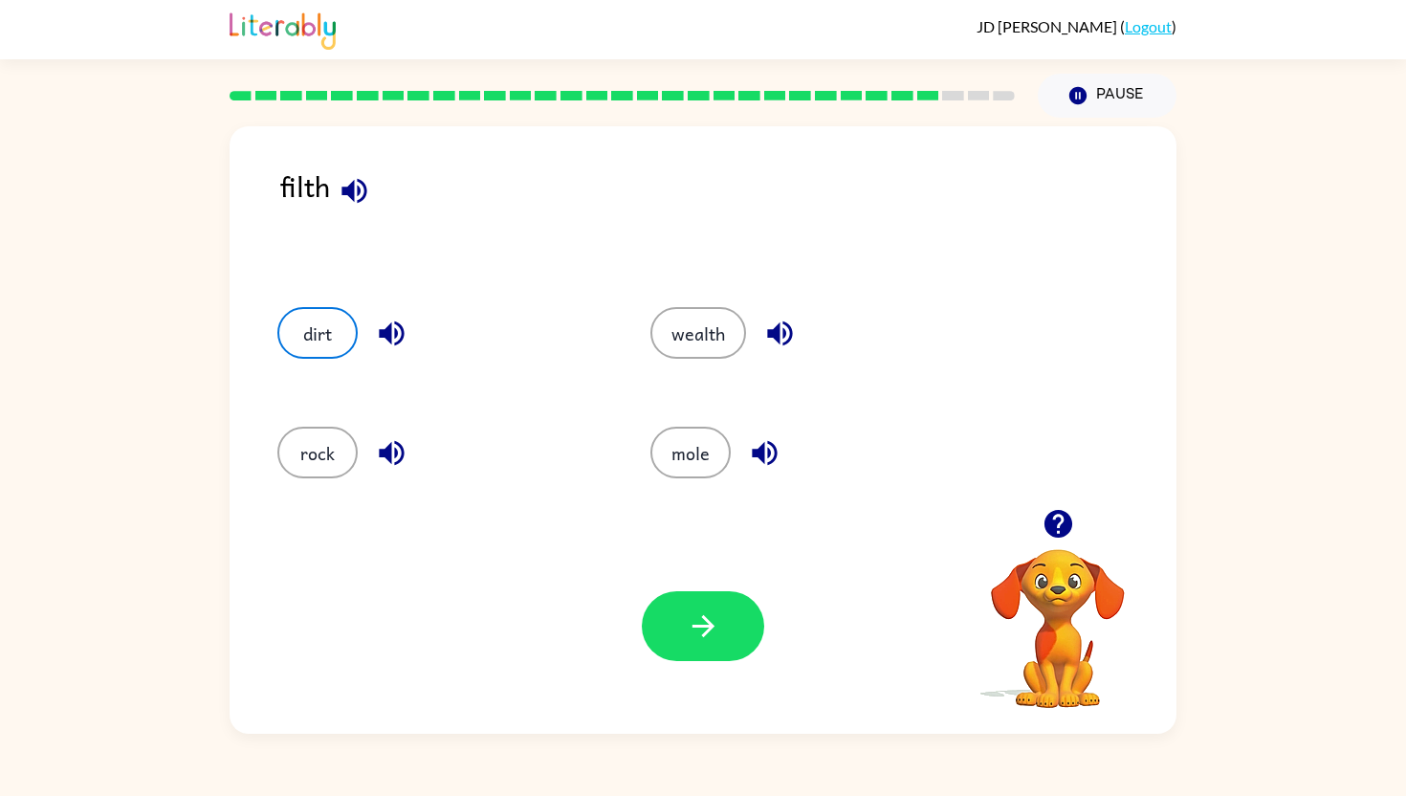
click at [689, 662] on div "Your browser must support playing .mp4 files to use Literably. Please try using…" at bounding box center [703, 625] width 947 height 215
click at [698, 640] on icon "button" at bounding box center [703, 625] width 33 height 33
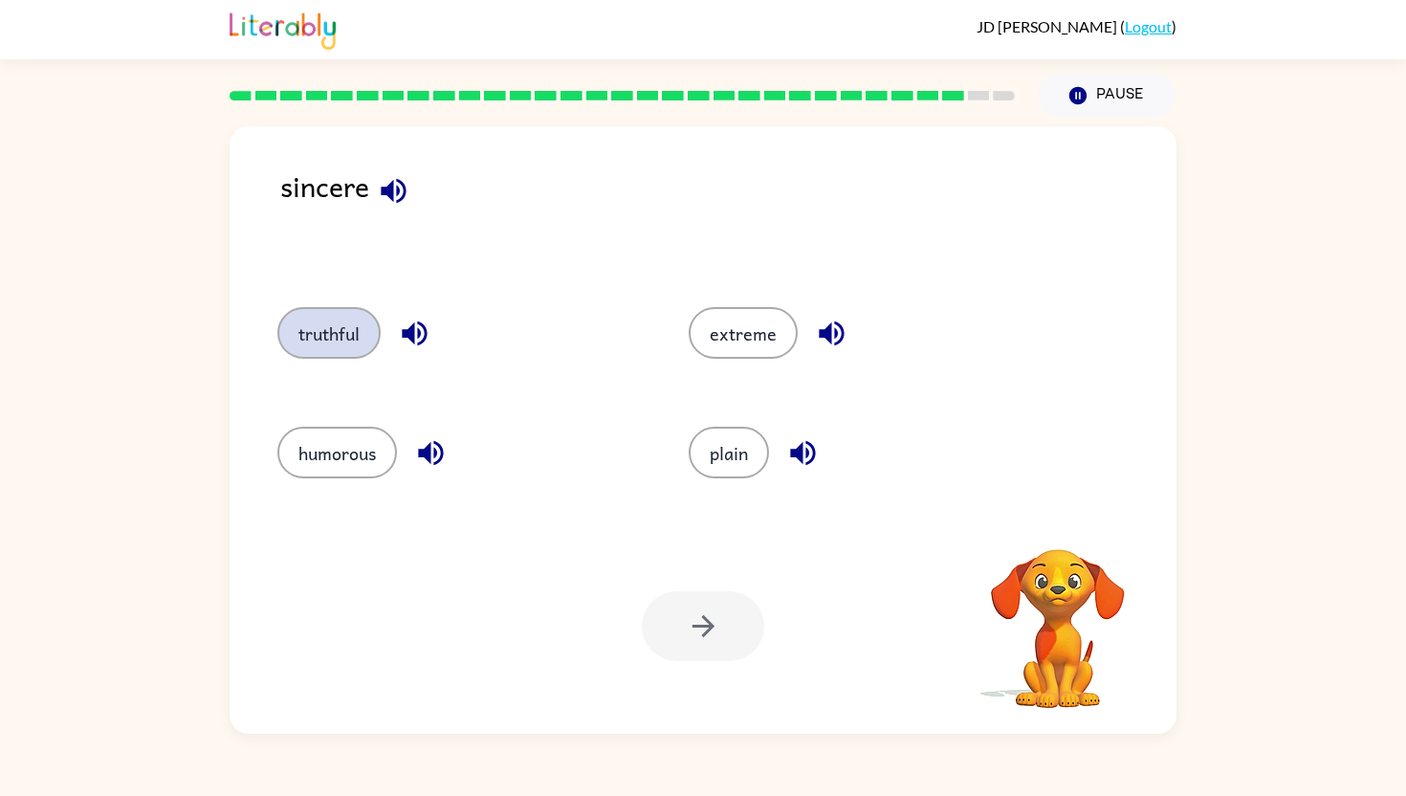
click at [349, 342] on button "truthful" at bounding box center [328, 333] width 103 height 52
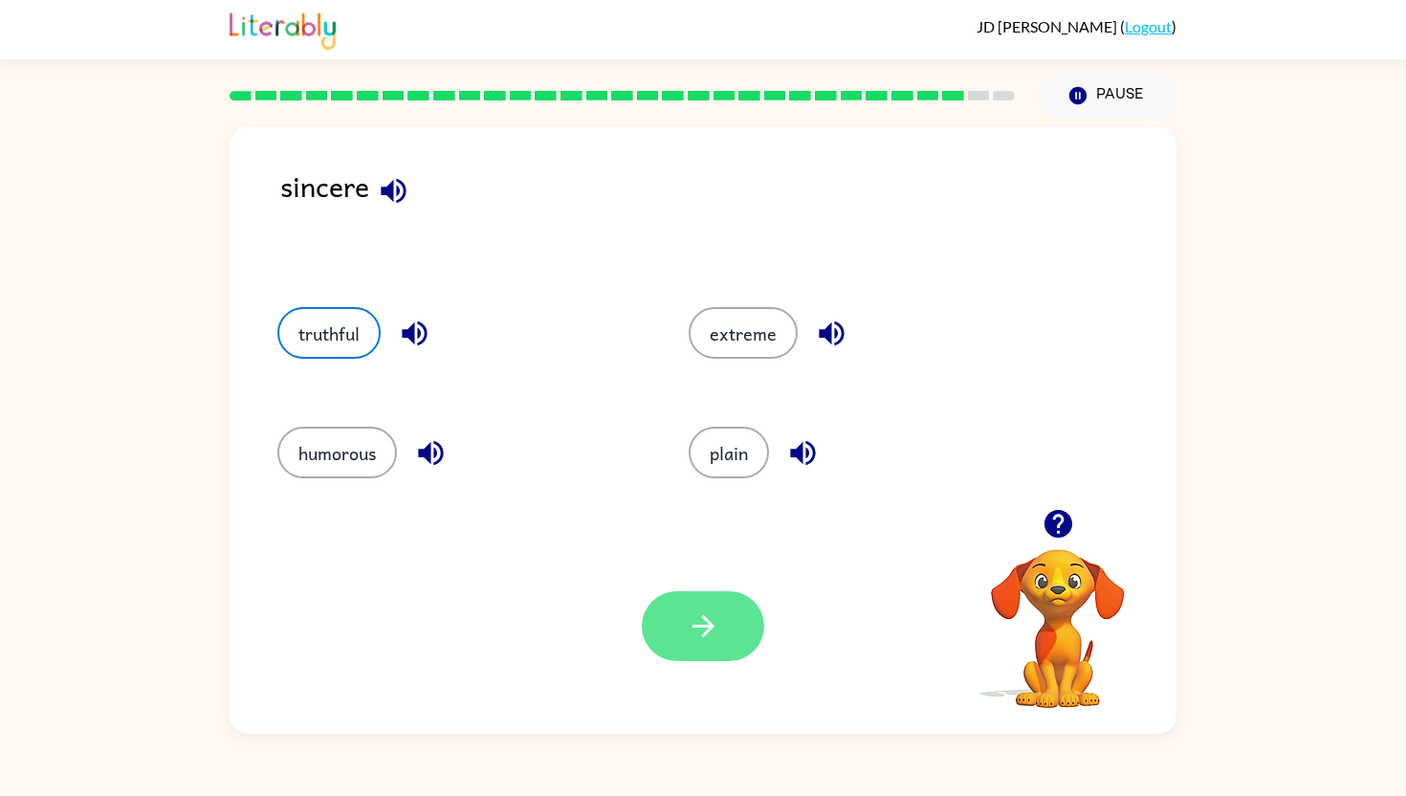
click at [682, 610] on button "button" at bounding box center [703, 626] width 122 height 70
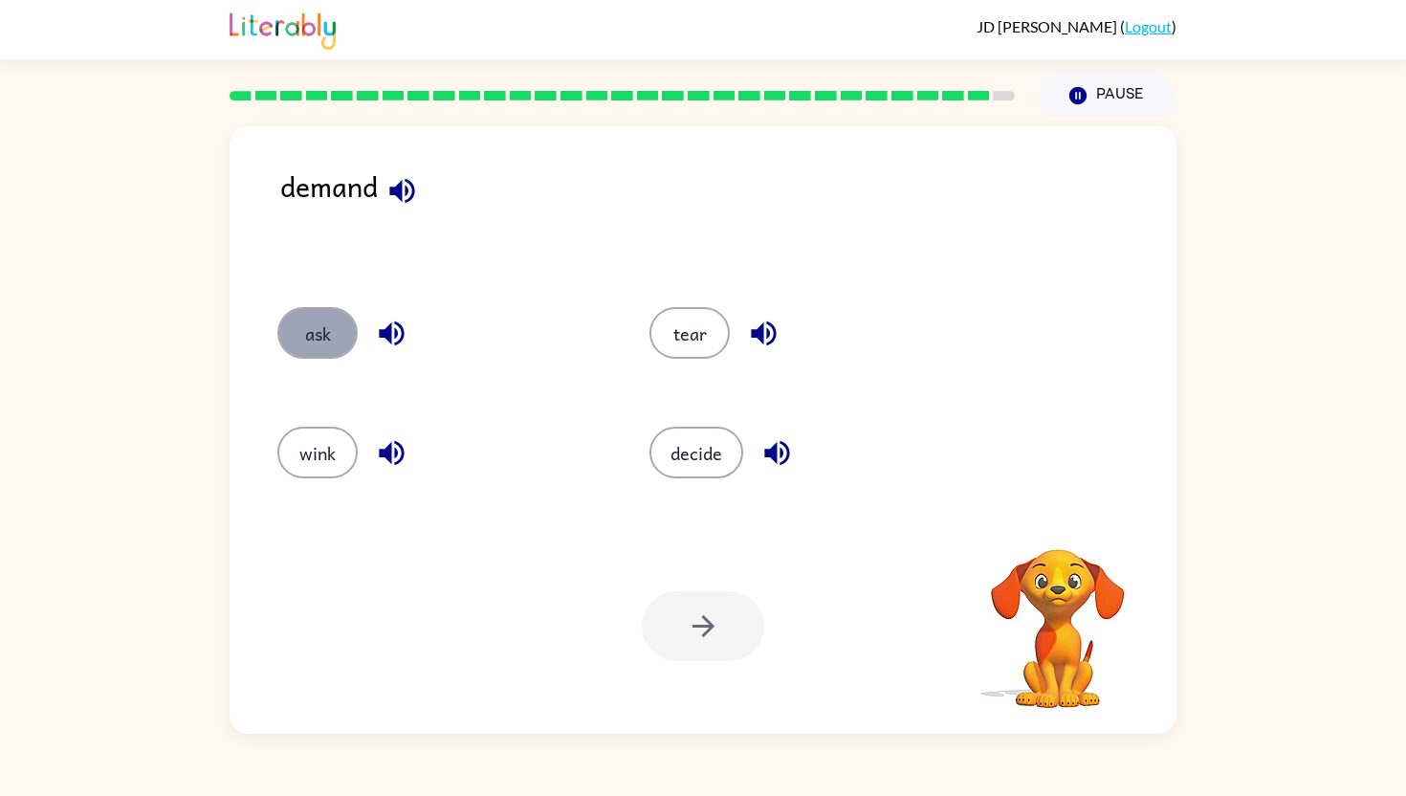
click at [320, 319] on button "ask" at bounding box center [317, 333] width 80 height 52
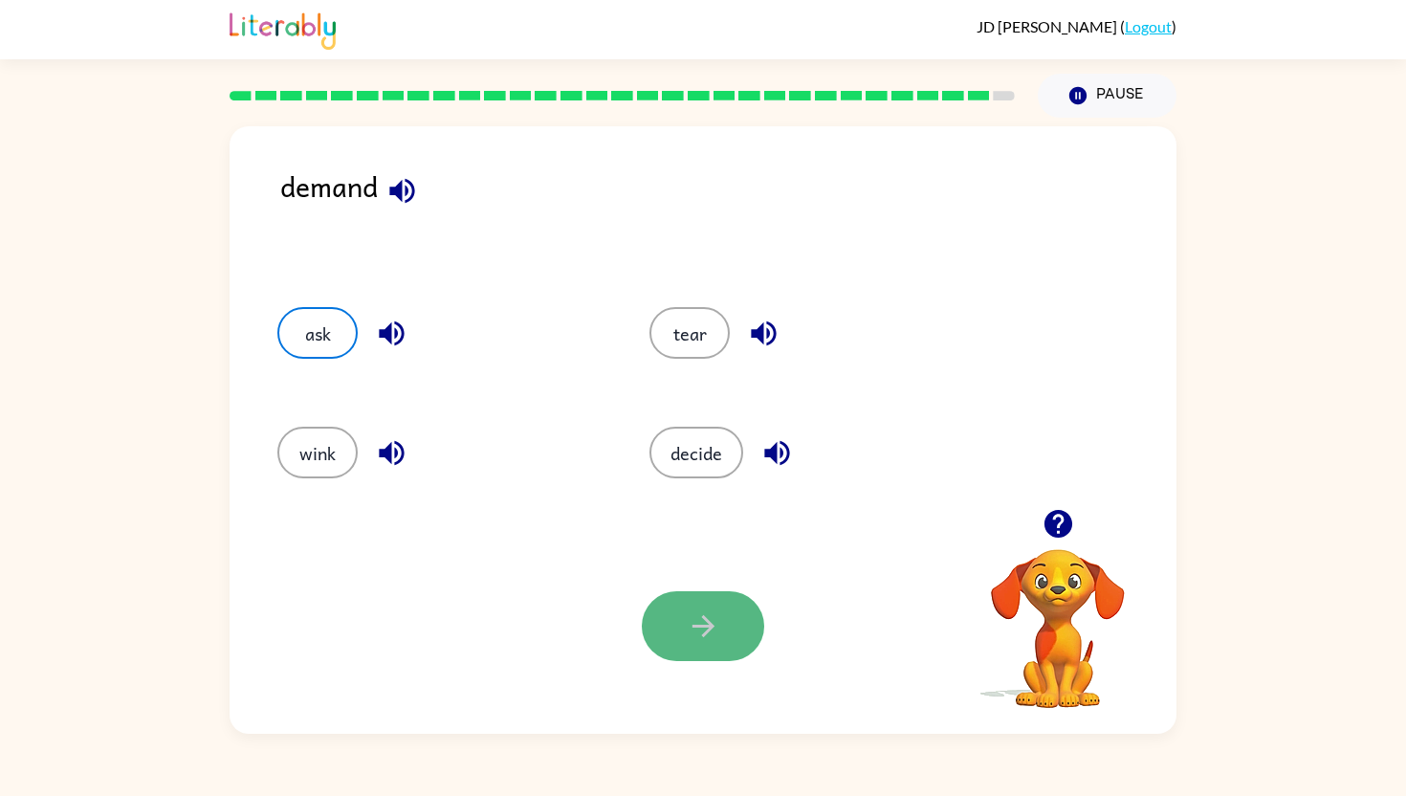
click at [693, 598] on button "button" at bounding box center [703, 626] width 122 height 70
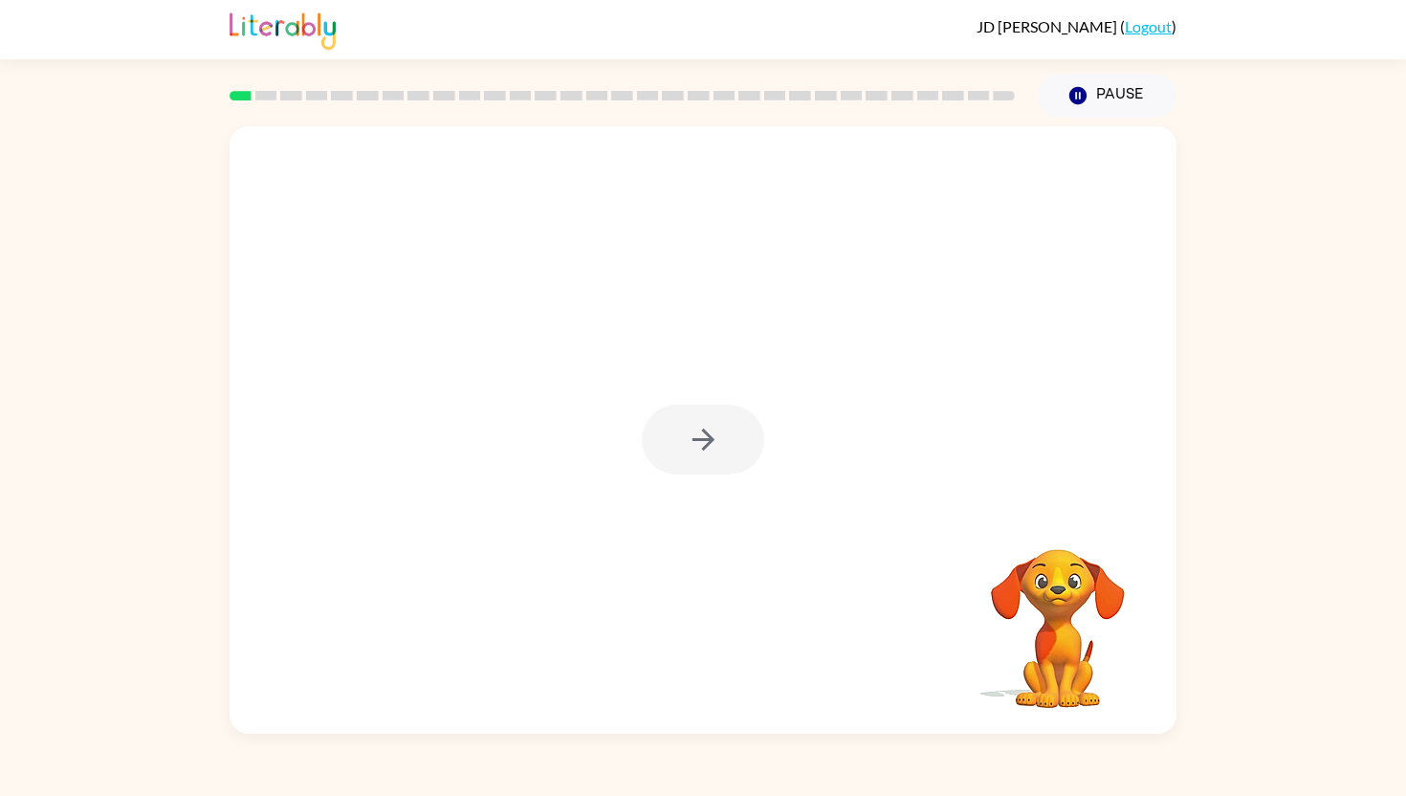
click at [656, 427] on div at bounding box center [703, 440] width 122 height 70
click at [703, 432] on icon "button" at bounding box center [702, 439] width 22 height 22
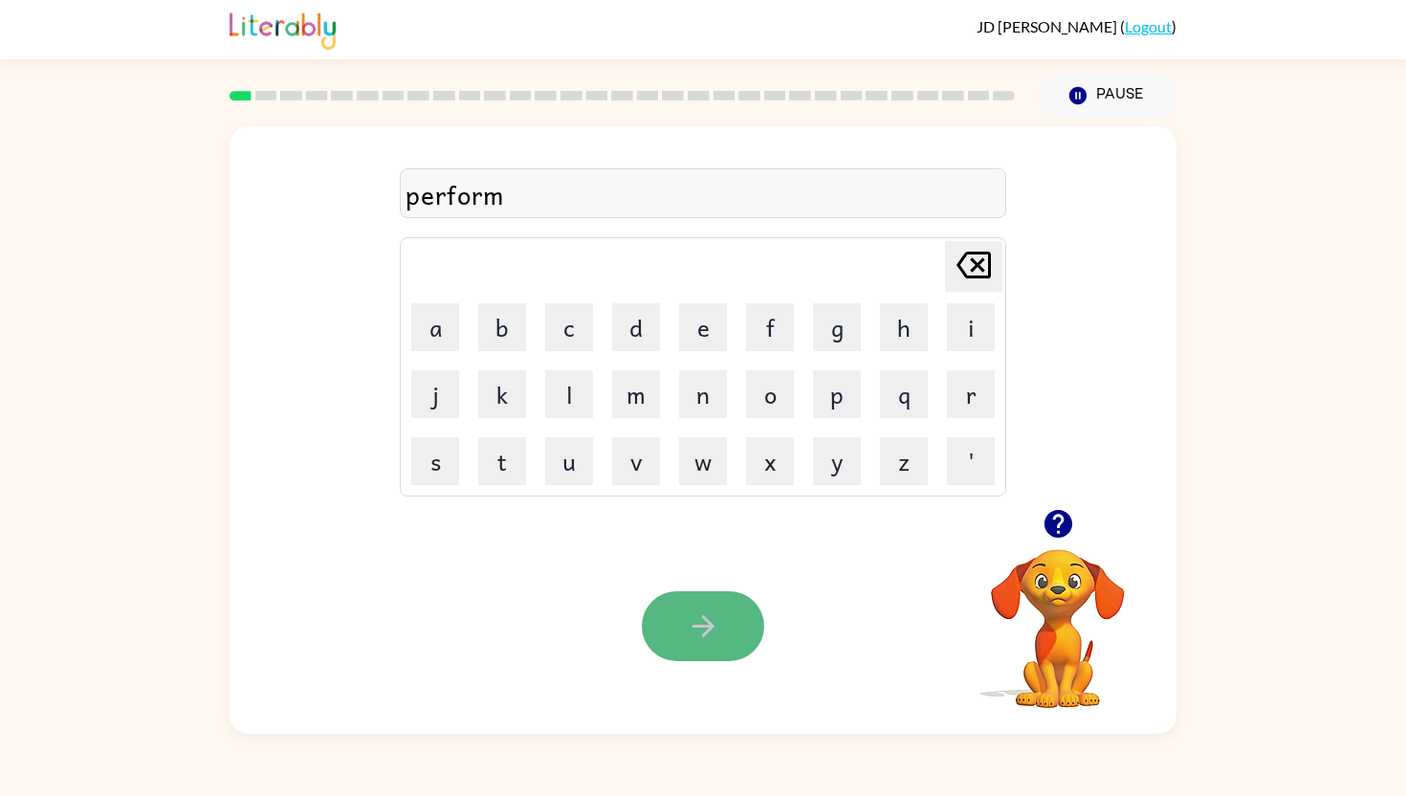
click at [725, 607] on button "button" at bounding box center [703, 626] width 122 height 70
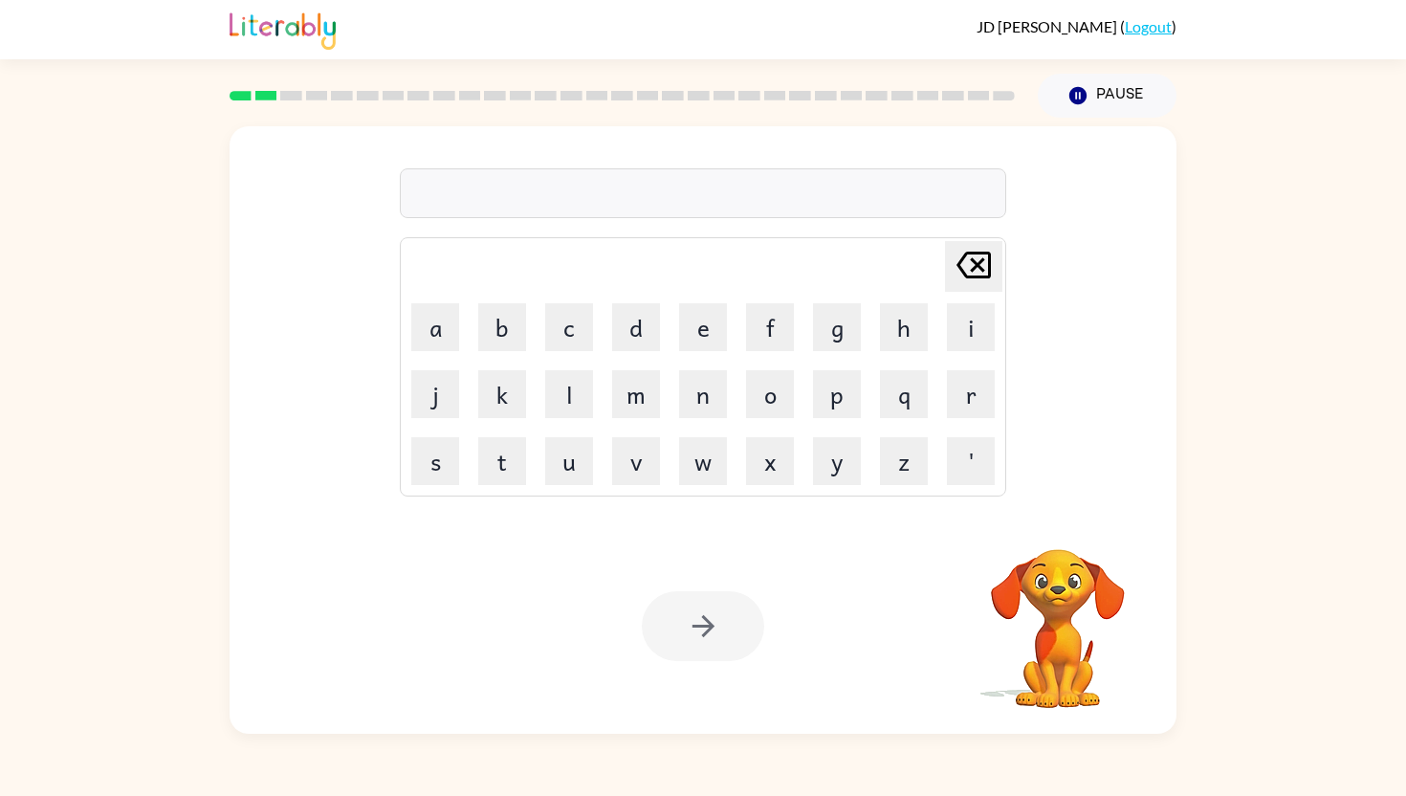
click at [682, 643] on div at bounding box center [703, 626] width 122 height 70
click at [720, 605] on button "button" at bounding box center [703, 626] width 122 height 70
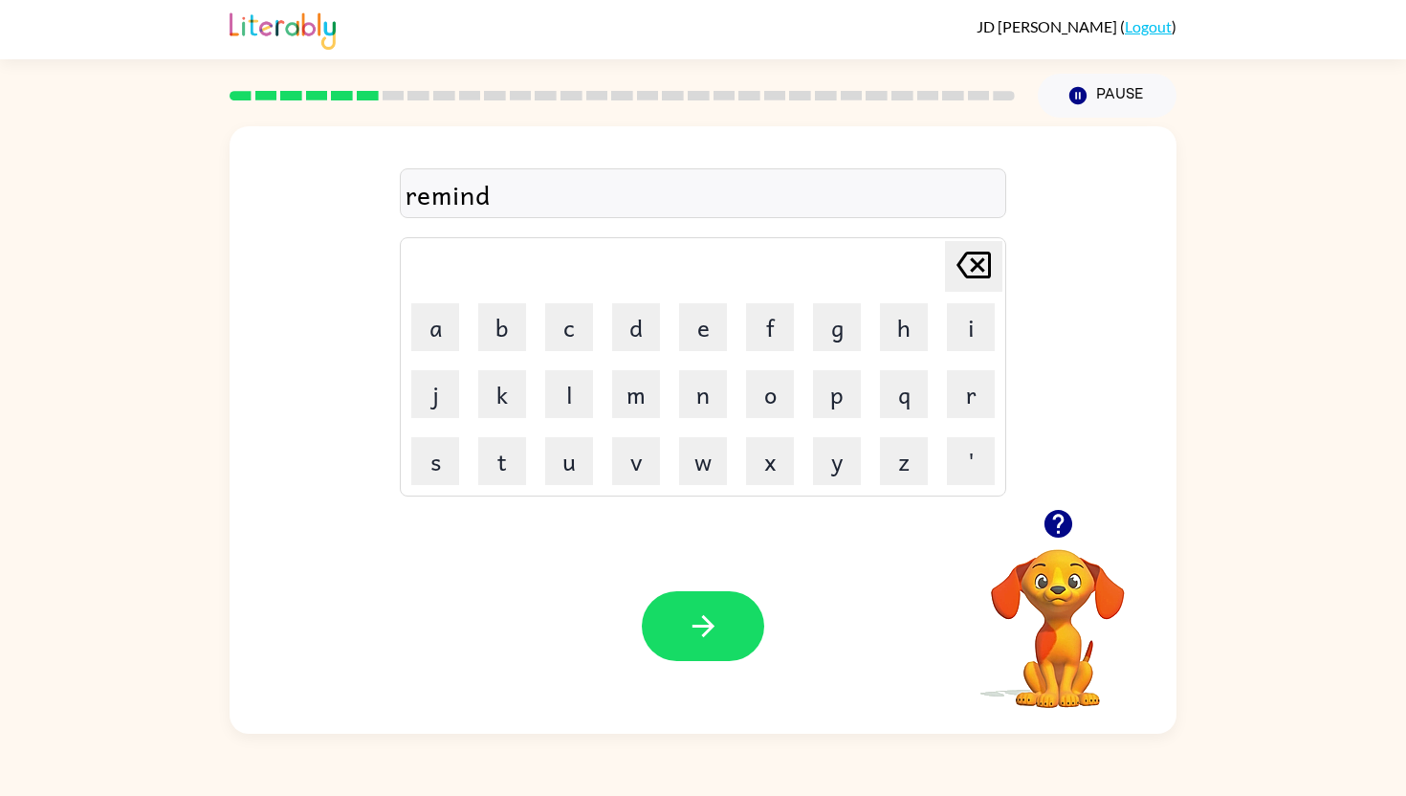
click at [717, 668] on div "Your browser must support playing .mp4 files to use Literably. Please try using…" at bounding box center [703, 625] width 947 height 215
click at [714, 625] on icon "button" at bounding box center [703, 625] width 33 height 33
click at [662, 628] on button "button" at bounding box center [703, 626] width 122 height 70
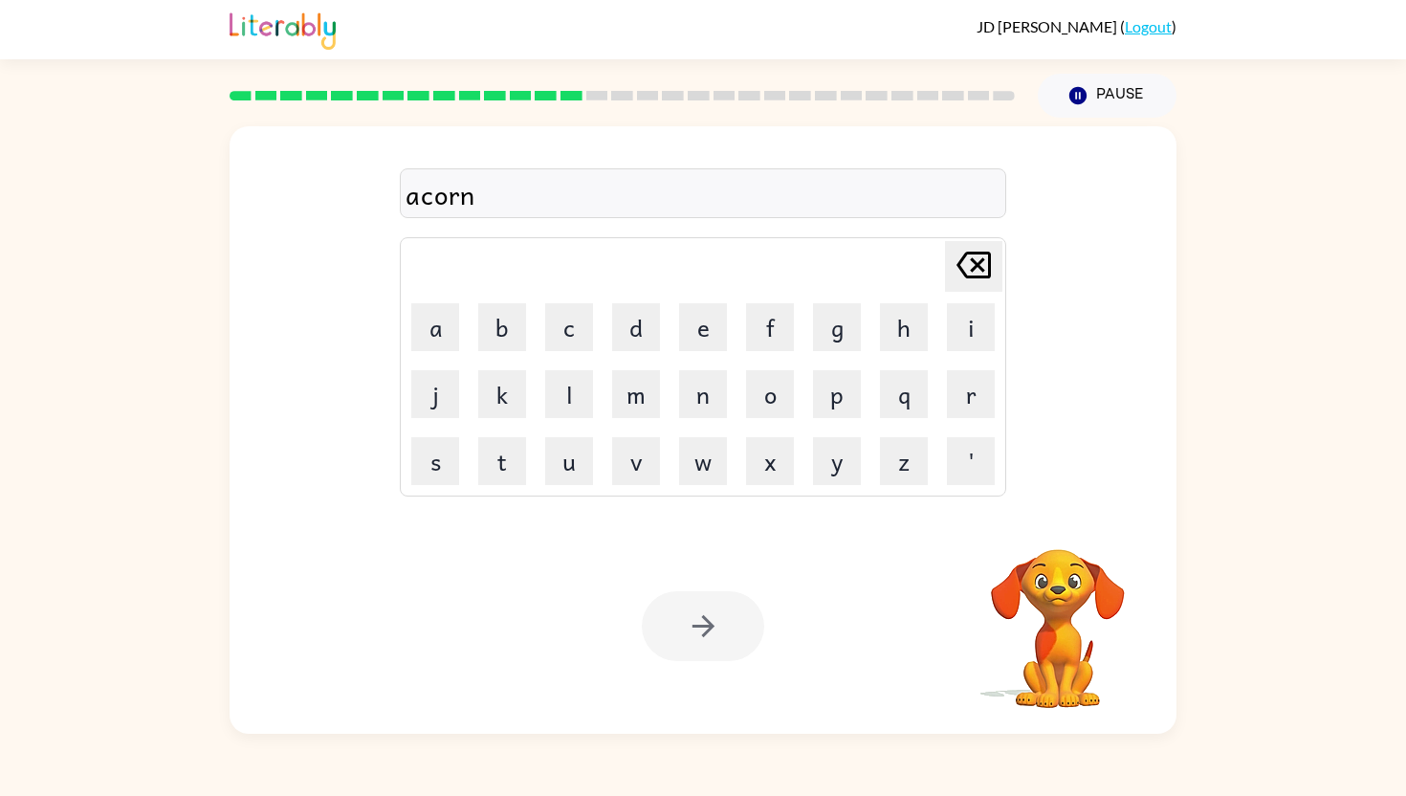
click at [662, 628] on div at bounding box center [703, 626] width 122 height 70
click at [662, 628] on button "button" at bounding box center [703, 626] width 122 height 70
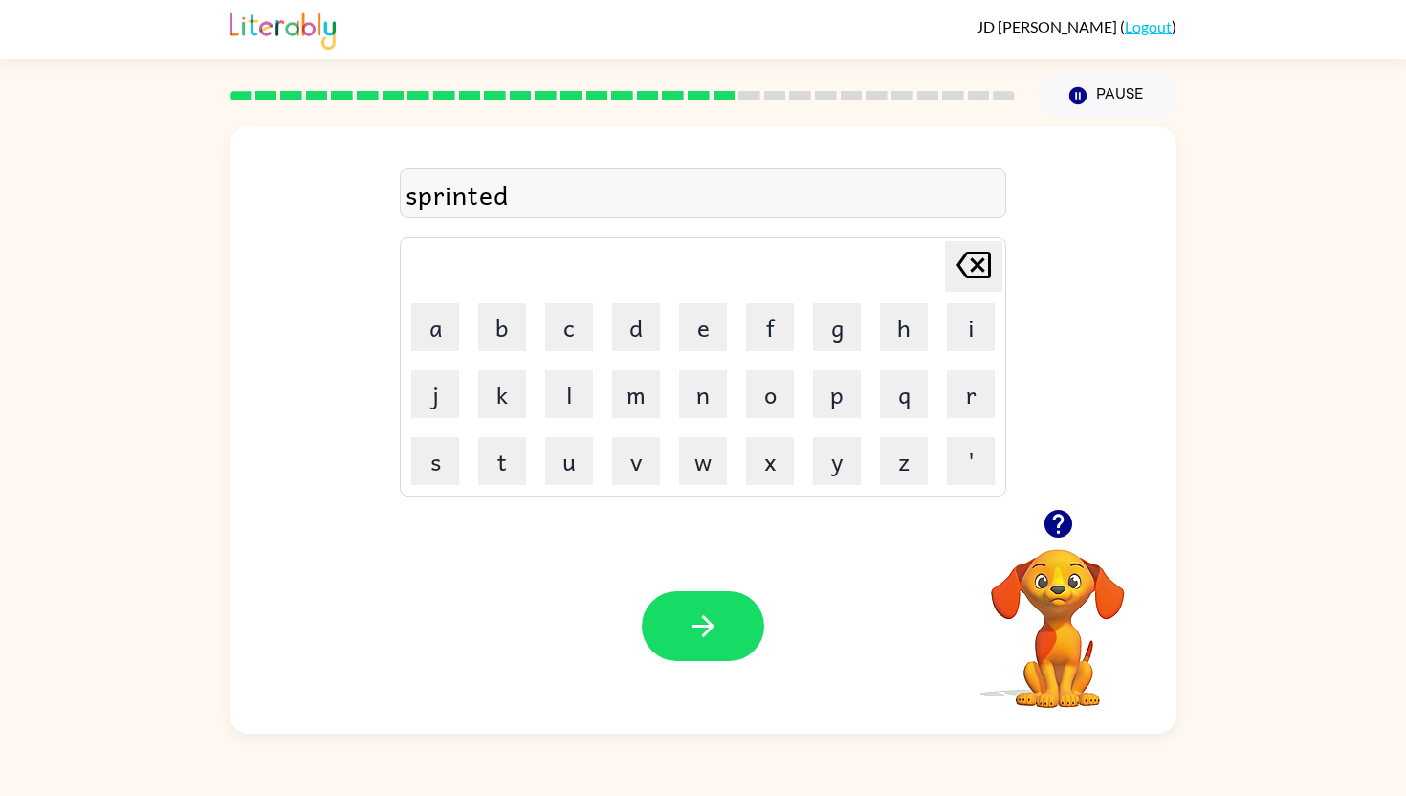
click at [662, 628] on button "button" at bounding box center [703, 626] width 122 height 70
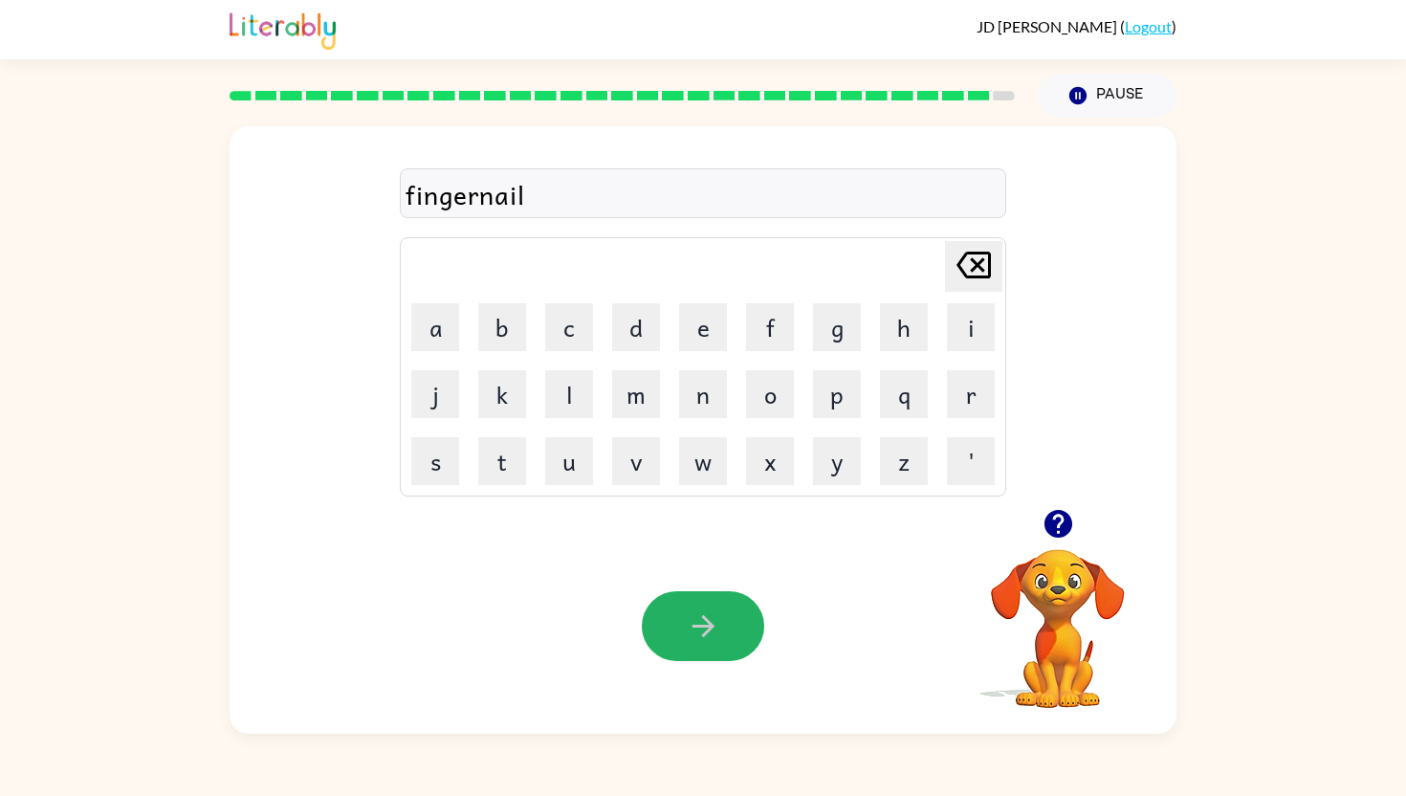
click at [662, 628] on button "button" at bounding box center [703, 626] width 122 height 70
